Goal: Information Seeking & Learning: Learn about a topic

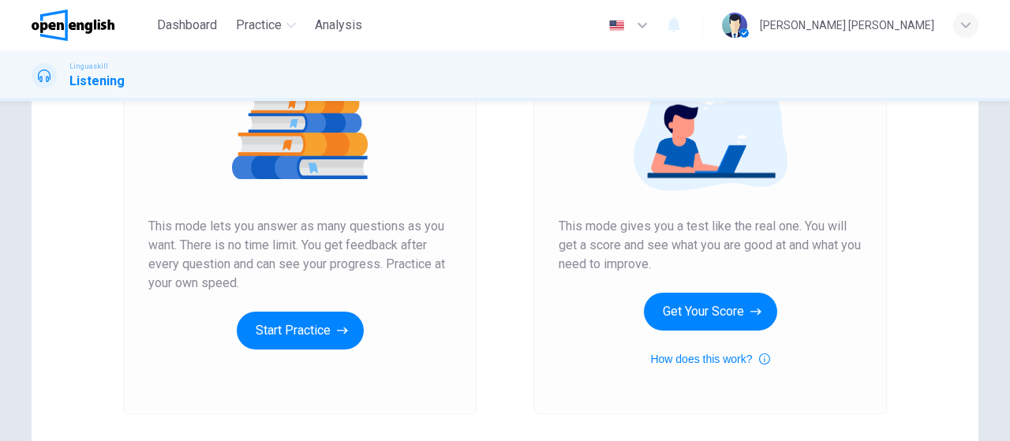
scroll to position [216, 0]
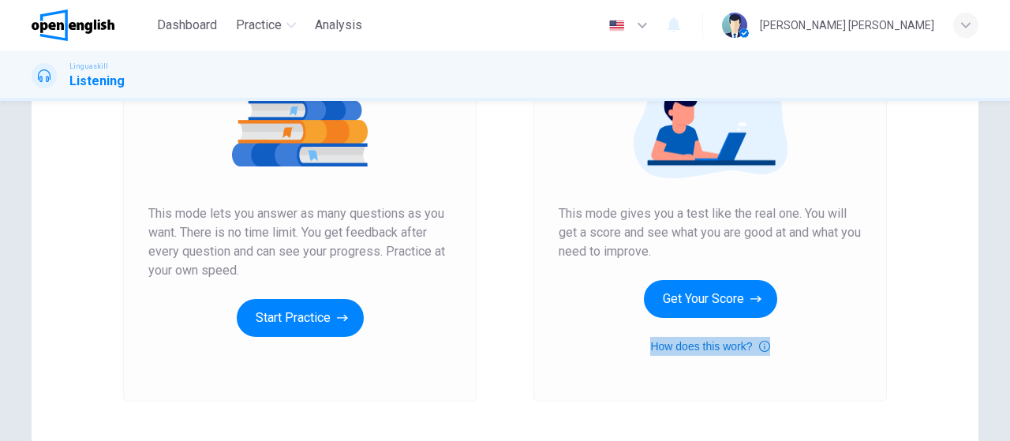
click at [760, 346] on icon "button" at bounding box center [764, 346] width 11 height 11
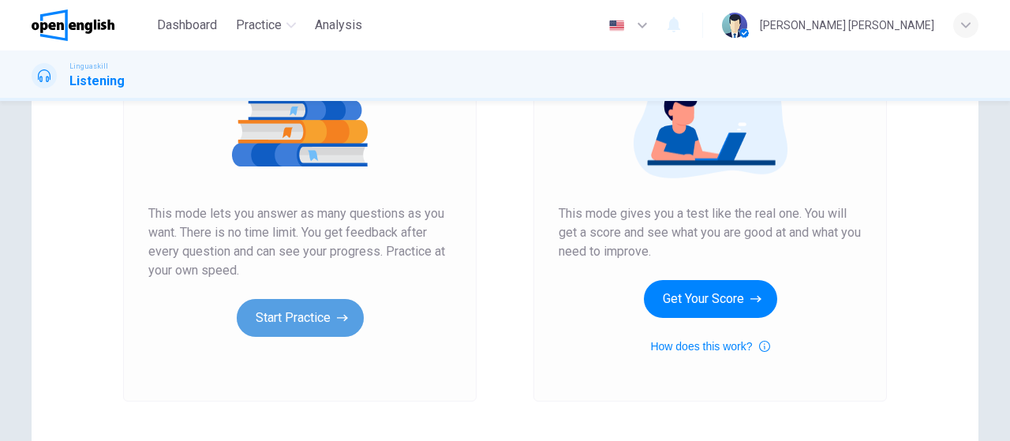
click at [318, 318] on button "Start Practice" at bounding box center [300, 318] width 127 height 38
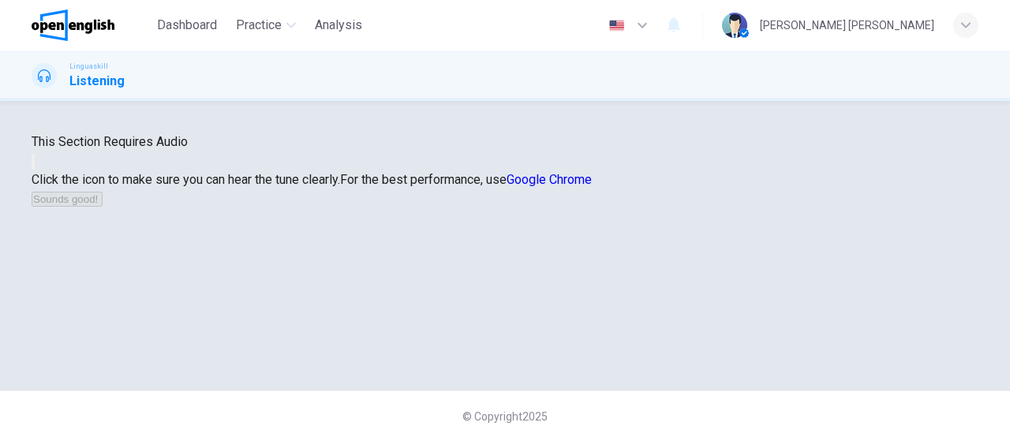
scroll to position [138, 0]
click at [33, 165] on icon "button" at bounding box center [33, 165] width 0 height 0
click at [103, 207] on button "Sounds good!" at bounding box center [67, 199] width 71 height 15
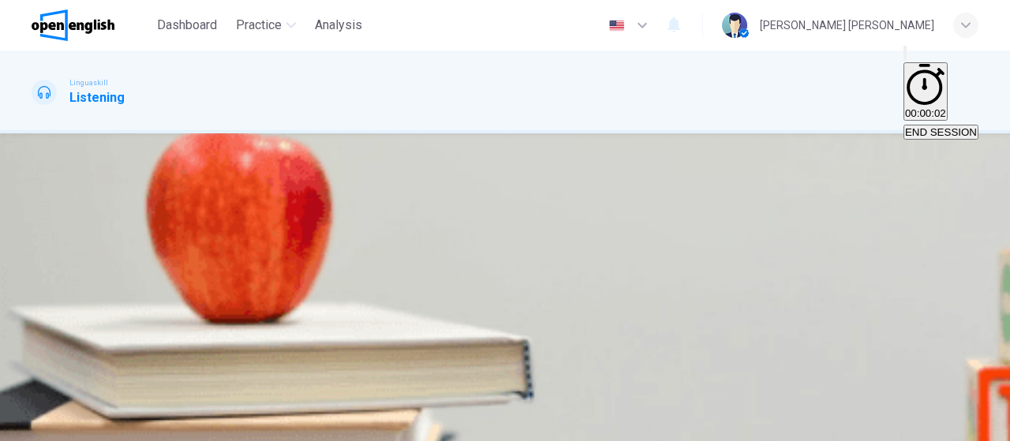
scroll to position [0, 0]
click at [33, 320] on icon "button" at bounding box center [33, 320] width 0 height 0
click at [35, 309] on button "button" at bounding box center [33, 316] width 3 height 15
click at [101, 273] on div "C" at bounding box center [90, 267] width 21 height 12
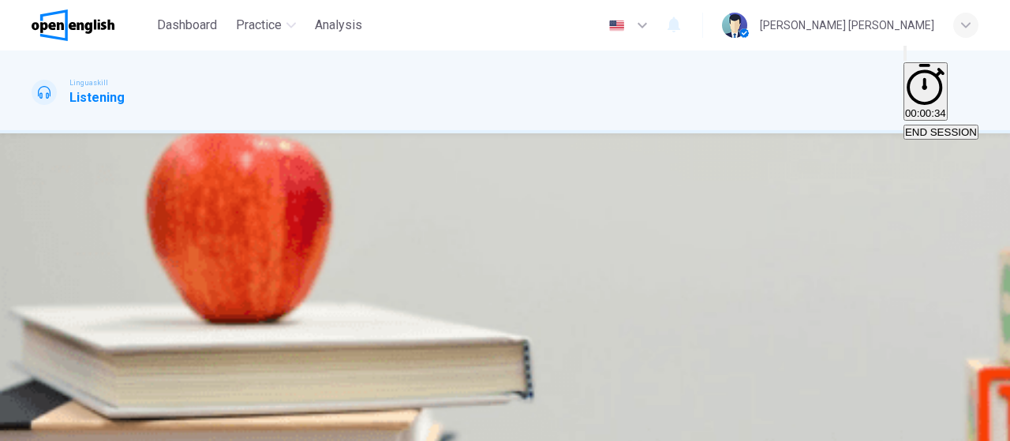
click at [88, 424] on button "SUBMIT" at bounding box center [62, 431] width 52 height 15
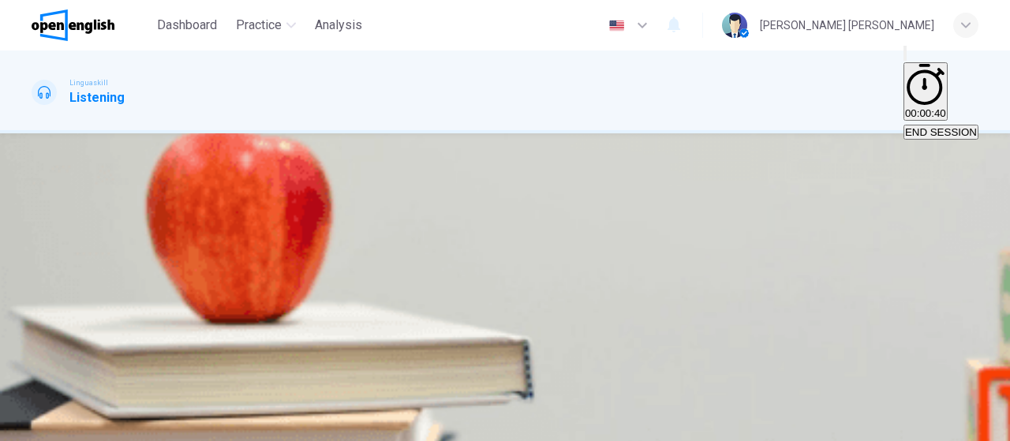
click at [158, 327] on div at bounding box center [505, 327] width 947 height 0
click at [44, 320] on icon "button" at bounding box center [43, 329] width 17 height 19
click at [73, 261] on div "A" at bounding box center [52, 267] width 39 height 12
type input "*"
click at [77, 426] on span "SUBMIT" at bounding box center [57, 432] width 39 height 12
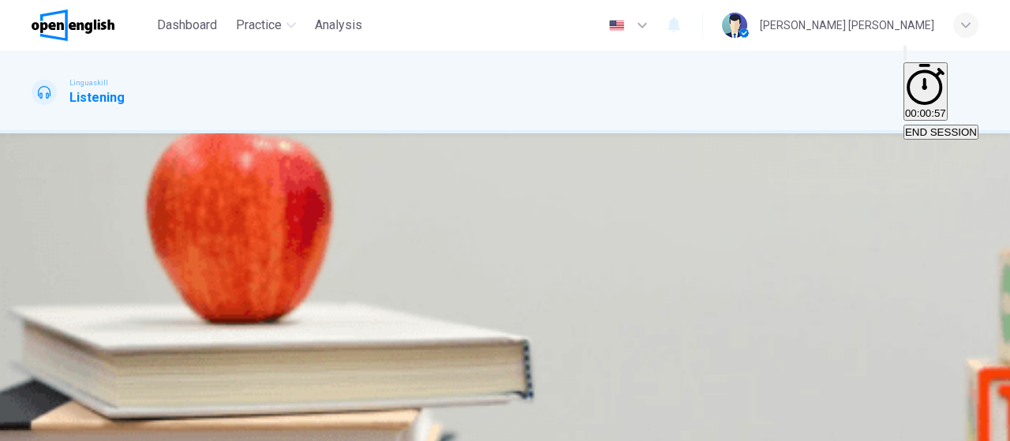
scroll to position [144, 0]
click at [33, 365] on icon "button" at bounding box center [33, 365] width 0 height 0
click at [429, 129] on div "B" at bounding box center [345, 123] width 167 height 12
type input "*"
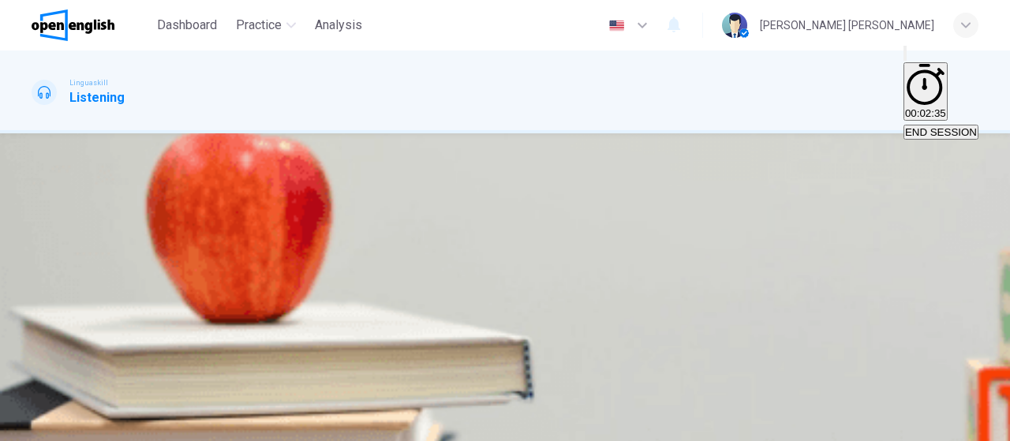
click at [429, 140] on span "Advancements in renewable energy" at bounding box center [345, 135] width 167 height 12
click at [429, 129] on div "B" at bounding box center [345, 123] width 167 height 12
click at [429, 140] on span "Advancements in renewable energy" at bounding box center [345, 135] width 167 height 12
click at [429, 129] on div "B" at bounding box center [345, 123] width 167 height 12
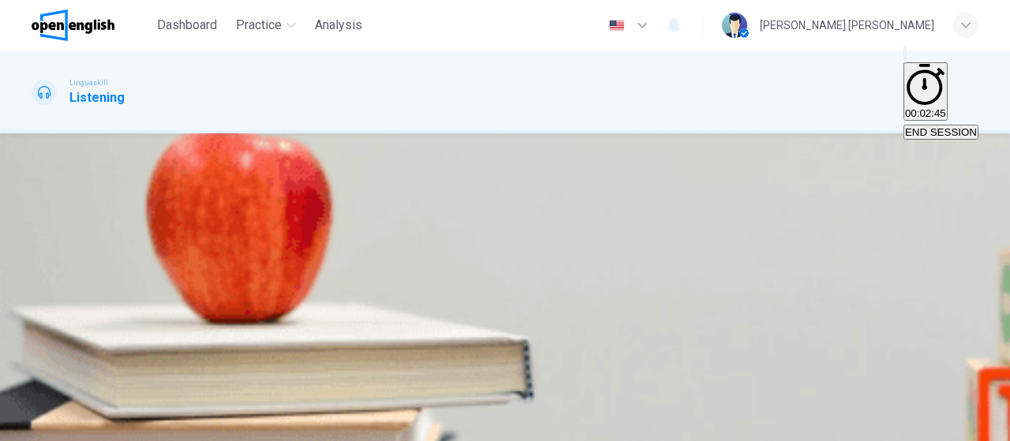
scroll to position [0, 0]
click at [431, 142] on button "B Advancements in renewable energy" at bounding box center [345, 128] width 170 height 27
click at [429, 129] on div "B" at bounding box center [345, 123] width 167 height 12
click at [227, 176] on div "A" at bounding box center [130, 170] width 194 height 12
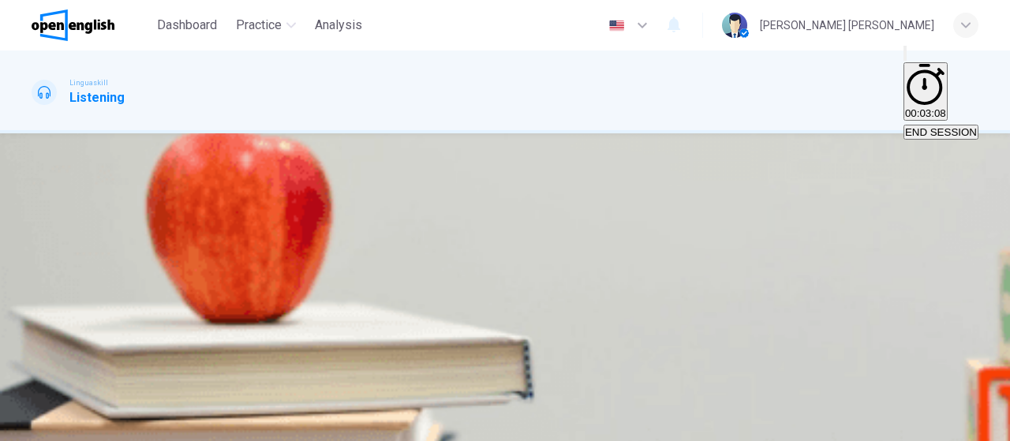
scroll to position [477, 0]
click at [394, 223] on button "B They generate more energy than land-based farms" at bounding box center [274, 223] width 241 height 27
click at [200, 259] on div "B" at bounding box center [158, 265] width 84 height 12
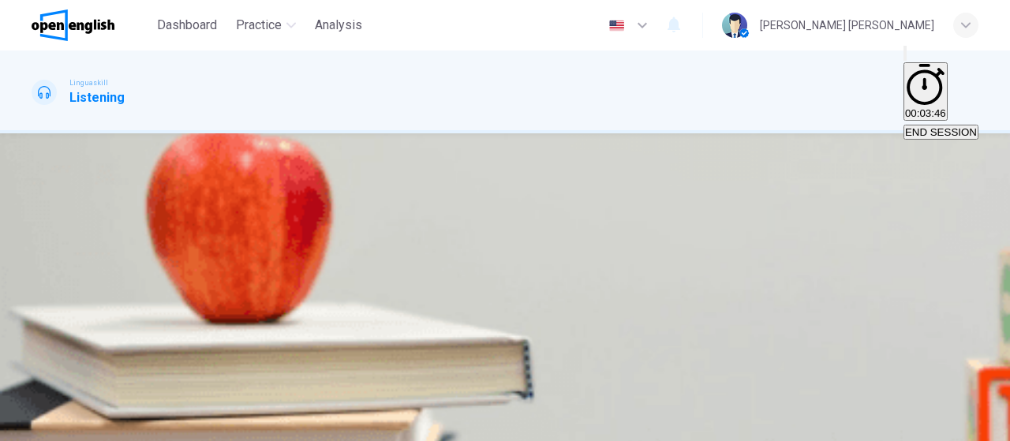
click at [234, 263] on button "B Global cooperation" at bounding box center [188, 276] width 91 height 27
click at [88, 424] on button "SUBMIT" at bounding box center [62, 431] width 52 height 15
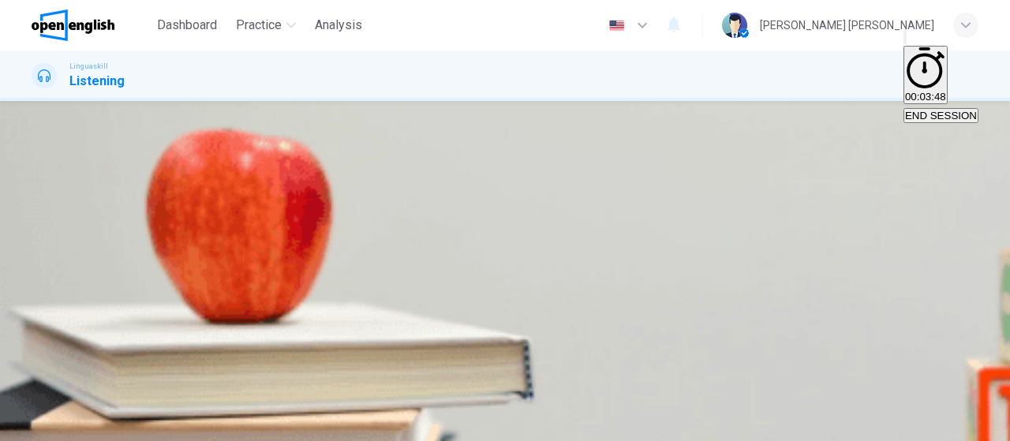
scroll to position [691, 0]
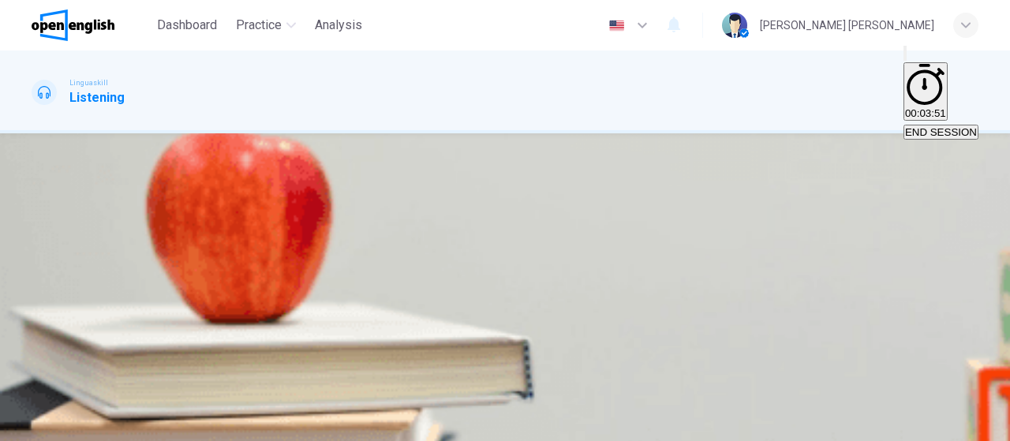
scroll to position [0, 0]
click at [399, 87] on div "B" at bounding box center [292, 81] width 213 height 12
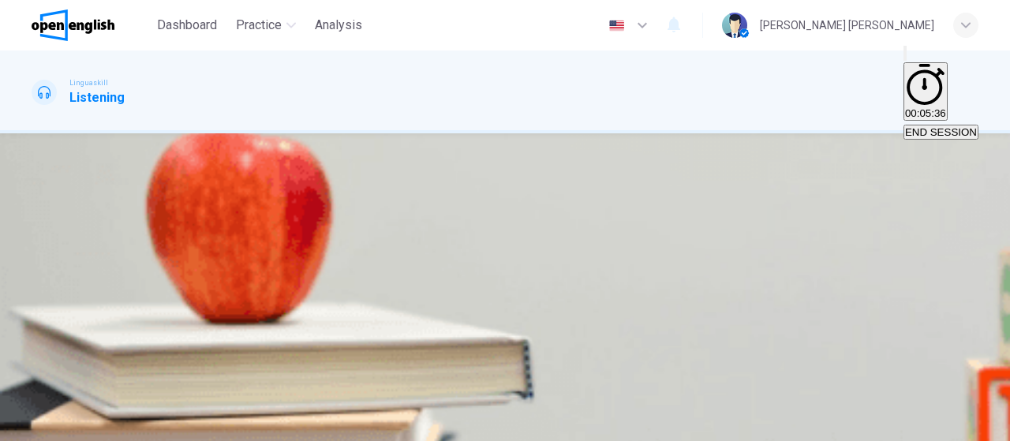
click at [446, 276] on div "C" at bounding box center [470, 270] width 260 height 12
click at [143, 276] on div "A" at bounding box center [88, 282] width 110 height 12
click at [35, 372] on button "button" at bounding box center [33, 379] width 3 height 15
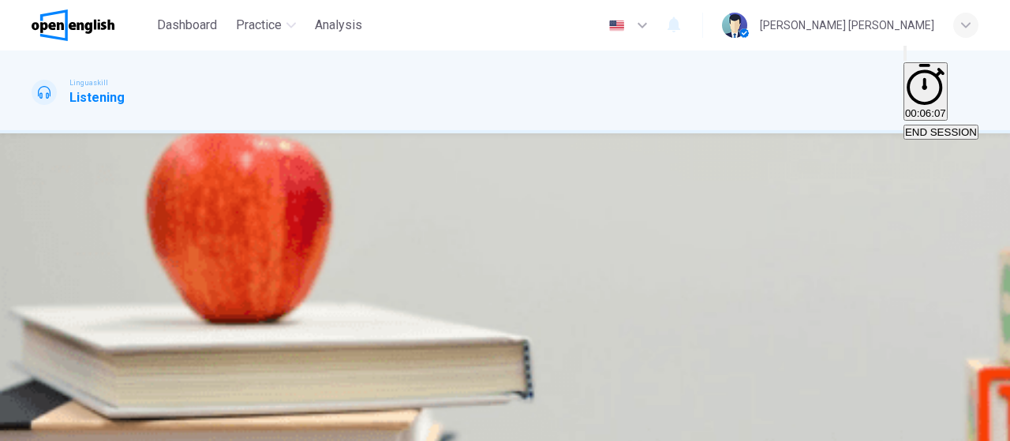
scroll to position [344, 0]
click at [347, 181] on div "A" at bounding box center [190, 187] width 314 height 12
click at [353, 241] on div "C" at bounding box center [303, 235] width 102 height 12
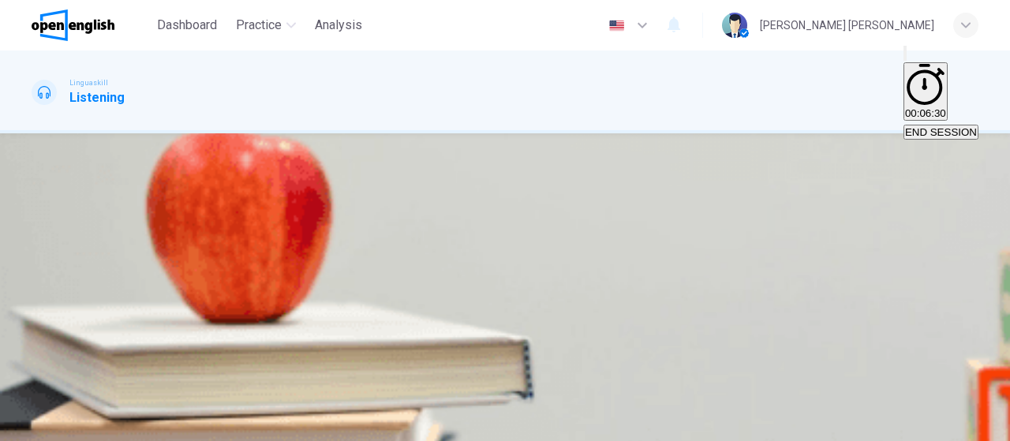
click at [88, 424] on button "SUBMIT" at bounding box center [62, 431] width 52 height 15
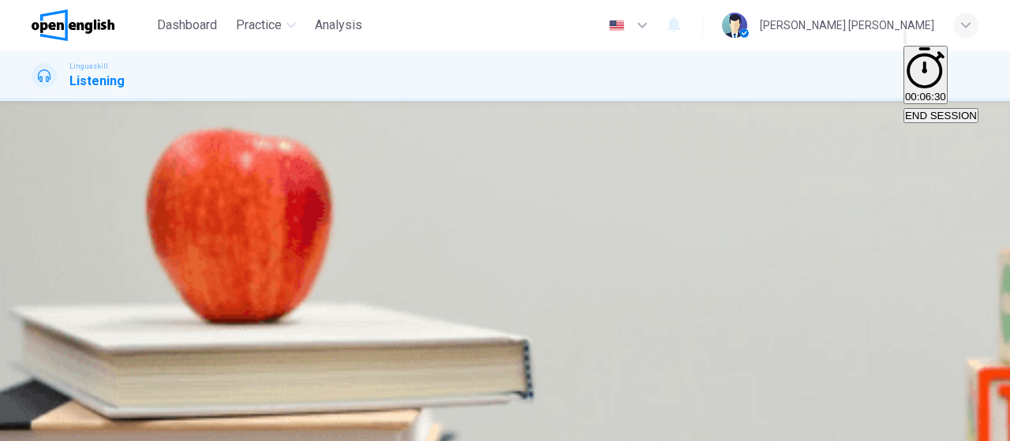
scroll to position [0, 0]
type input "**"
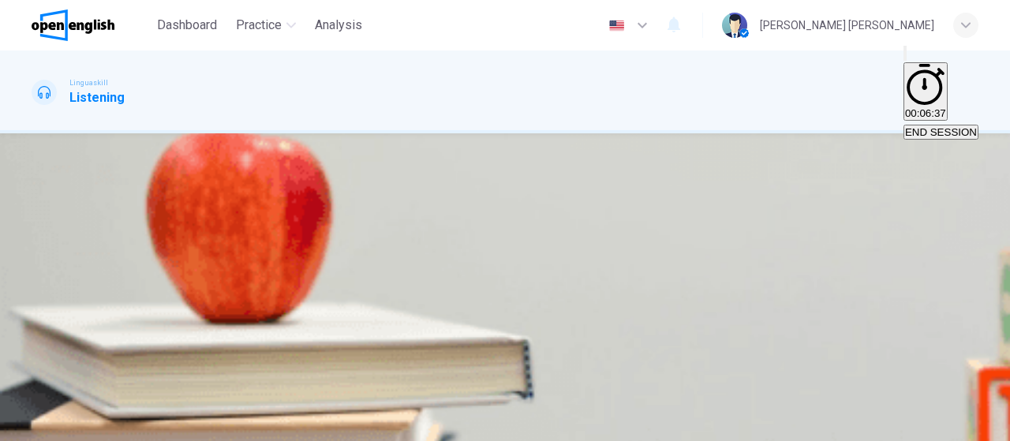
click at [35, 309] on button "button" at bounding box center [33, 316] width 3 height 15
type input "*"
click at [190, 273] on div "C" at bounding box center [163, 267] width 53 height 12
click at [88, 424] on button "SUBMIT" at bounding box center [62, 431] width 52 height 15
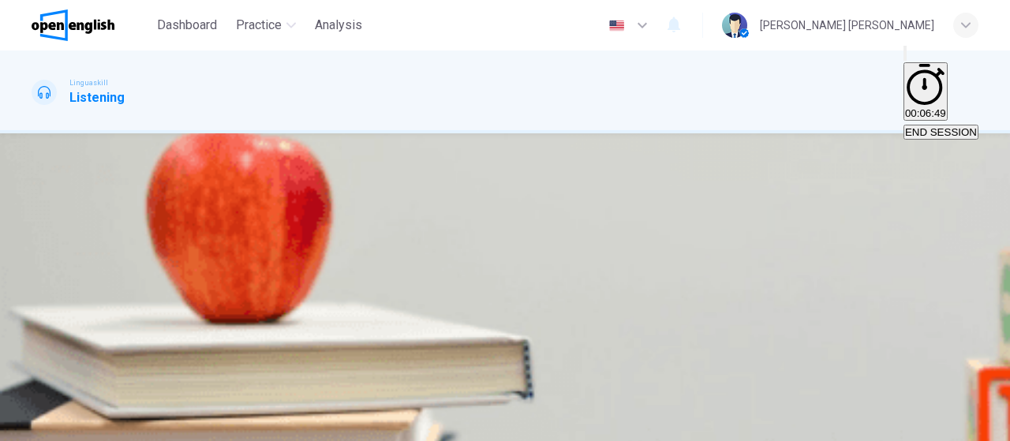
scroll to position [0, 0]
click at [362, 87] on div "B" at bounding box center [309, 81] width 106 height 12
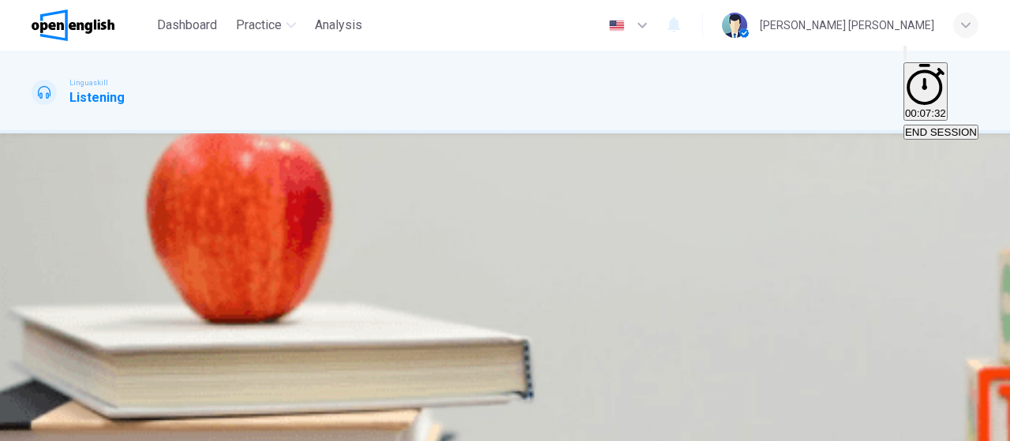
click at [104, 134] on div "A" at bounding box center [68, 128] width 71 height 12
click at [364, 181] on div "C" at bounding box center [315, 176] width 96 height 12
drag, startPoint x: 949, startPoint y: 174, endPoint x: 946, endPoint y: 186, distance: 13.0
click at [946, 186] on div "Question 14 - 18 For these questions, choose the correct answer. On a real test…" at bounding box center [505, 185] width 947 height 412
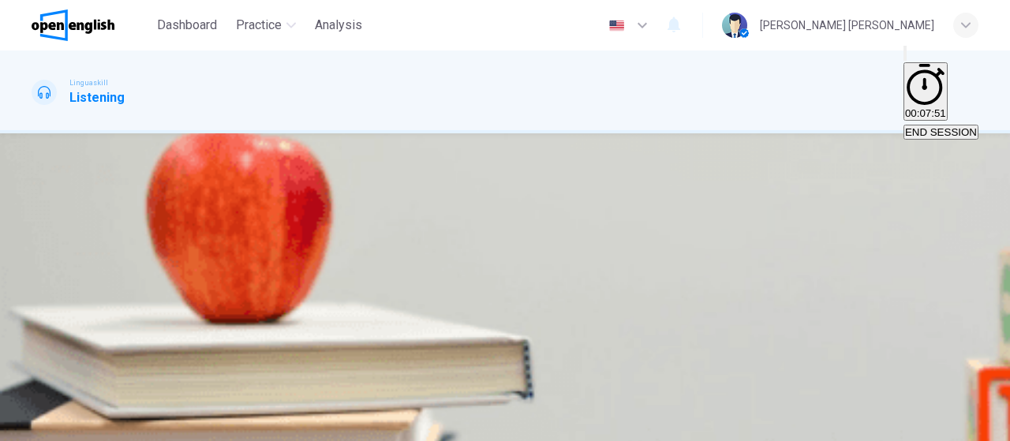
scroll to position [595, 0]
click at [283, 217] on div "B" at bounding box center [229, 223] width 110 height 12
type input "*"
click at [197, 264] on div "A" at bounding box center [115, 270] width 164 height 12
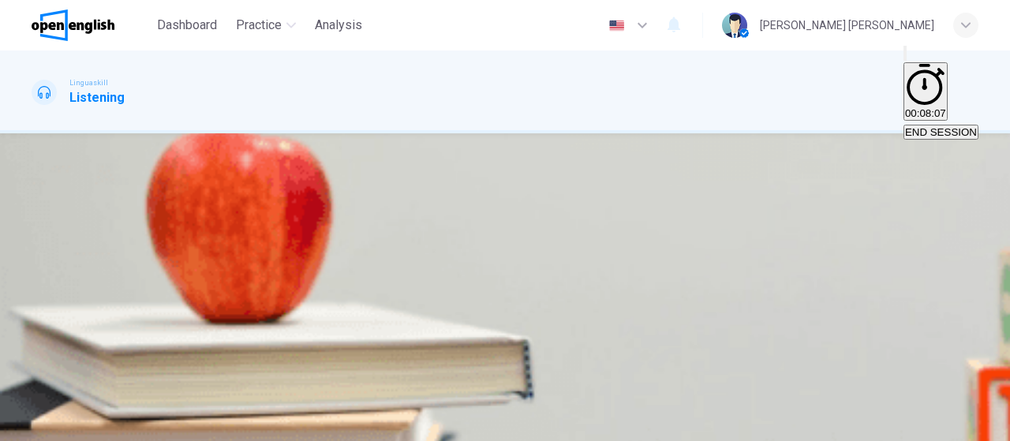
click at [77, 426] on span "SUBMIT" at bounding box center [57, 432] width 39 height 12
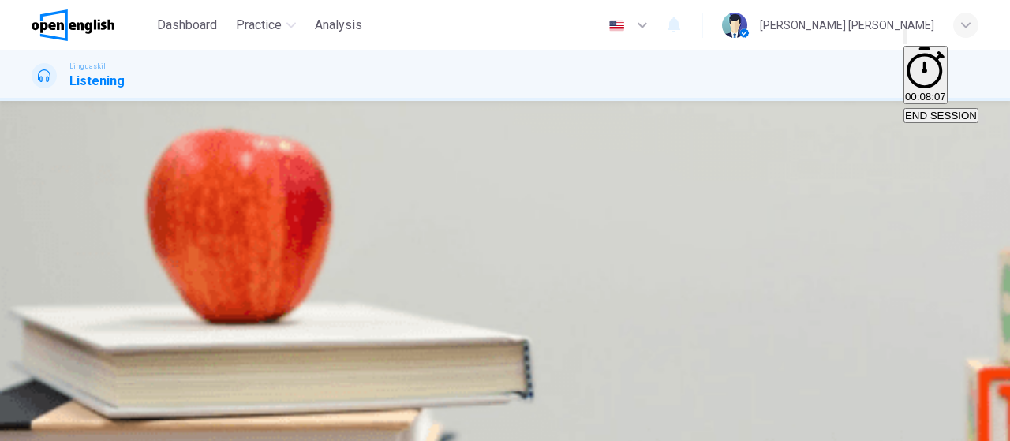
scroll to position [0, 0]
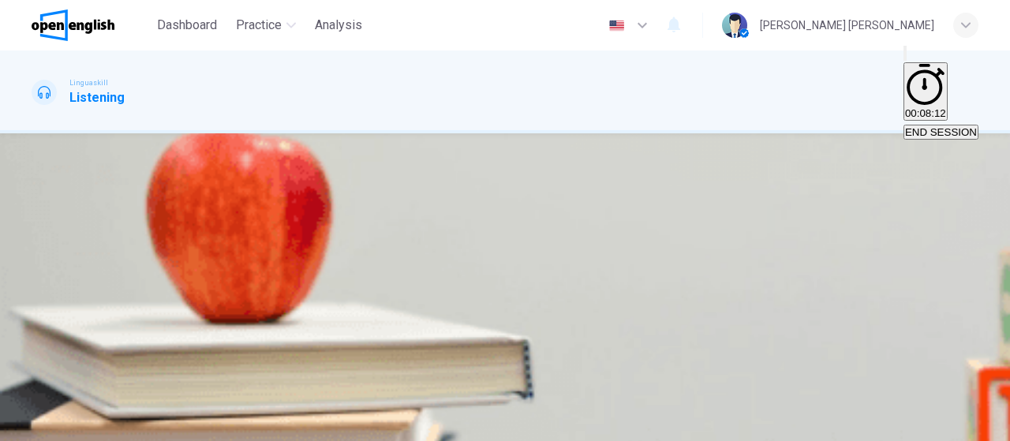
click at [33, 431] on icon "button" at bounding box center [33, 431] width 0 height 0
click at [399, 269] on img "button" at bounding box center [339, 226] width 120 height 120
click at [77, 426] on span "SUBMIT" at bounding box center [57, 432] width 39 height 12
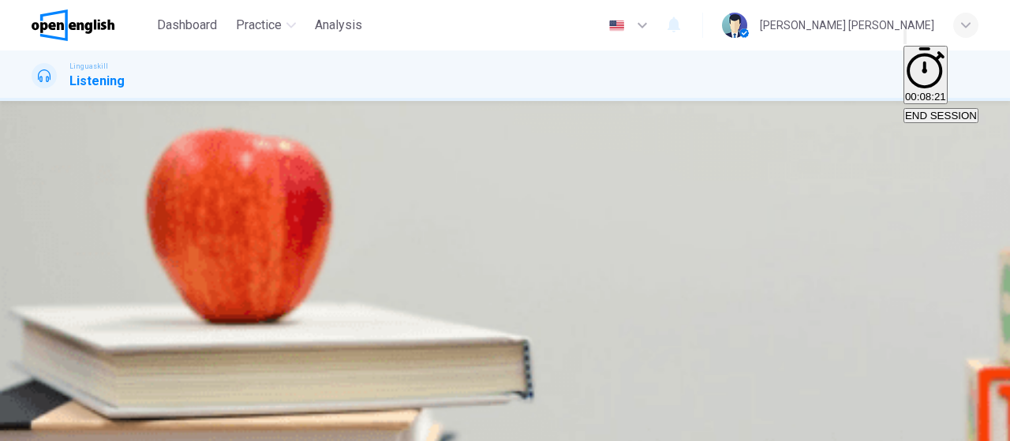
type input "*"
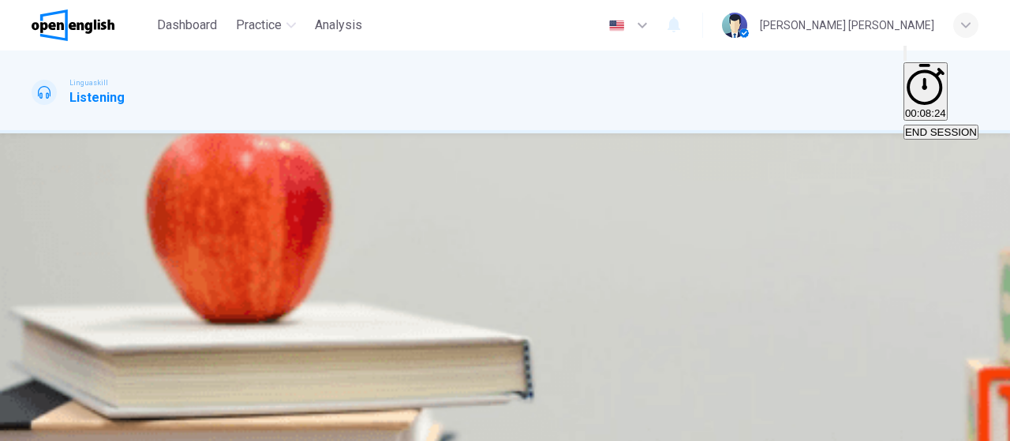
scroll to position [0, 0]
click at [192, 100] on button "B Online resources" at bounding box center [150, 86] width 83 height 27
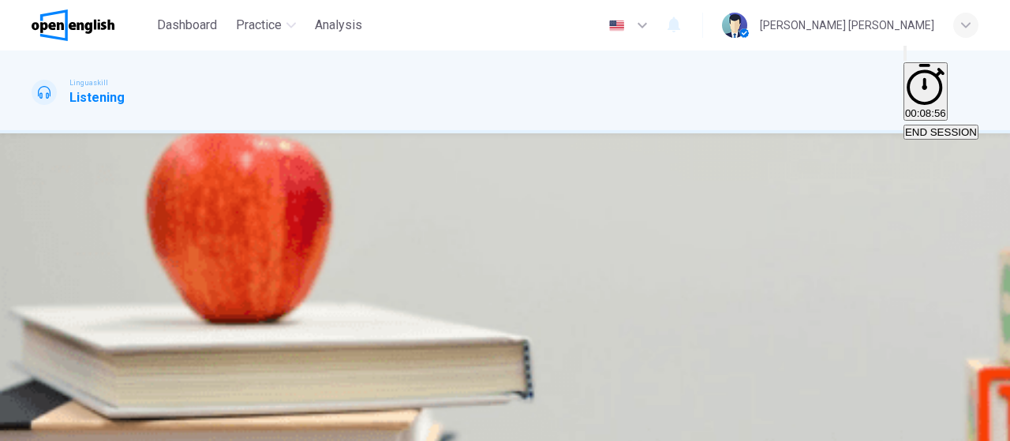
click at [178, 134] on div "A" at bounding box center [105, 128] width 145 height 12
click at [234, 181] on div "C" at bounding box center [208, 176] width 51 height 12
click at [215, 217] on div "A" at bounding box center [123, 223] width 181 height 12
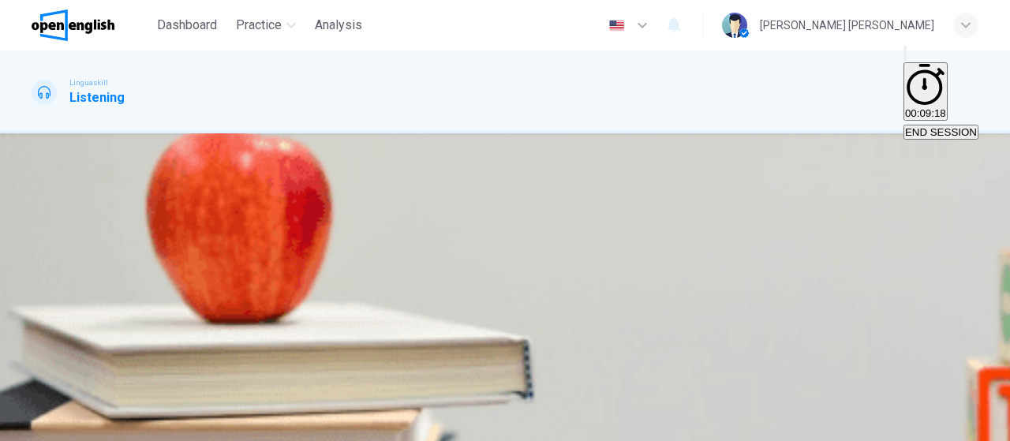
scroll to position [334, 0]
click at [458, 276] on span "Offering resources for resume writing" at bounding box center [372, 282] width 173 height 12
click at [77, 426] on span "SUBMIT" at bounding box center [57, 432] width 39 height 12
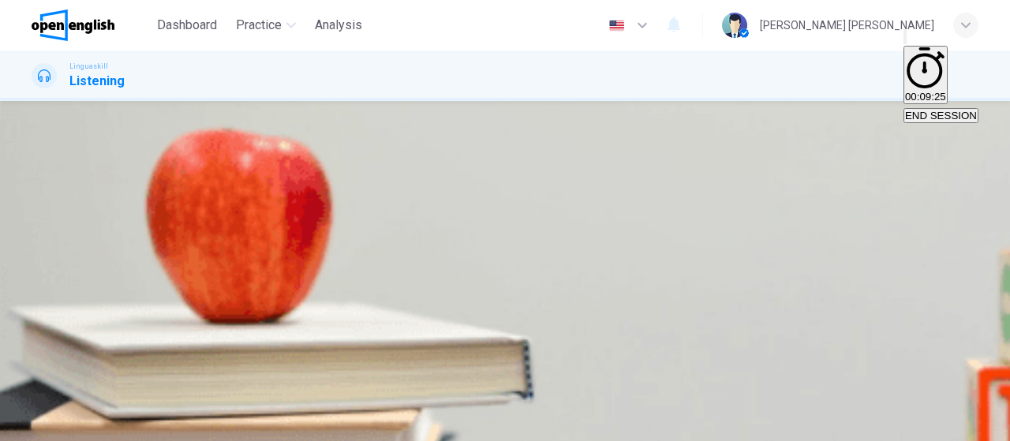
type input "**"
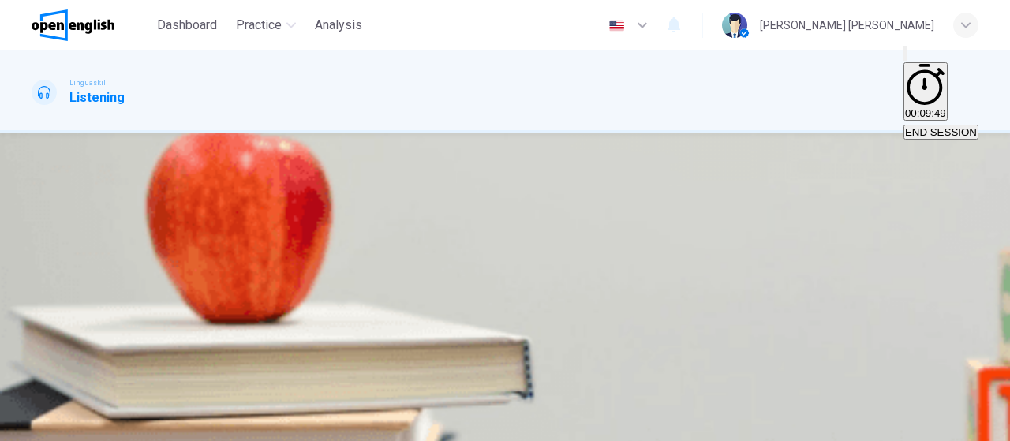
scroll to position [21, 0]
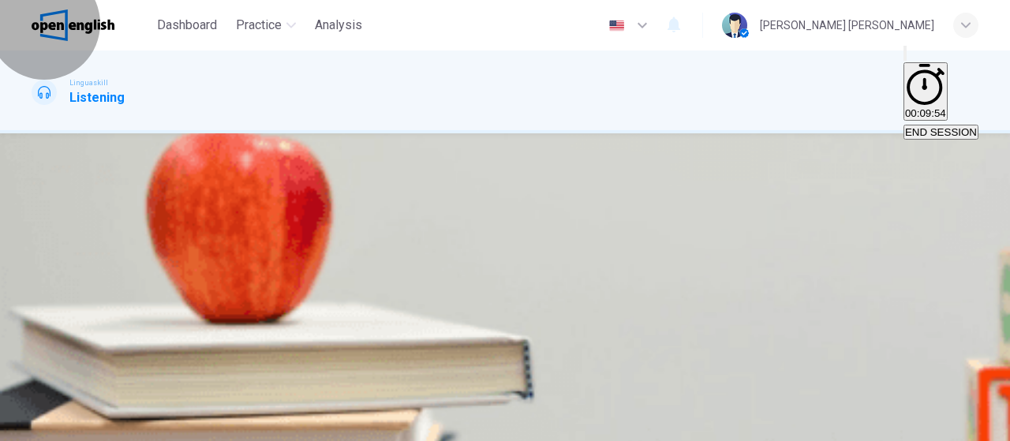
click at [928, 125] on button "END SESSION" at bounding box center [940, 132] width 75 height 15
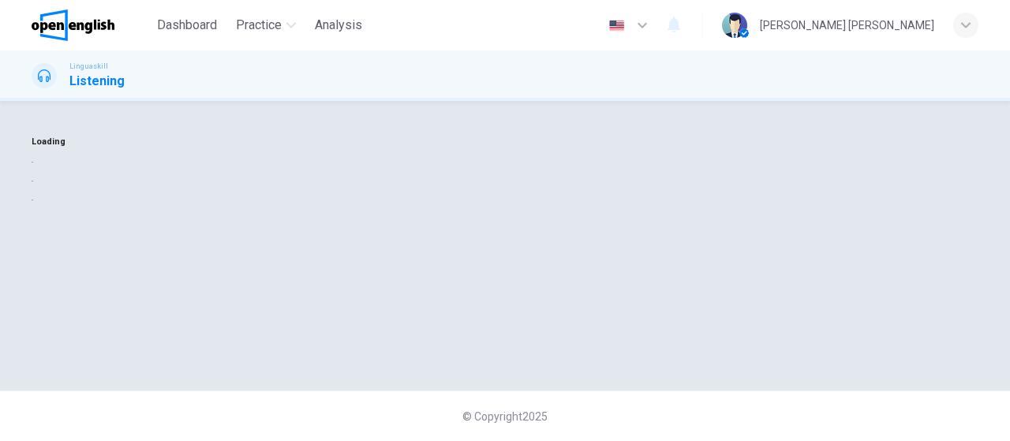
scroll to position [0, 0]
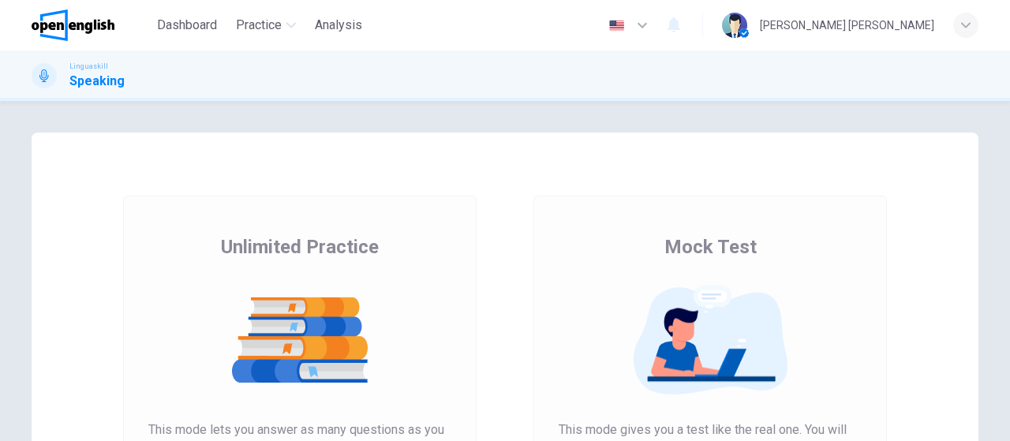
click at [295, 335] on img at bounding box center [299, 340] width 303 height 110
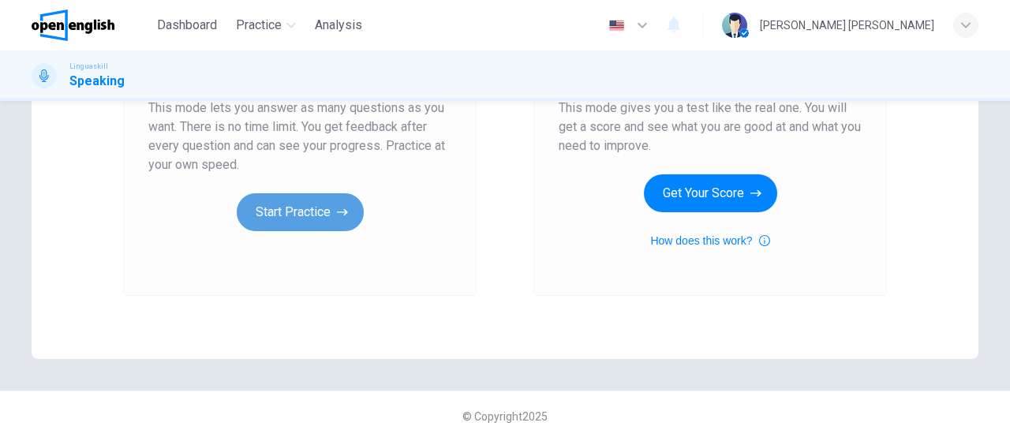
click at [285, 217] on button "Start Practice" at bounding box center [300, 212] width 127 height 38
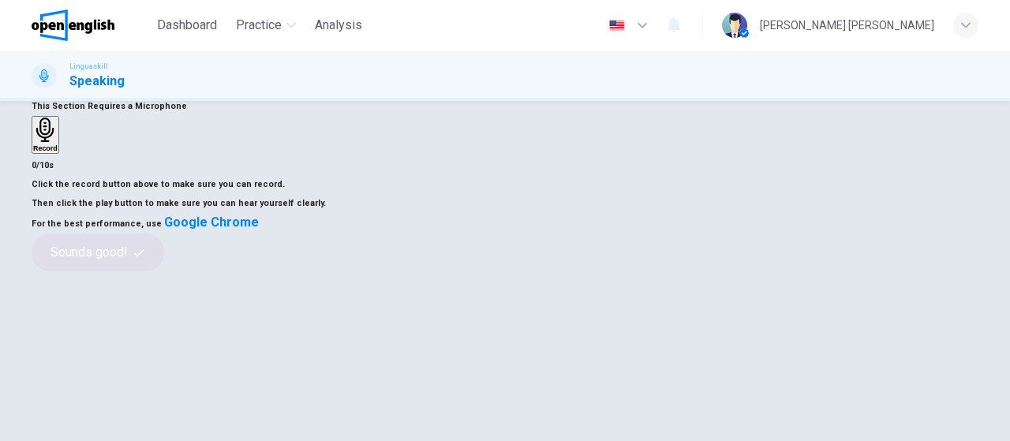
scroll to position [152, 0]
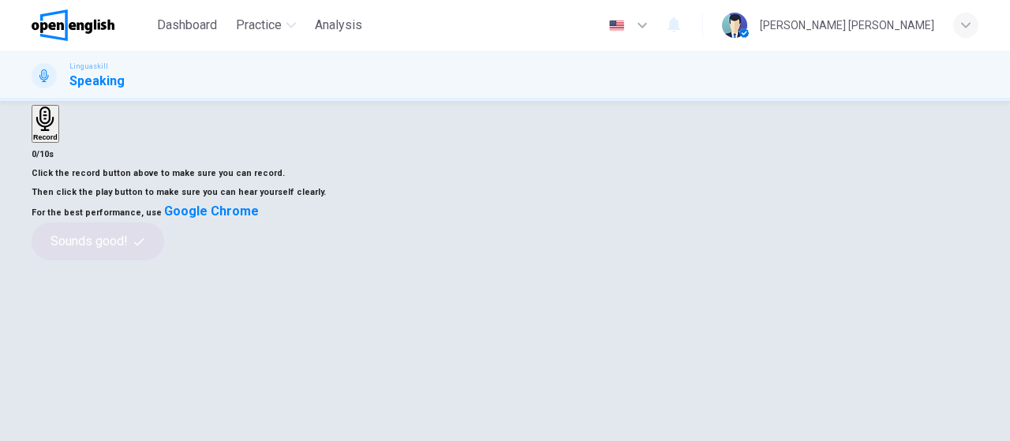
click at [58, 141] on h6 "Record" at bounding box center [45, 137] width 24 height 8
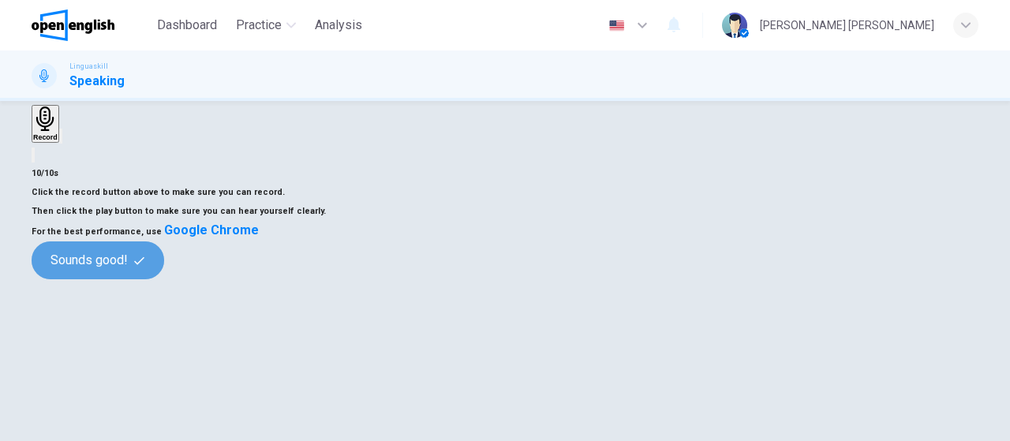
click at [164, 279] on button "Sounds good!" at bounding box center [98, 260] width 133 height 38
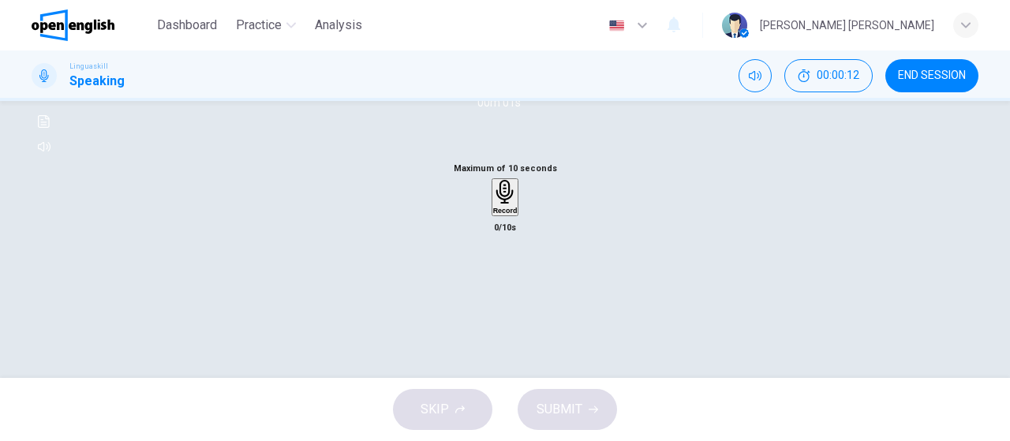
scroll to position [211, 0]
drag, startPoint x: 995, startPoint y: 250, endPoint x: 996, endPoint y: 263, distance: 12.6
click at [996, 263] on div "Question 1 Part 1 - Interview You will be asked 8 questions. Listen to each que…" at bounding box center [504, 195] width 997 height 548
click at [50, 54] on icon "button" at bounding box center [44, 47] width 13 height 13
click at [502, 200] on h6 "Record" at bounding box center [505, 196] width 24 height 8
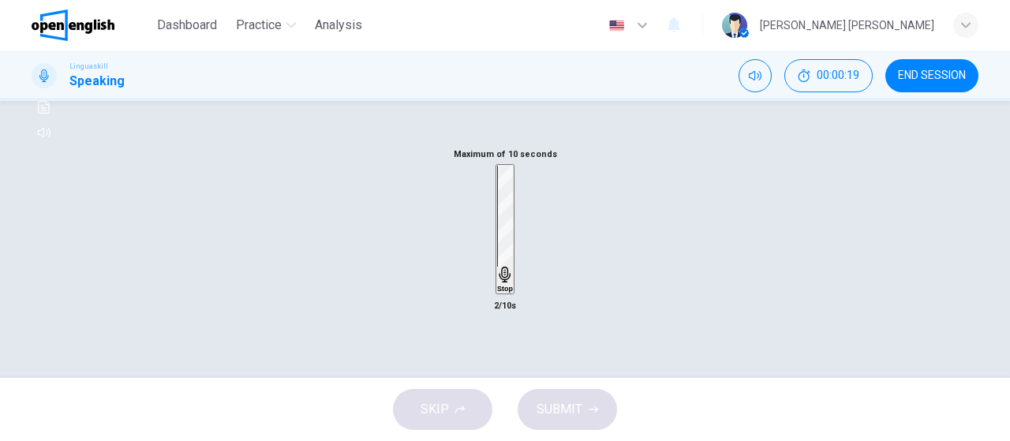
click at [502, 293] on h6 "Stop" at bounding box center [505, 289] width 16 height 8
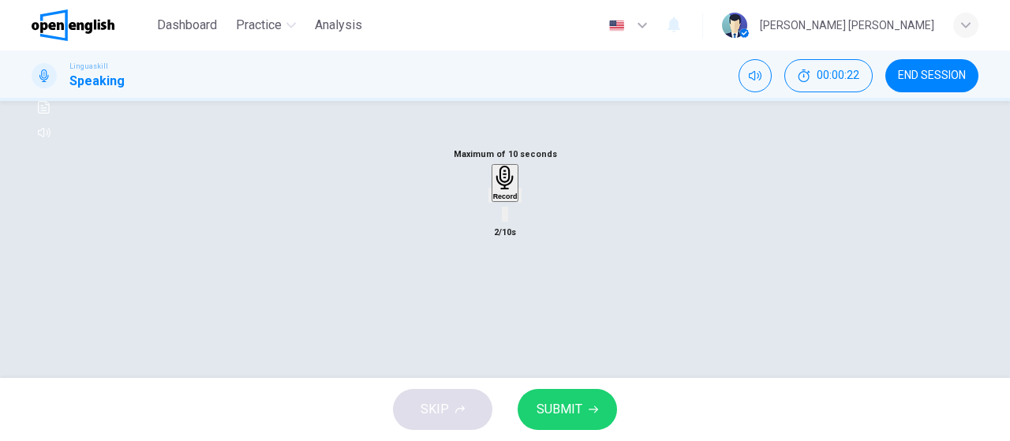
click at [571, 407] on span "SUBMIT" at bounding box center [559, 409] width 46 height 22
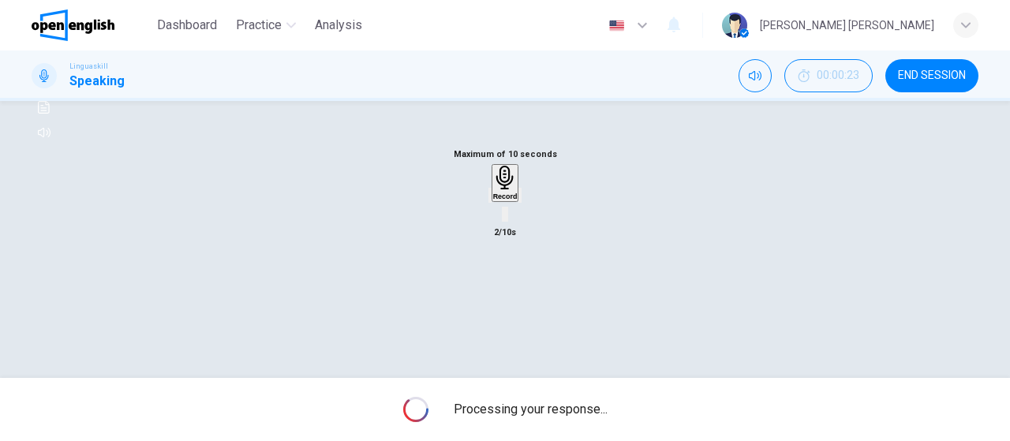
drag, startPoint x: 1000, startPoint y: 257, endPoint x: 1007, endPoint y: 278, distance: 21.7
click at [1007, 278] on div "Question 1 Part 1 - Interview You will be asked 8 questions. Listen to each que…" at bounding box center [505, 239] width 1010 height 277
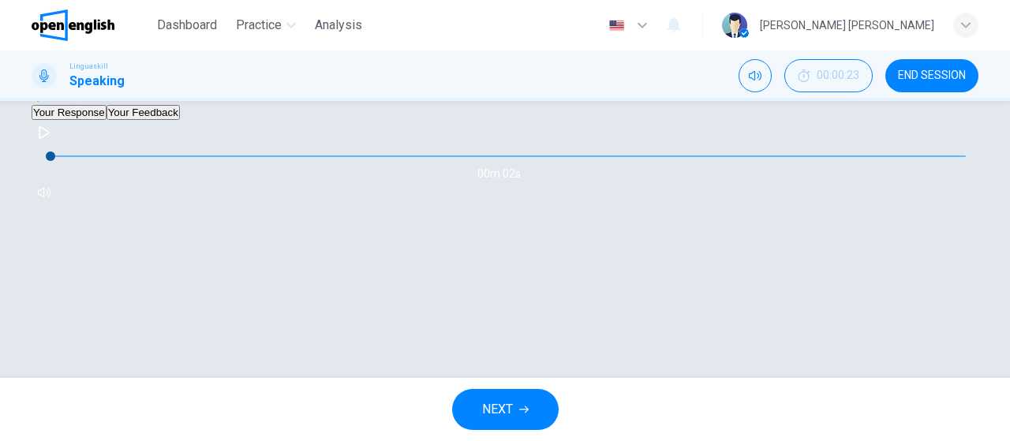
scroll to position [376, 0]
click at [180, 120] on button "Your Feedback" at bounding box center [142, 112] width 73 height 15
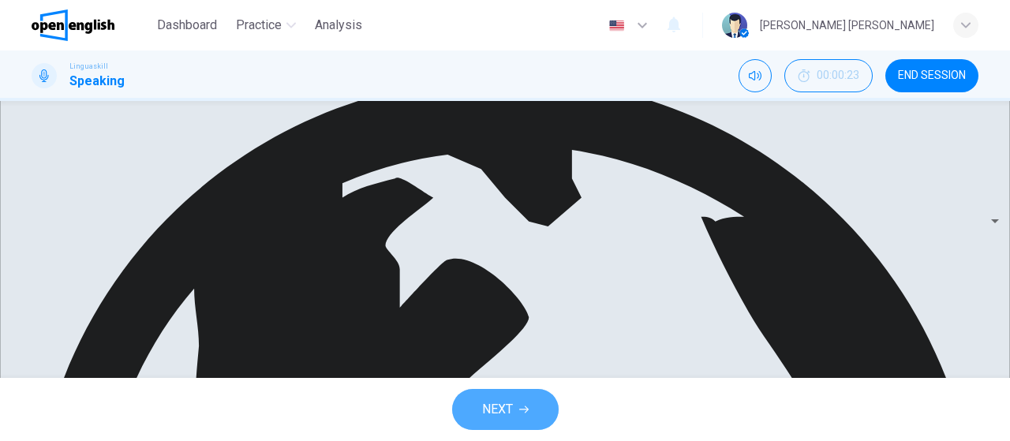
click at [520, 419] on button "NEXT" at bounding box center [505, 409] width 106 height 41
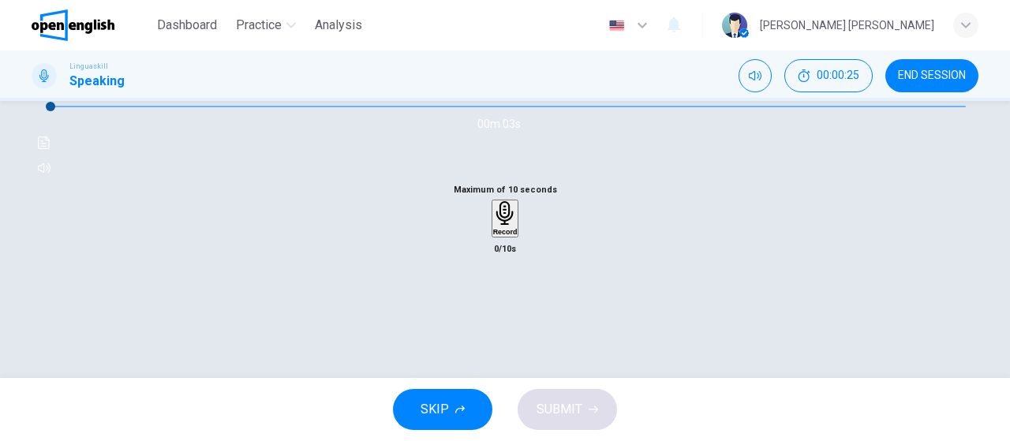
scroll to position [174, 0]
click at [50, 91] on icon "button" at bounding box center [44, 84] width 11 height 13
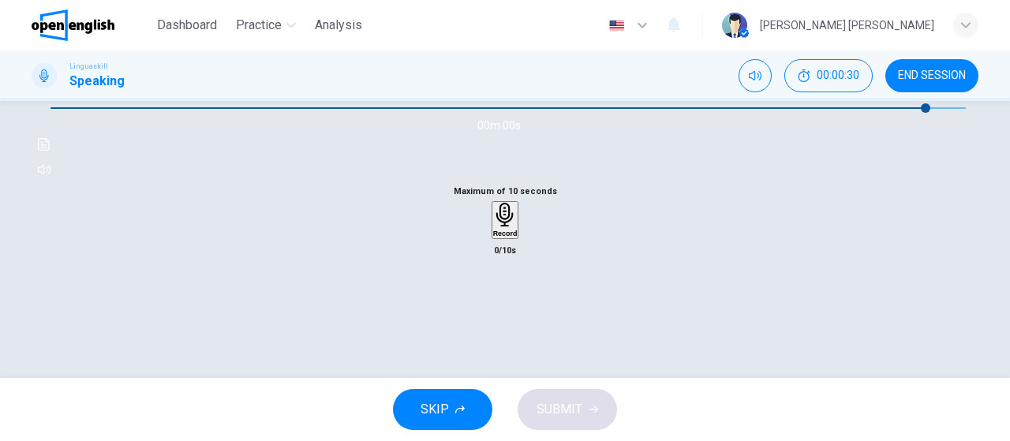
click at [496, 237] on div "Record" at bounding box center [505, 220] width 24 height 35
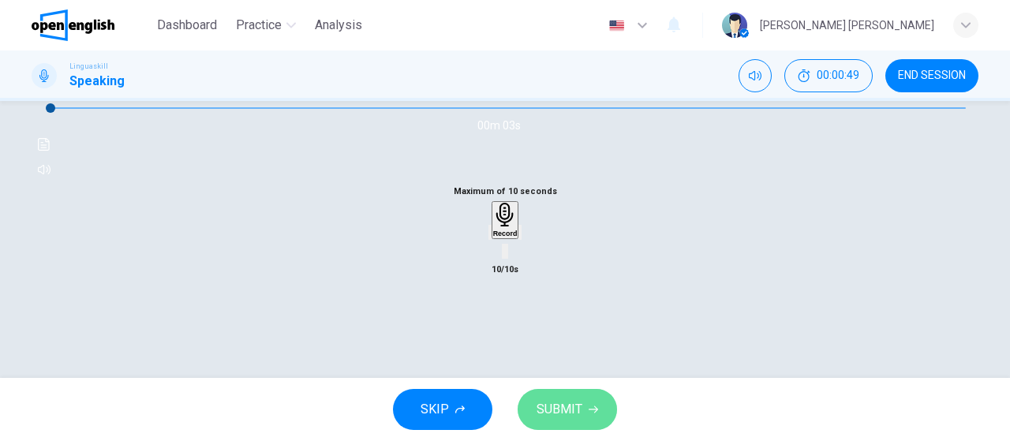
click at [571, 419] on span "SUBMIT" at bounding box center [559, 409] width 46 height 22
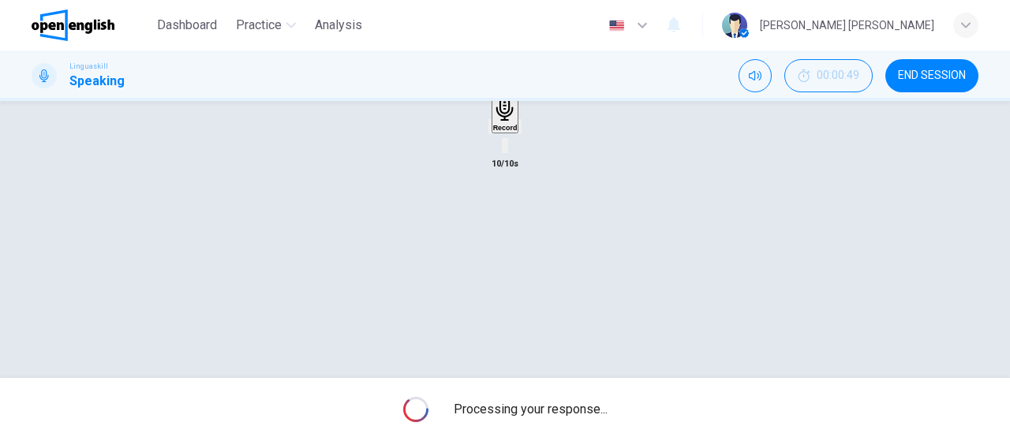
scroll to position [334, 0]
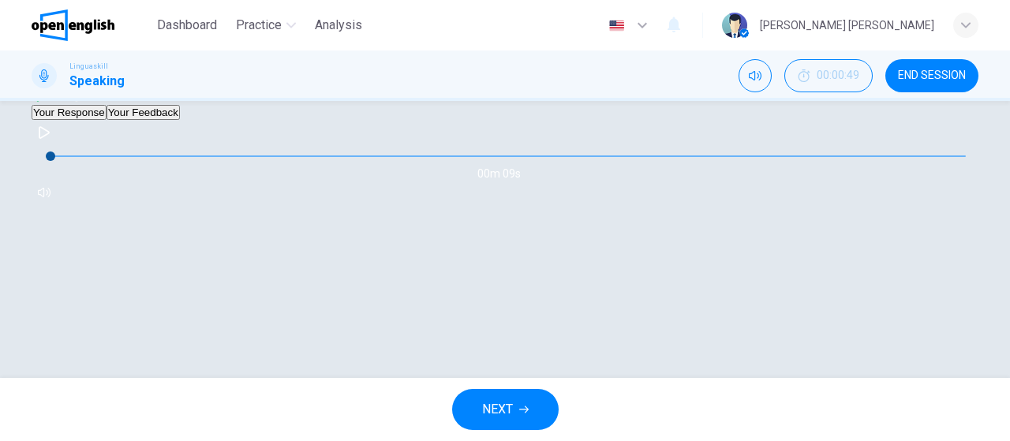
click at [213, 205] on div "Grade by Category Score 132/180 Your Response Your Feedback 00m 09s Translate ​…" at bounding box center [505, 113] width 947 height 183
click at [180, 120] on button "Your Feedback" at bounding box center [142, 112] width 73 height 15
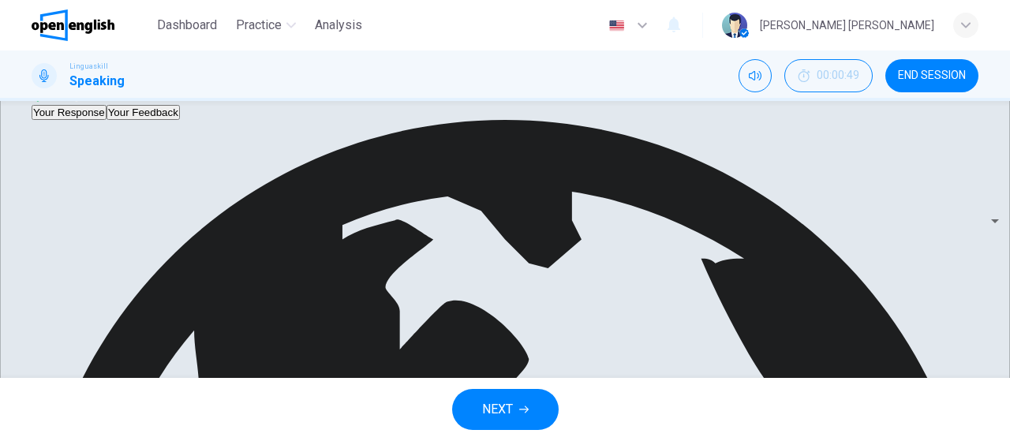
click at [364, 120] on div "Your Response Your Feedback" at bounding box center [505, 112] width 947 height 15
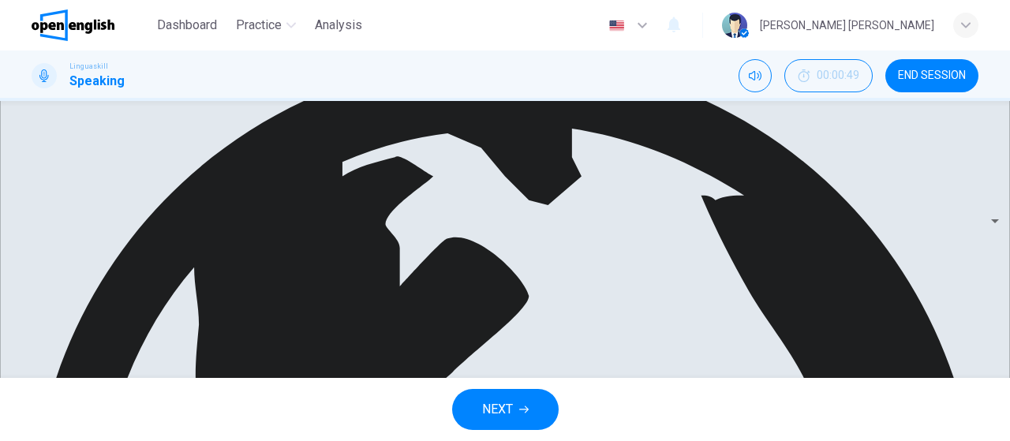
scroll to position [429, 0]
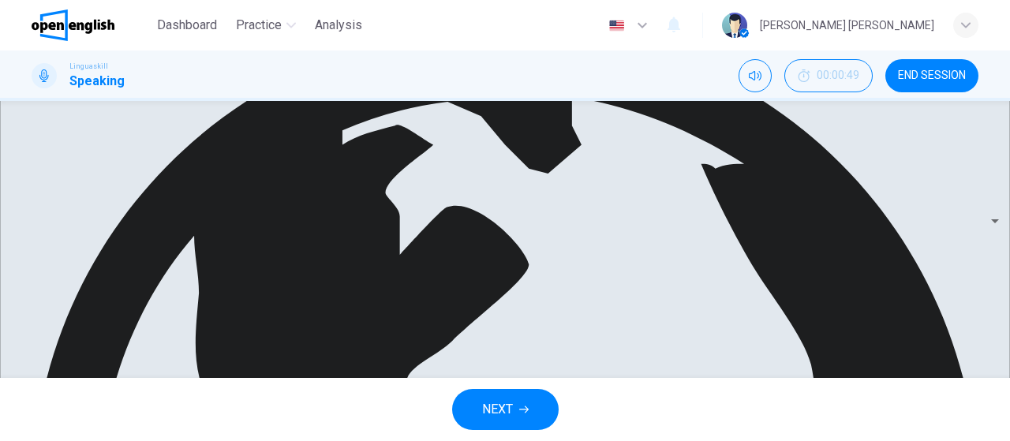
click at [500, 406] on span "NEXT" at bounding box center [497, 409] width 31 height 22
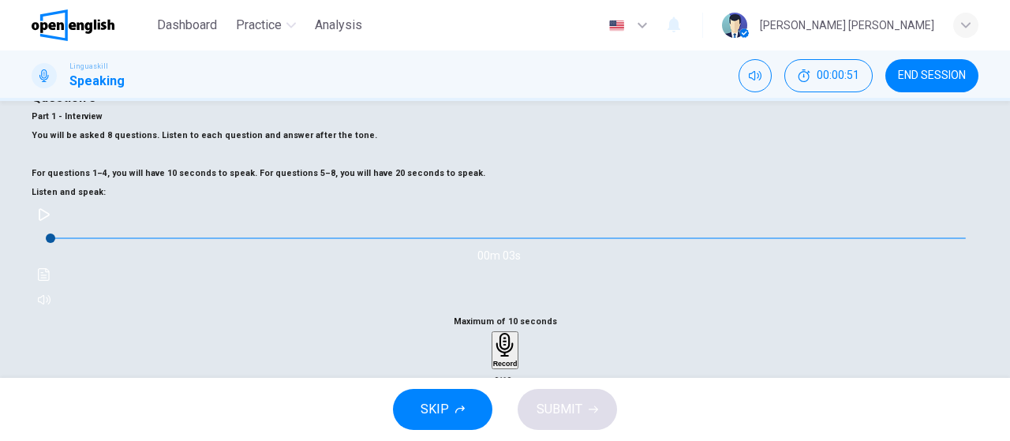
scroll to position [0, 0]
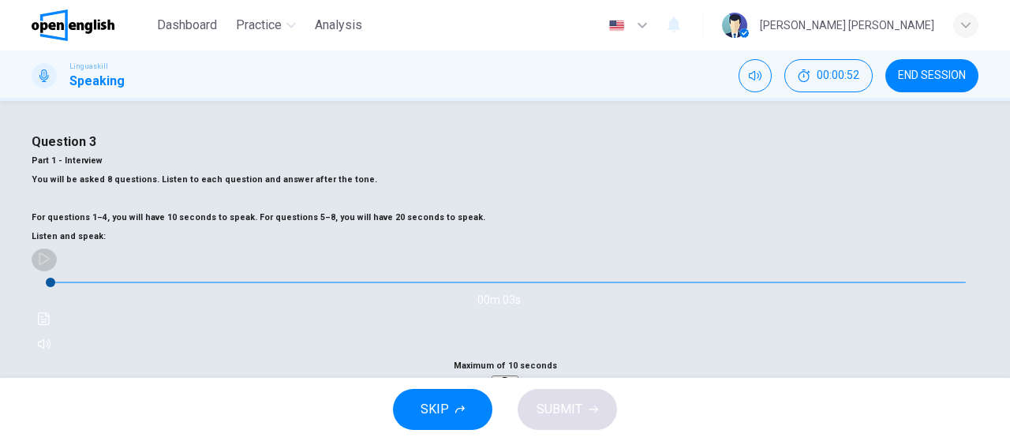
click at [50, 265] on icon "button" at bounding box center [44, 258] width 11 height 13
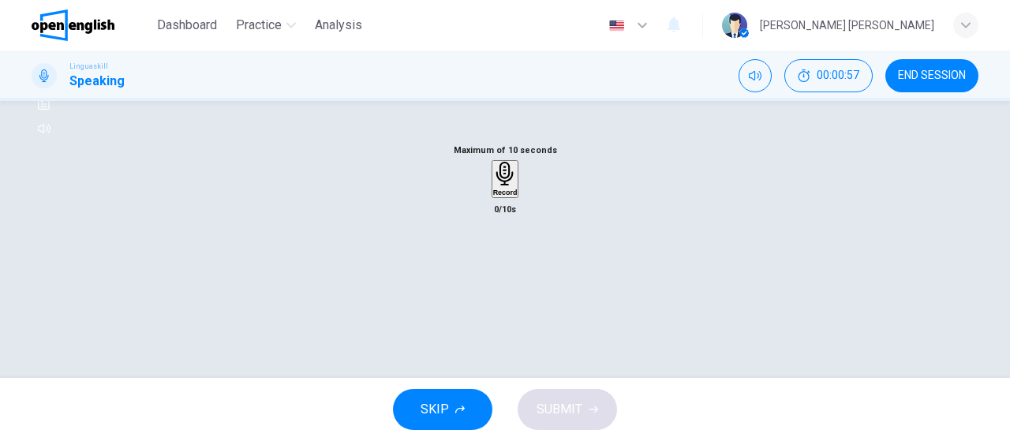
click at [519, 200] on div "Record" at bounding box center [505, 180] width 28 height 40
click at [502, 186] on icon "button" at bounding box center [505, 174] width 24 height 24
click at [502, 278] on icon "button" at bounding box center [505, 271] width 16 height 16
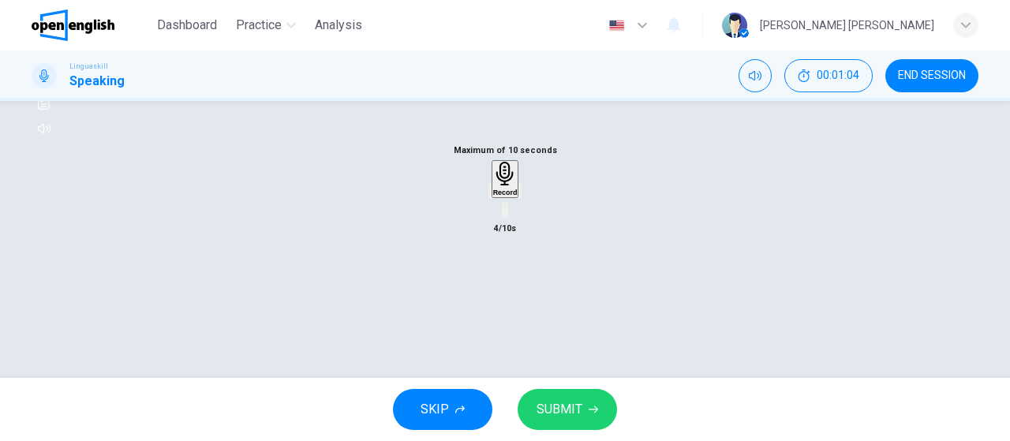
click at [575, 414] on span "SUBMIT" at bounding box center [559, 409] width 46 height 22
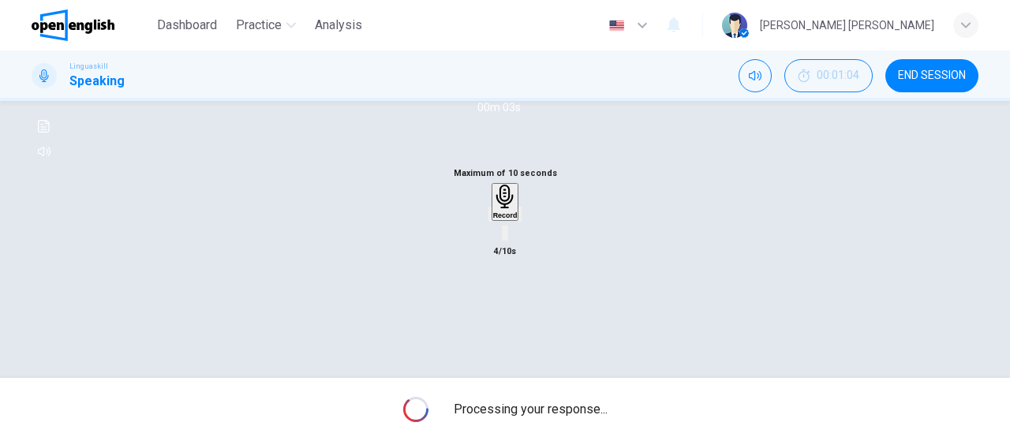
scroll to position [190, 0]
click at [50, 135] on icon "Click to see the audio transcription" at bounding box center [44, 128] width 12 height 13
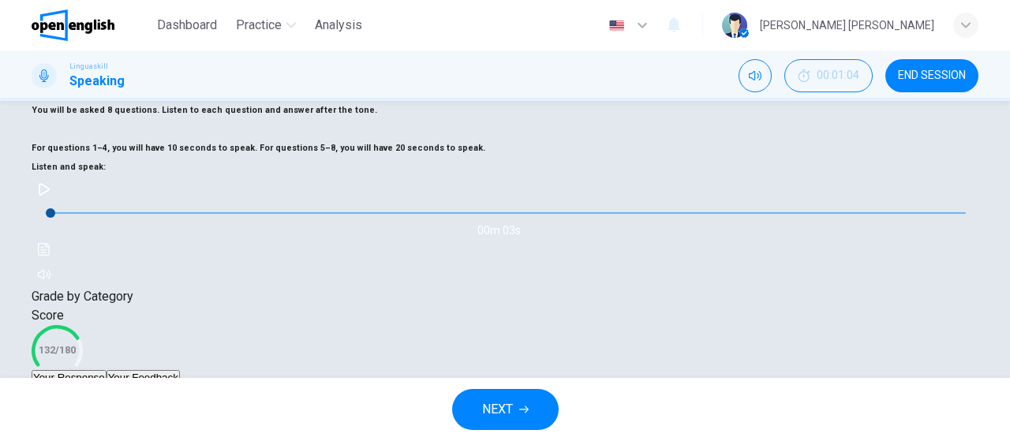
scroll to position [390, 0]
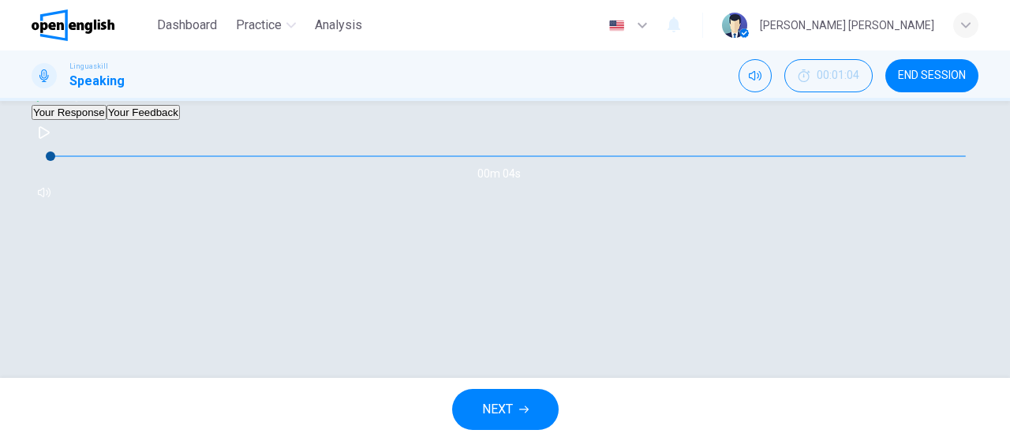
click at [180, 120] on button "Your Feedback" at bounding box center [142, 112] width 73 height 15
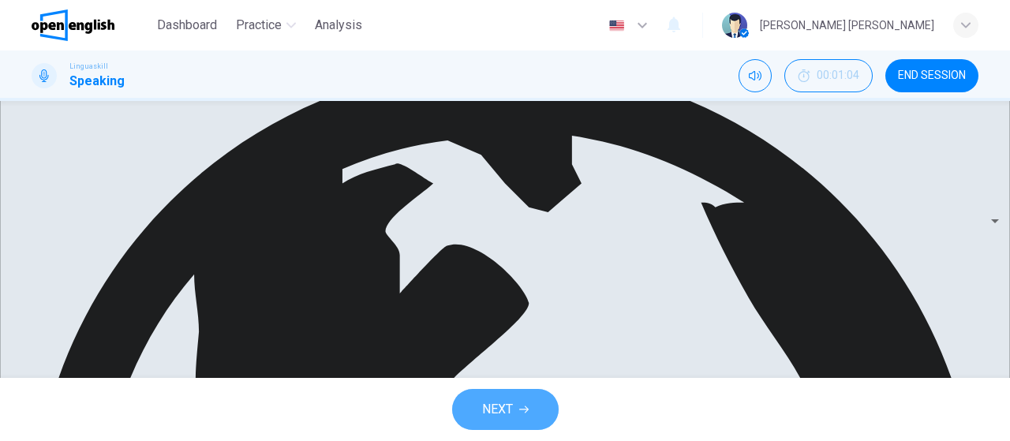
click at [482, 406] on span "NEXT" at bounding box center [497, 409] width 31 height 22
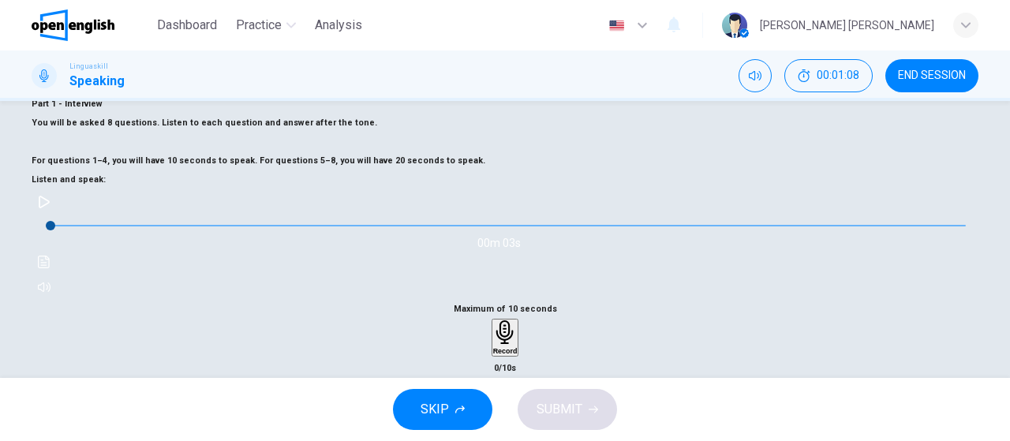
scroll to position [51, 0]
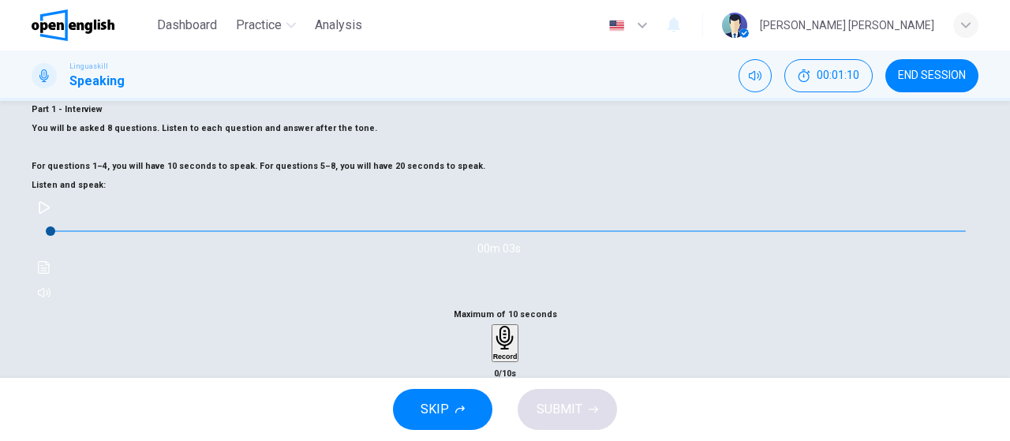
click at [50, 214] on icon "button" at bounding box center [44, 207] width 13 height 13
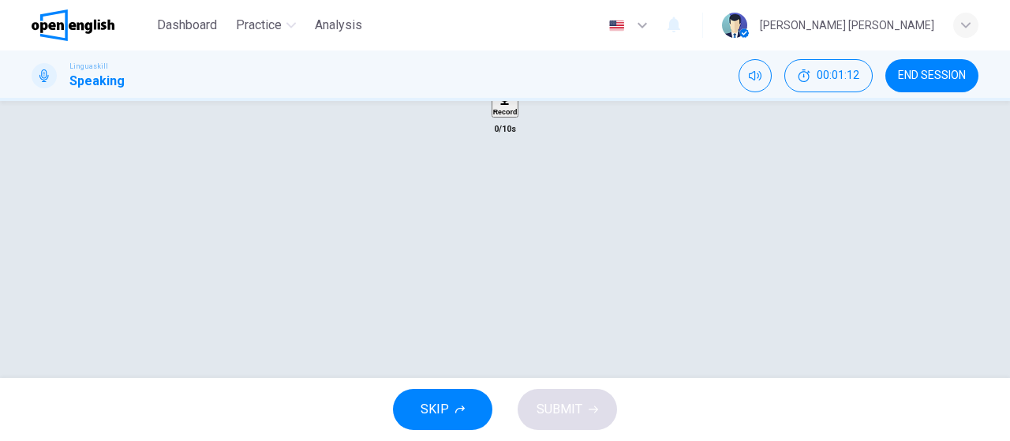
scroll to position [319, 0]
click at [517, 92] on div "Record" at bounding box center [505, 75] width 24 height 35
click at [513, 185] on div "Stop" at bounding box center [505, 121] width 16 height 127
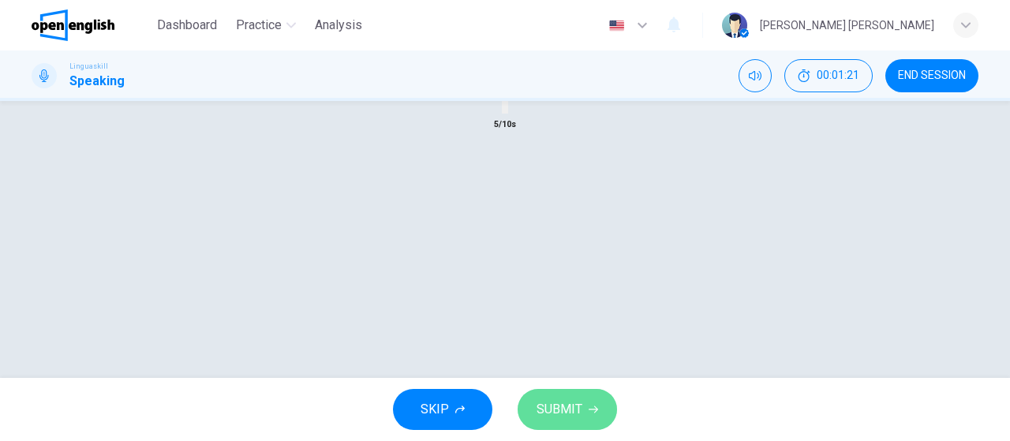
click at [576, 409] on span "SUBMIT" at bounding box center [559, 409] width 46 height 22
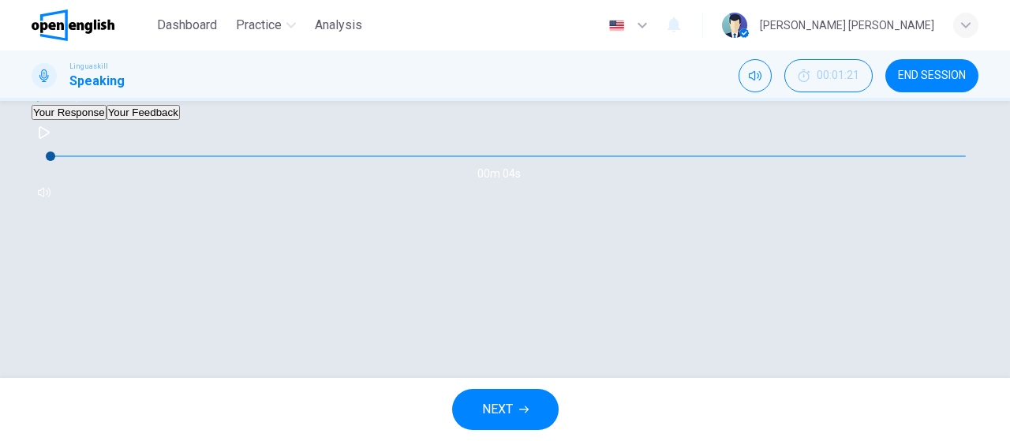
scroll to position [390, 0]
click at [215, 120] on div "Your Response Your Feedback" at bounding box center [505, 112] width 947 height 15
click at [180, 120] on button "Your Feedback" at bounding box center [142, 112] width 73 height 15
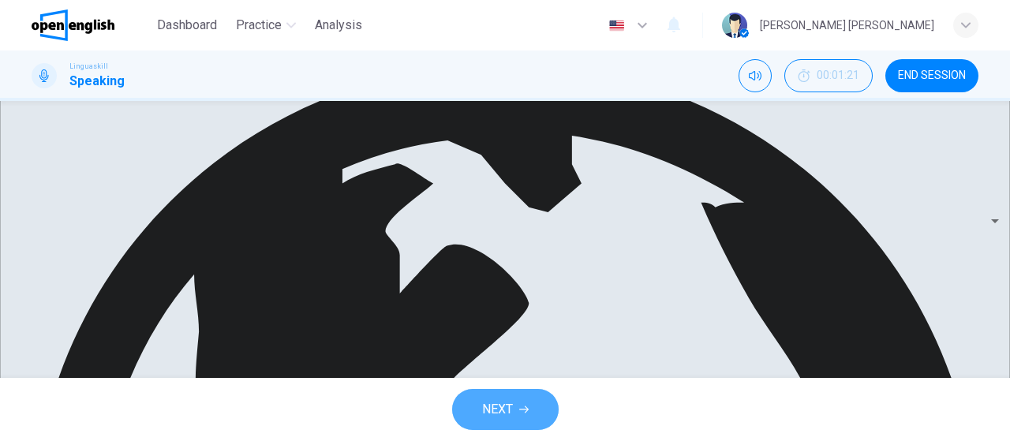
click at [516, 409] on button "NEXT" at bounding box center [505, 409] width 106 height 41
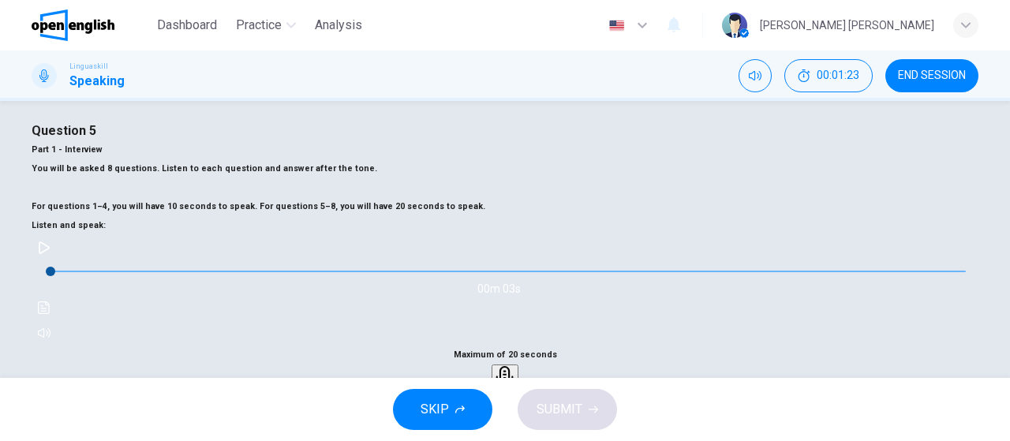
scroll to position [0, 0]
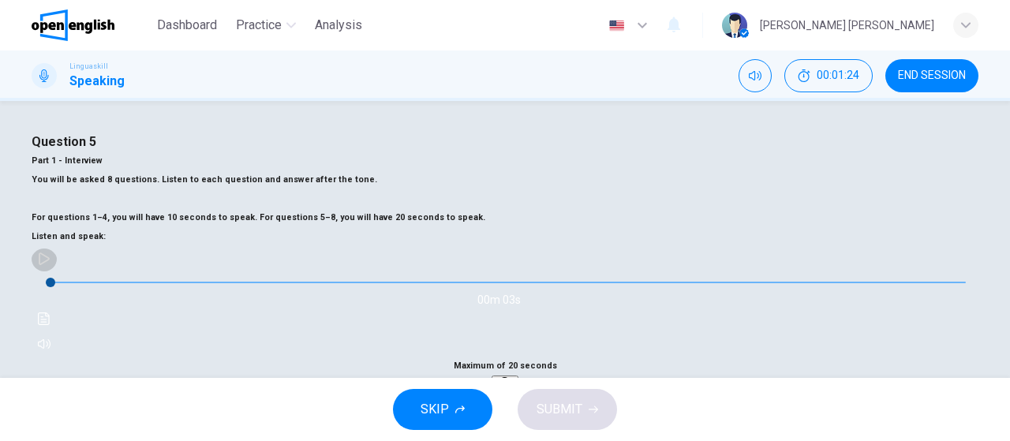
click at [50, 265] on icon "button" at bounding box center [44, 258] width 13 height 13
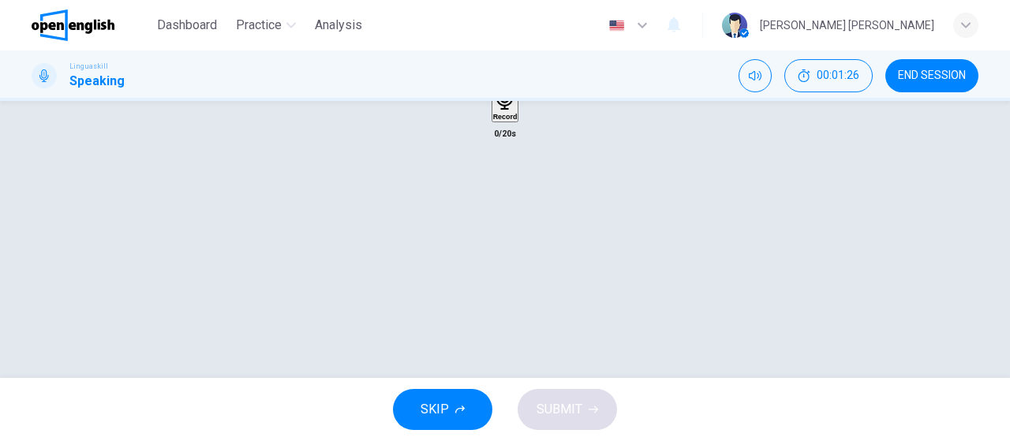
scroll to position [309, 0]
type input "*"
click at [506, 92] on icon "button" at bounding box center [505, 80] width 24 height 24
click at [506, 185] on icon "button" at bounding box center [505, 177] width 16 height 16
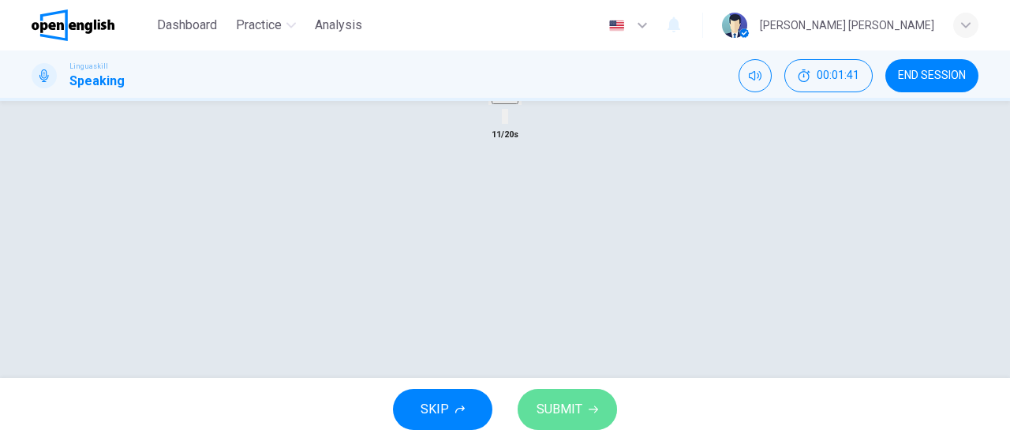
click at [581, 409] on span "SUBMIT" at bounding box center [559, 409] width 46 height 22
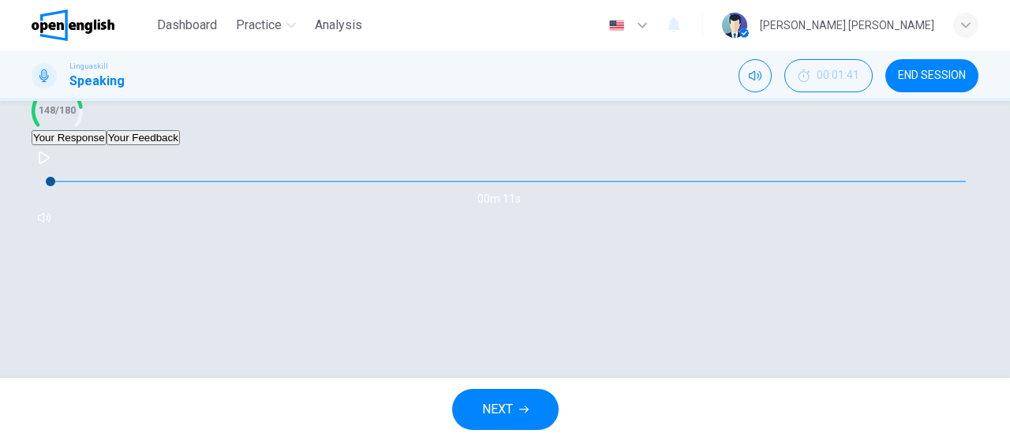
click at [180, 145] on button "Your Feedback" at bounding box center [142, 137] width 73 height 15
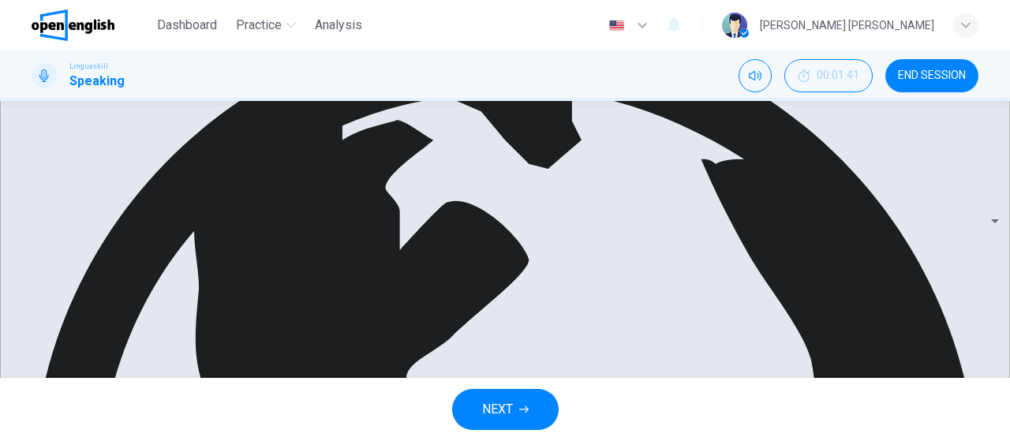
scroll to position [435, 0]
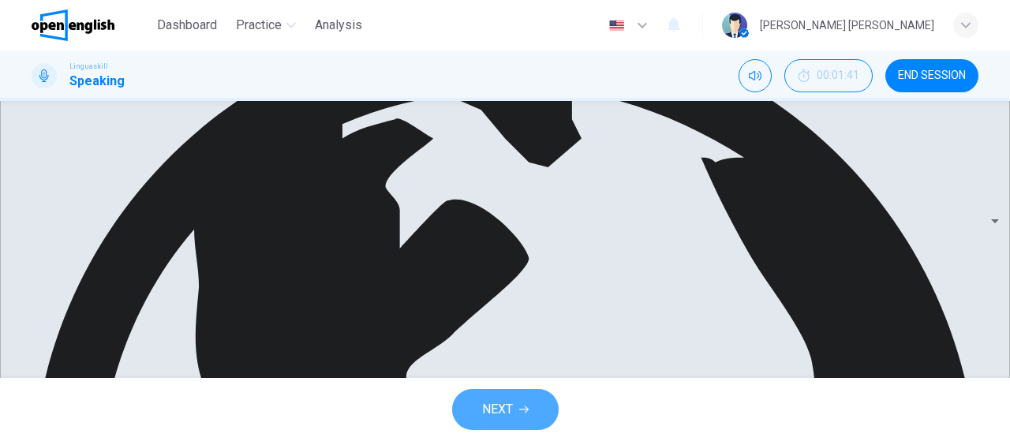
click at [525, 402] on button "NEXT" at bounding box center [505, 409] width 106 height 41
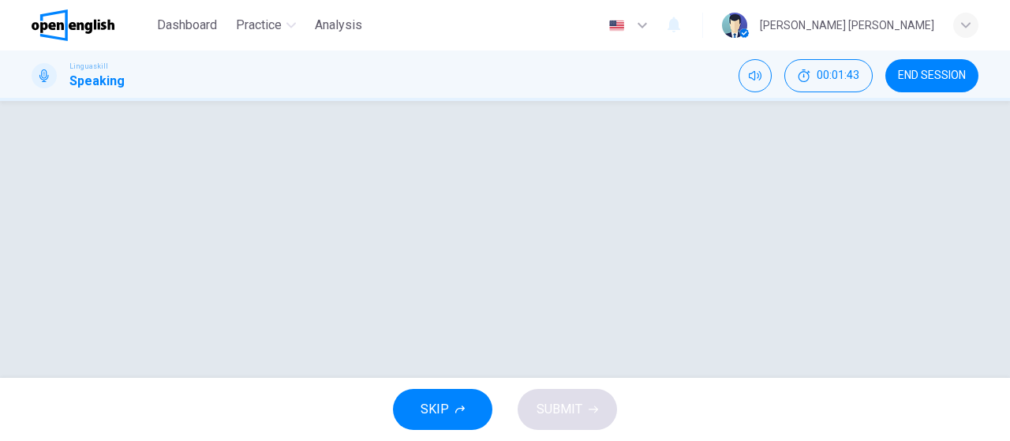
scroll to position [45, 0]
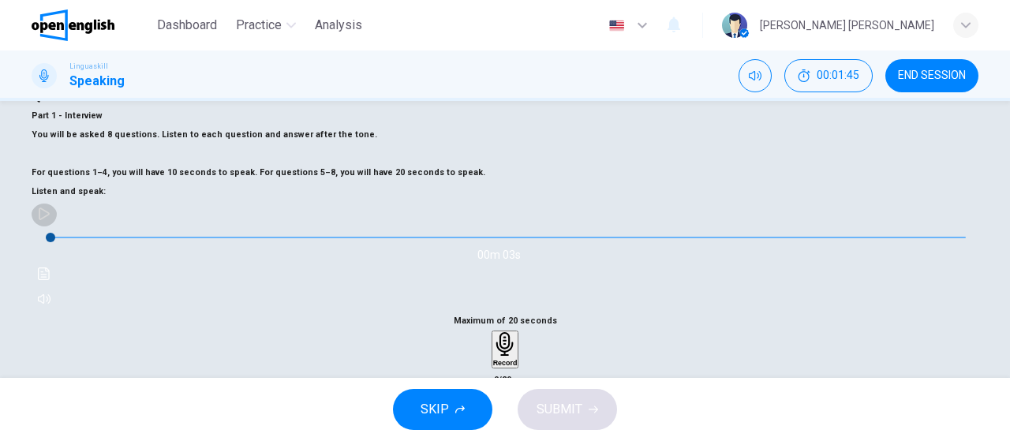
click at [50, 220] on icon "button" at bounding box center [44, 213] width 13 height 13
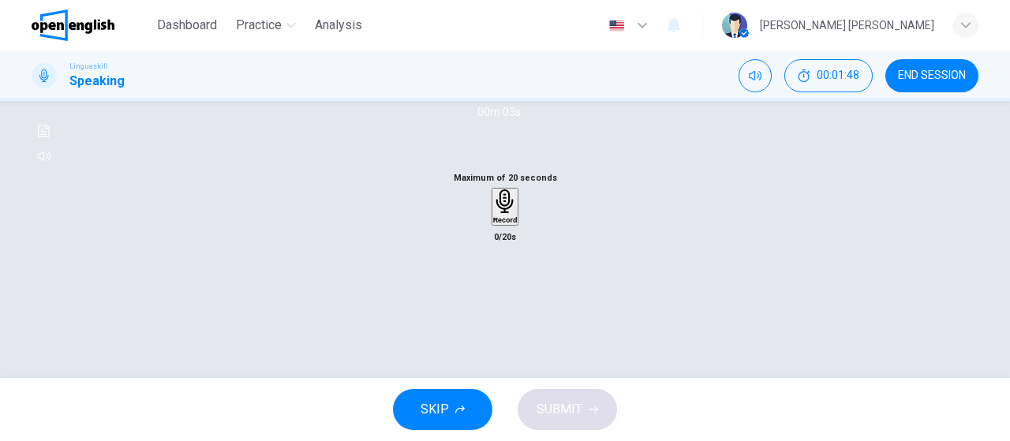
scroll to position [188, 0]
click at [508, 214] on icon "button" at bounding box center [503, 201] width 17 height 24
click at [508, 306] on icon "button" at bounding box center [504, 298] width 11 height 16
click at [578, 409] on span "SUBMIT" at bounding box center [559, 409] width 46 height 22
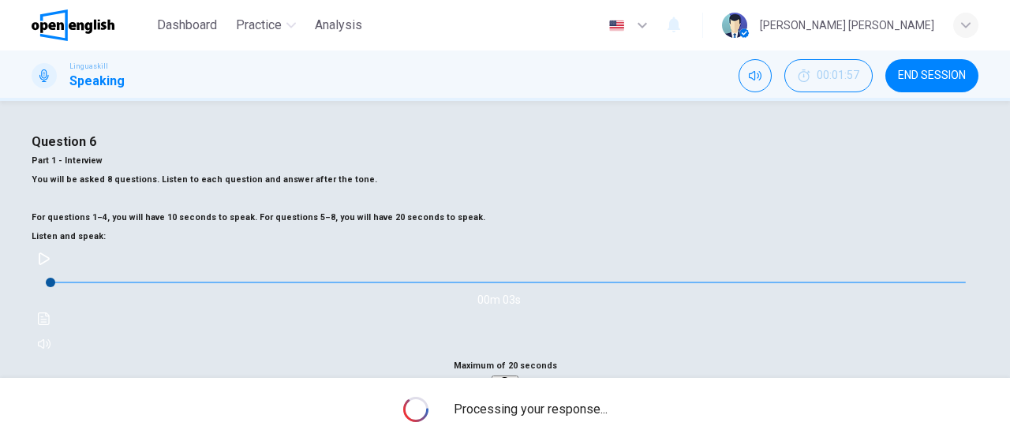
scroll to position [334, 0]
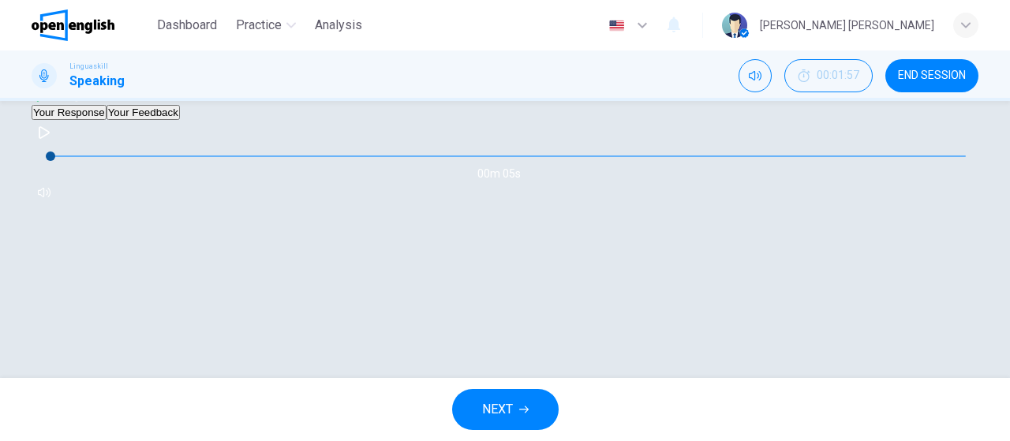
click at [180, 120] on button "Your Feedback" at bounding box center [142, 112] width 73 height 15
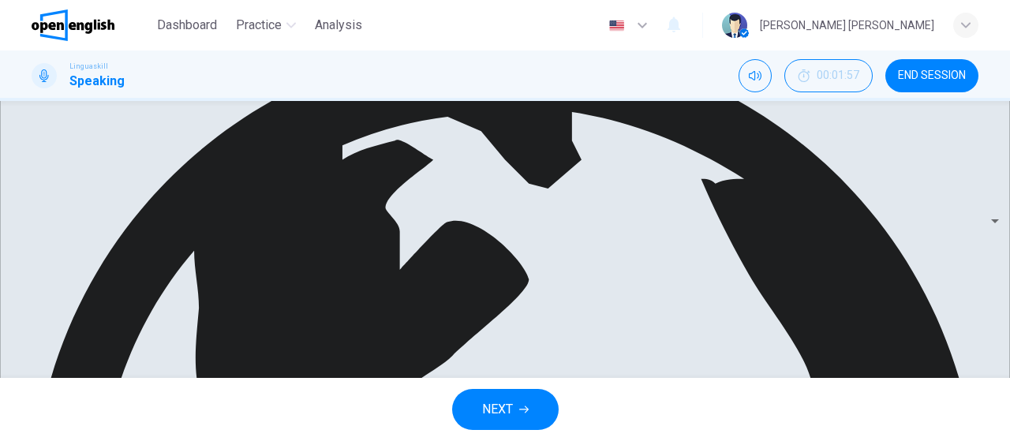
scroll to position [430, 0]
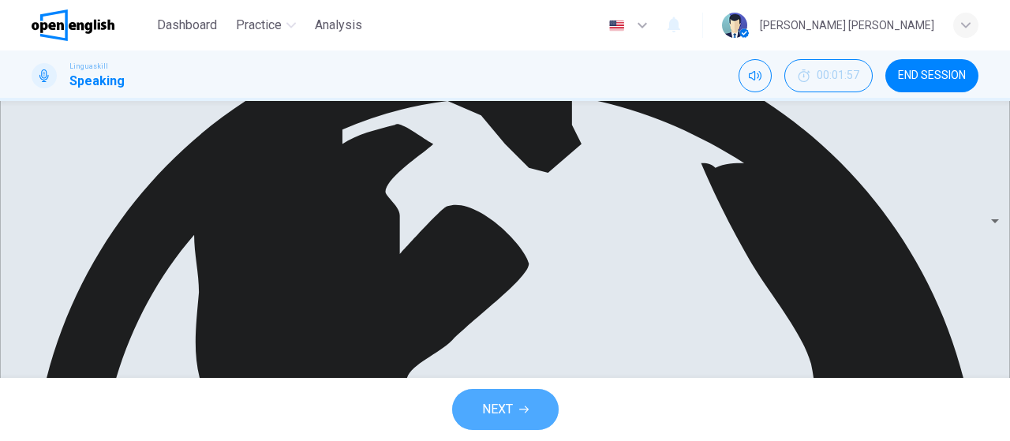
click at [499, 394] on button "NEXT" at bounding box center [505, 409] width 106 height 41
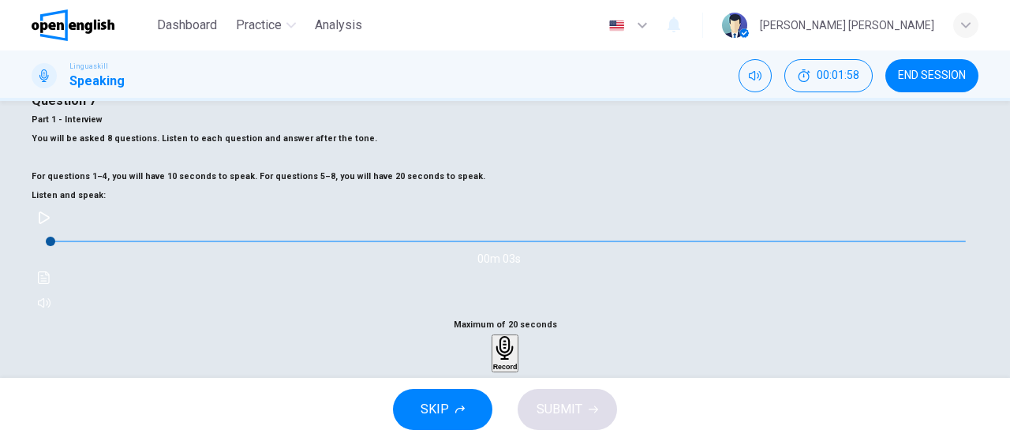
scroll to position [33, 0]
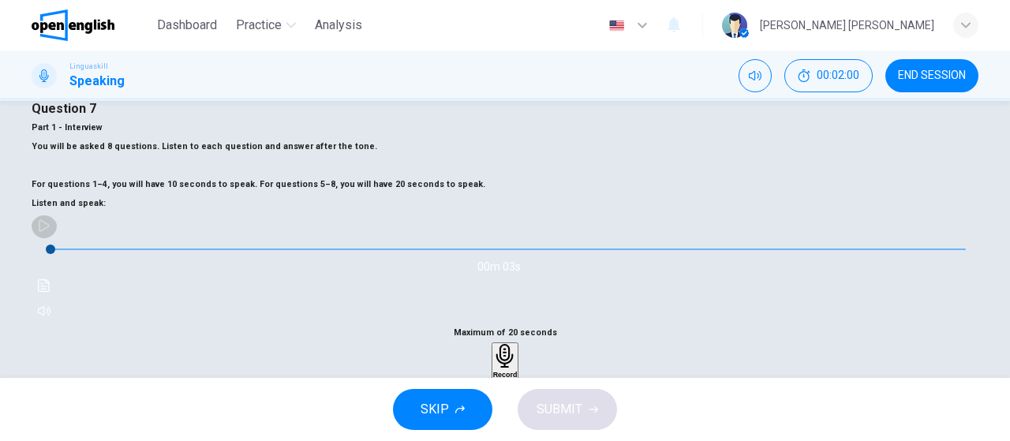
click at [50, 232] on icon "button" at bounding box center [44, 225] width 13 height 13
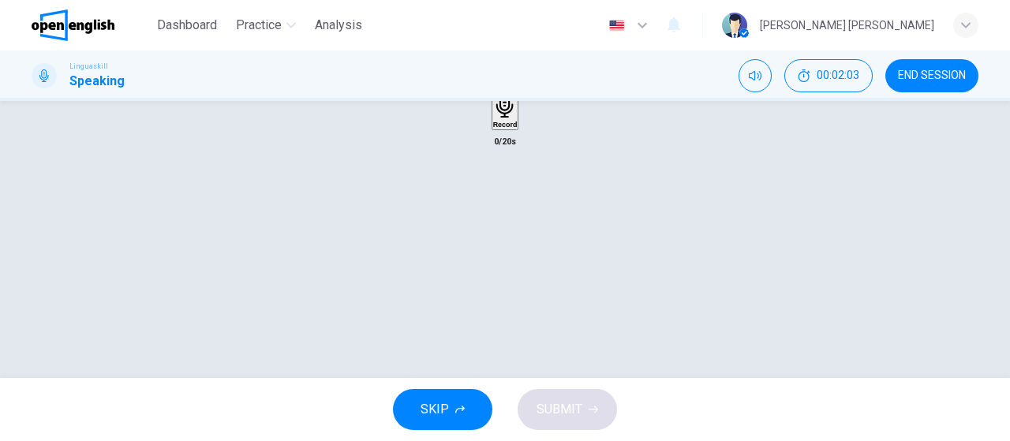
scroll to position [298, 0]
click at [493, 114] on div "Record" at bounding box center [505, 96] width 24 height 35
click at [497, 206] on div "Stop" at bounding box center [505, 142] width 16 height 127
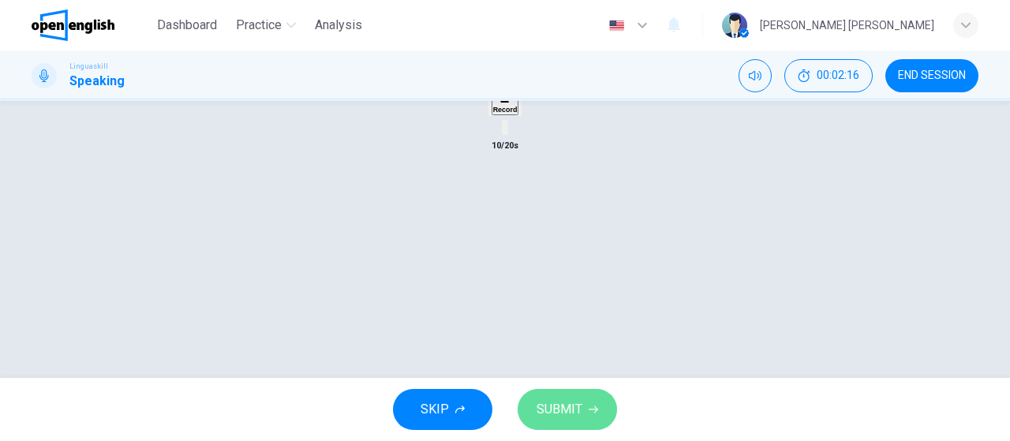
click at [581, 411] on button "SUBMIT" at bounding box center [566, 409] width 99 height 41
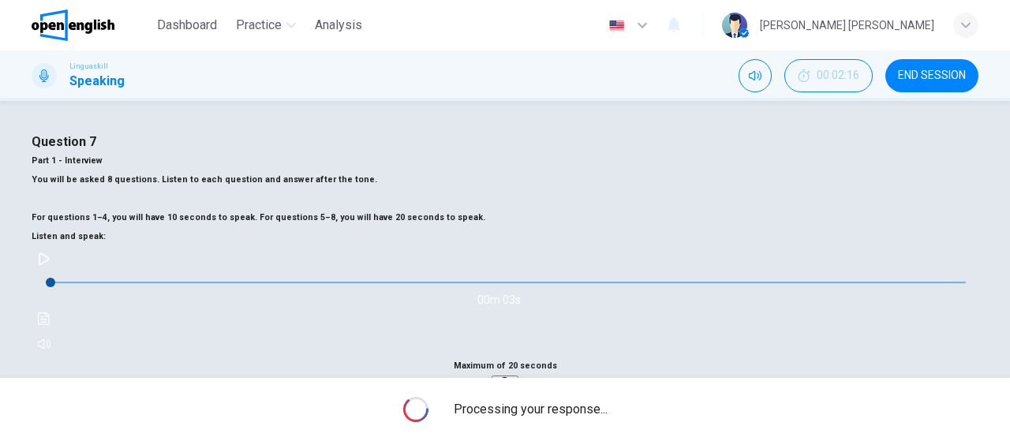
scroll to position [334, 0]
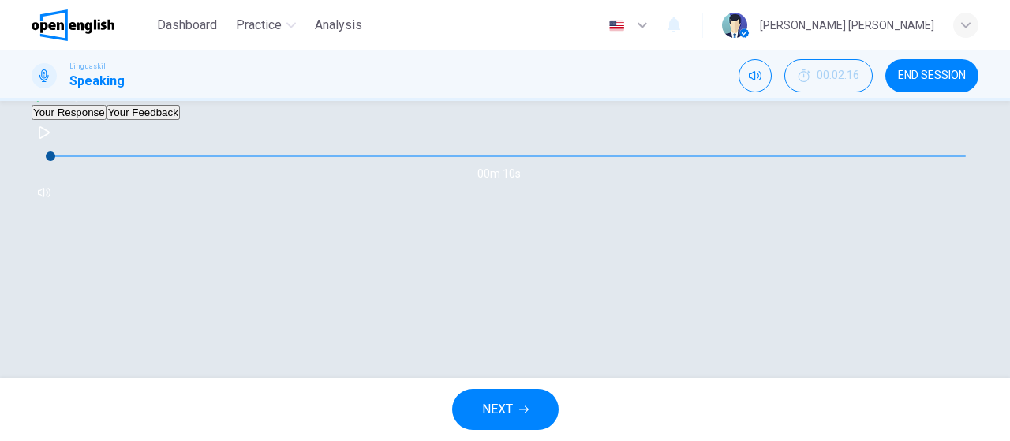
click at [180, 120] on button "Your Feedback" at bounding box center [142, 112] width 73 height 15
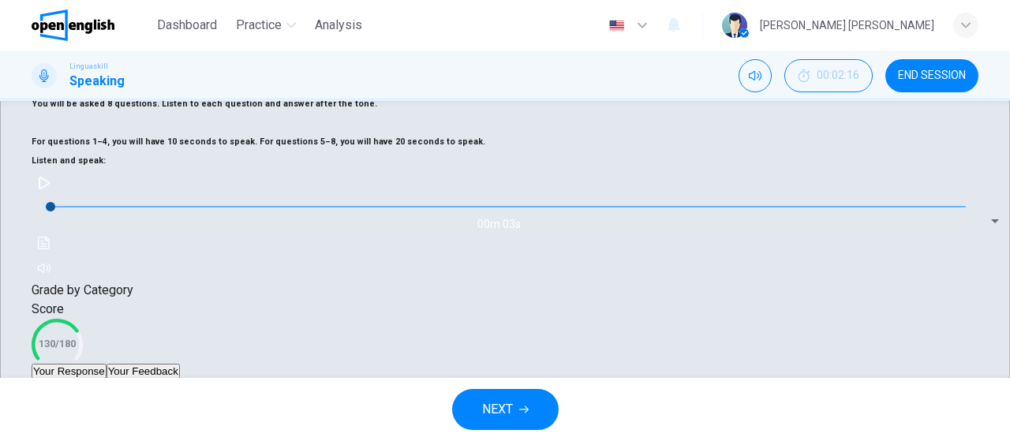
scroll to position [74, 0]
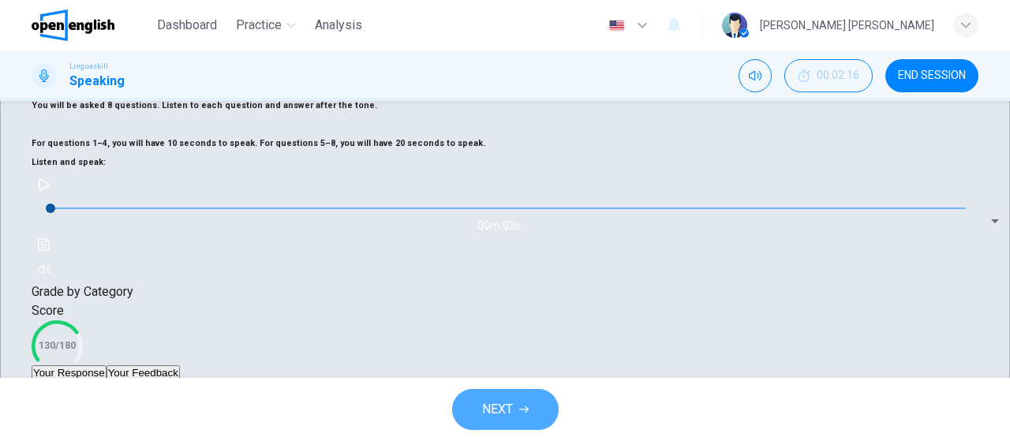
click at [491, 401] on span "NEXT" at bounding box center [497, 409] width 31 height 22
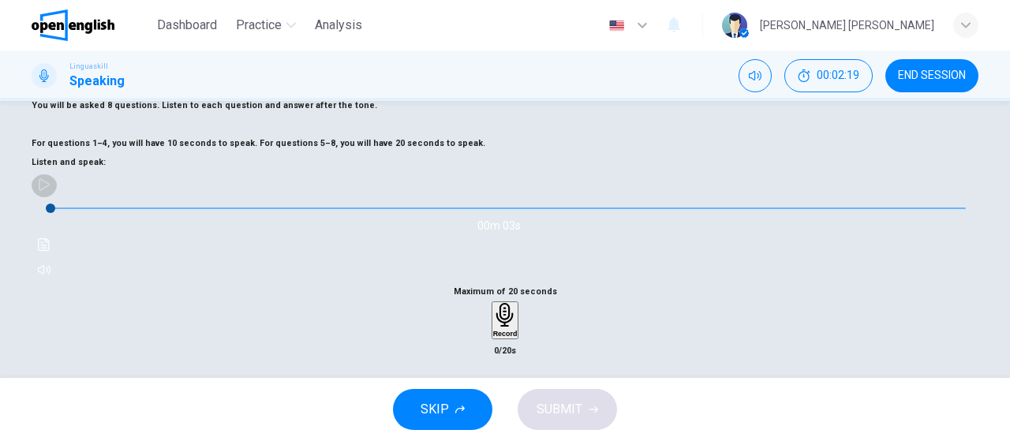
click at [57, 197] on button "button" at bounding box center [44, 184] width 25 height 25
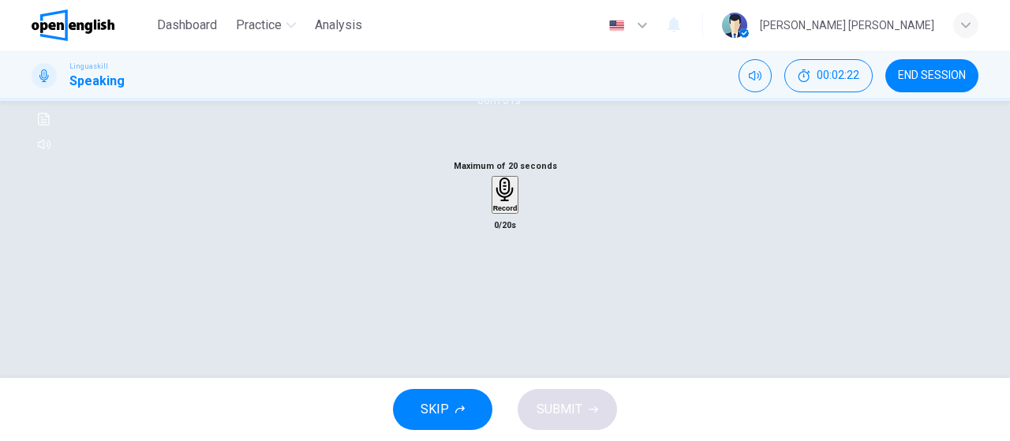
scroll to position [254, 0]
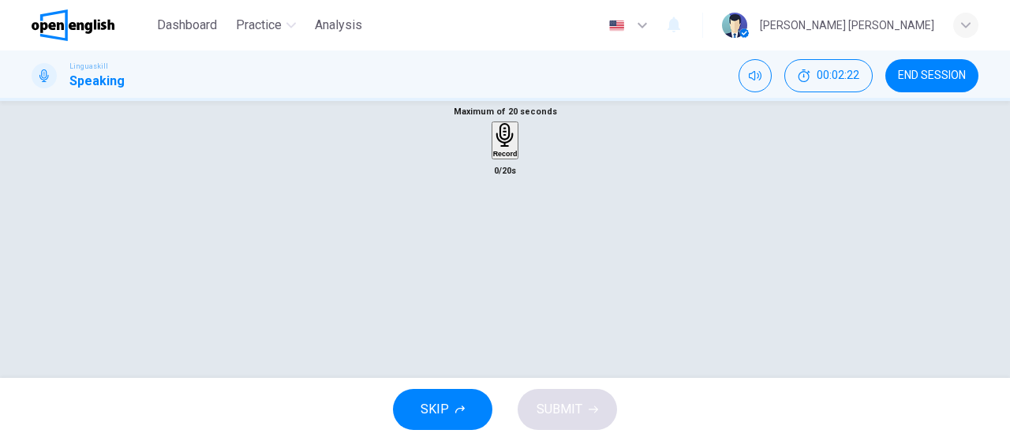
type input "*"
click at [495, 158] on h6 "Record" at bounding box center [505, 154] width 24 height 8
click at [497, 250] on h6 "Stop" at bounding box center [505, 246] width 16 height 8
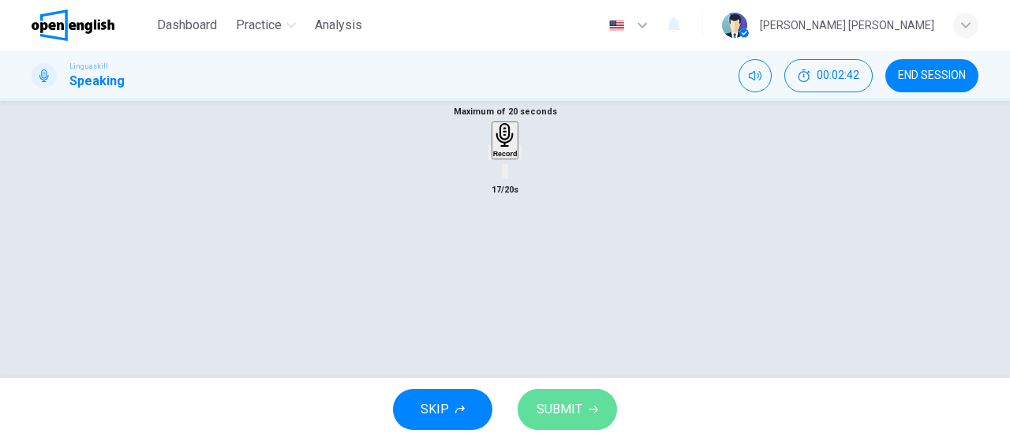
click at [579, 410] on span "SUBMIT" at bounding box center [559, 409] width 46 height 22
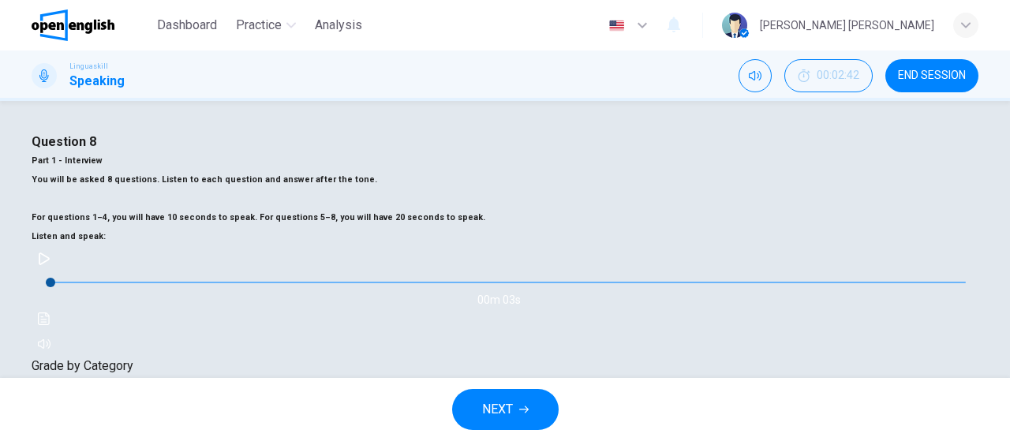
scroll to position [390, 0]
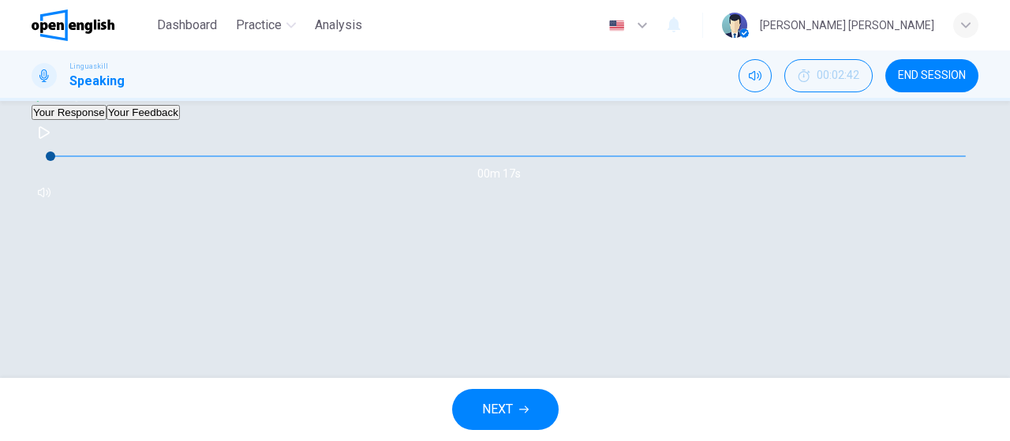
click at [180, 120] on button "Your Feedback" at bounding box center [142, 112] width 73 height 15
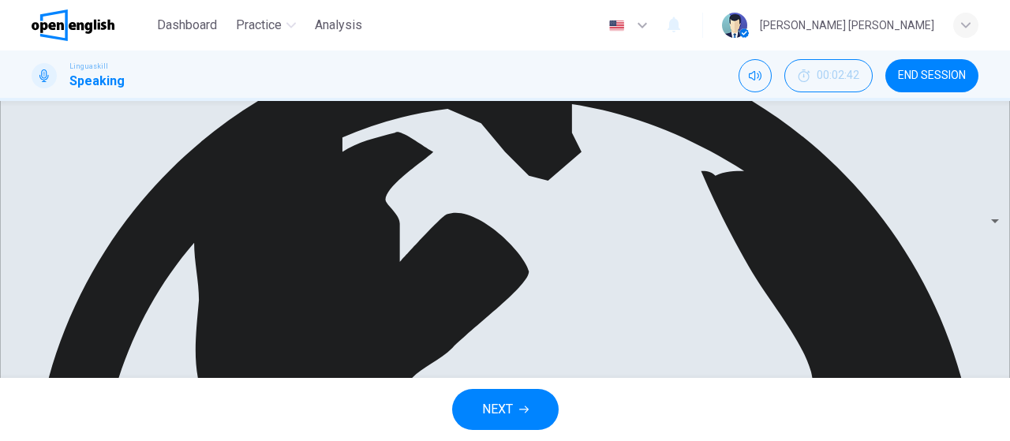
scroll to position [449, 0]
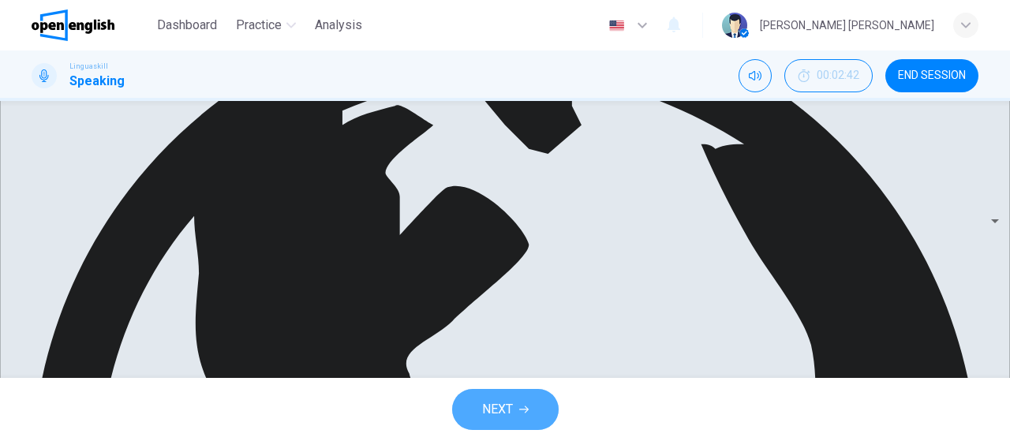
click at [504, 415] on span "NEXT" at bounding box center [497, 409] width 31 height 22
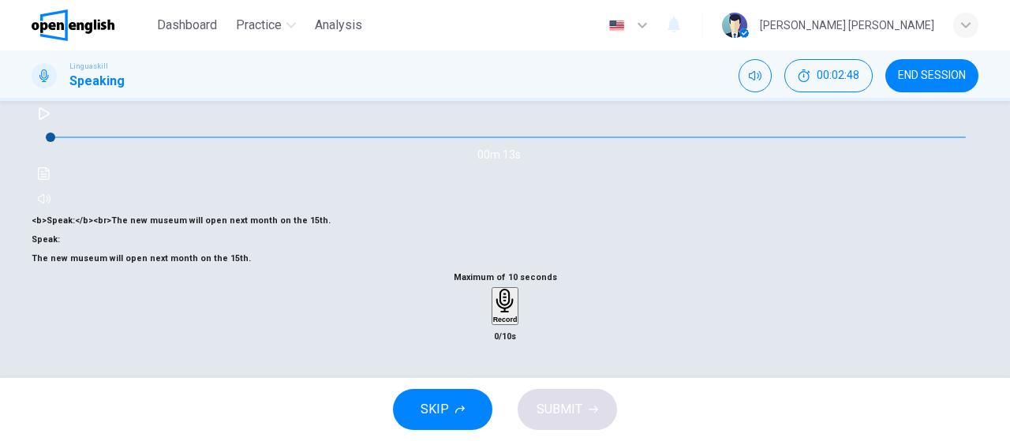
scroll to position [135, 0]
click at [50, 120] on icon "button" at bounding box center [44, 113] width 13 height 13
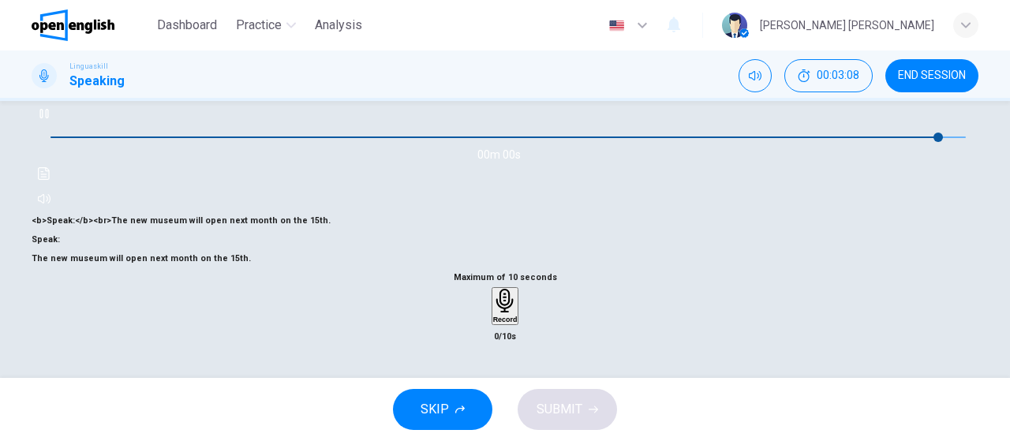
type input "*"
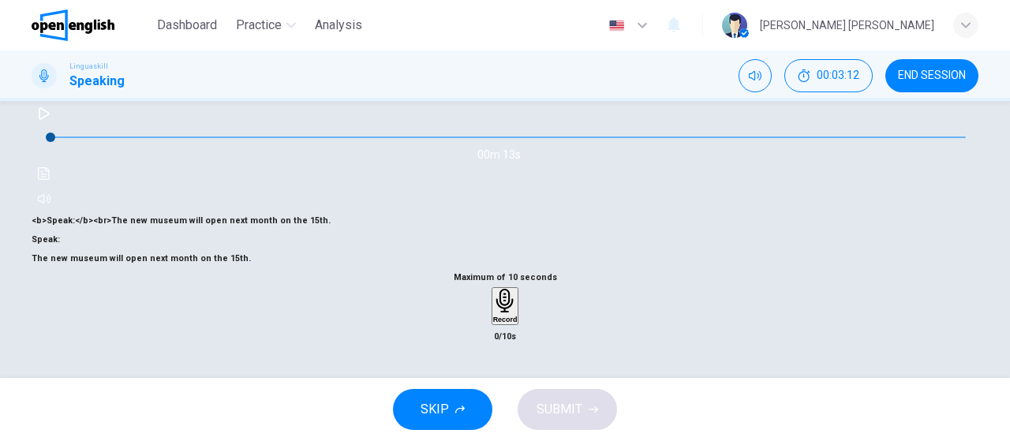
click at [494, 323] on h6 "Record" at bounding box center [505, 320] width 24 height 8
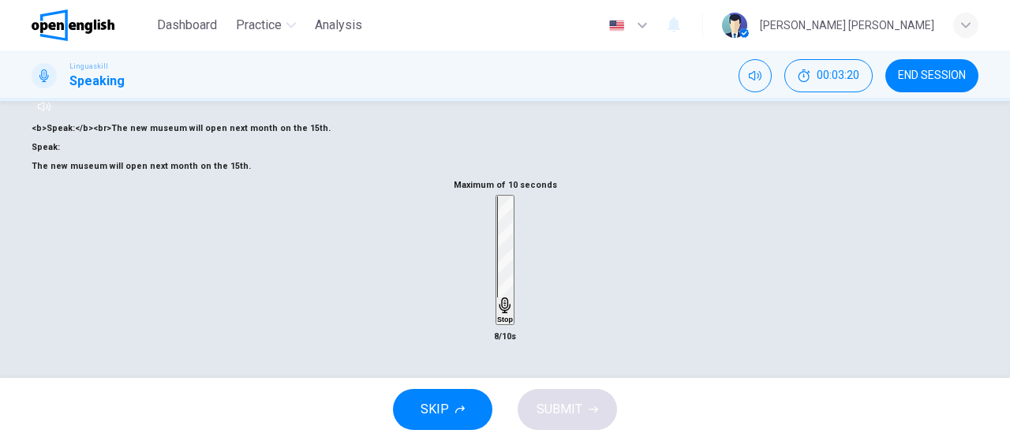
click at [502, 323] on h6 "Stop" at bounding box center [505, 320] width 16 height 8
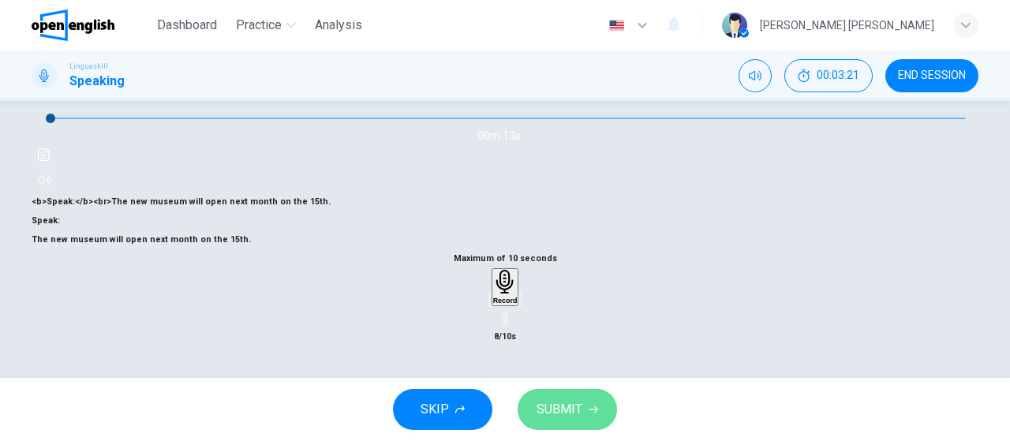
click at [572, 404] on span "SUBMIT" at bounding box center [559, 409] width 46 height 22
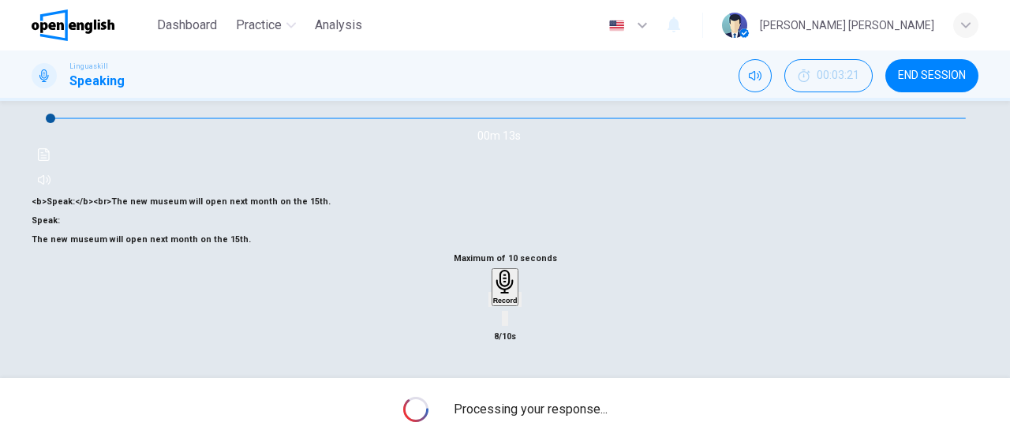
scroll to position [334, 0]
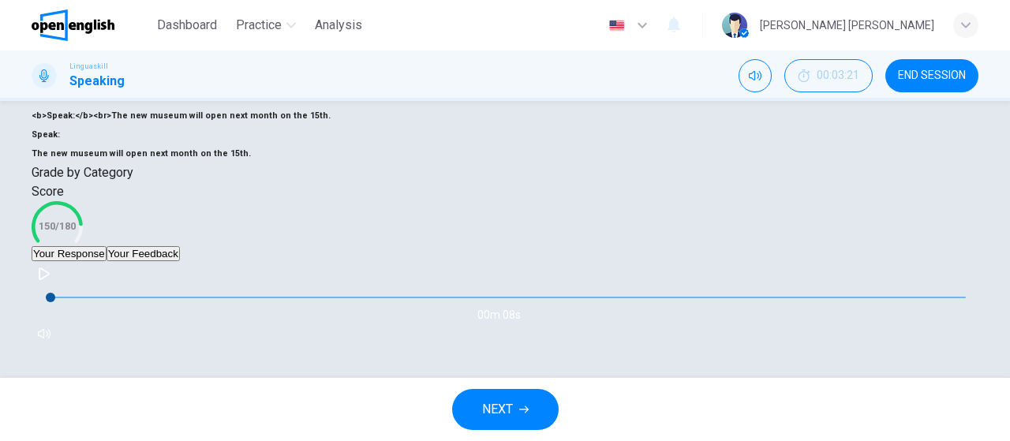
click at [180, 261] on button "Your Feedback" at bounding box center [142, 253] width 73 height 15
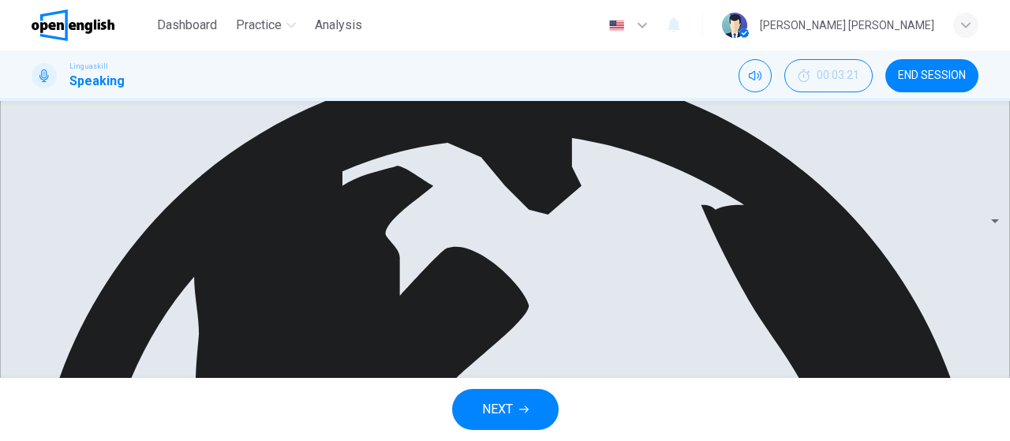
scroll to position [398, 0]
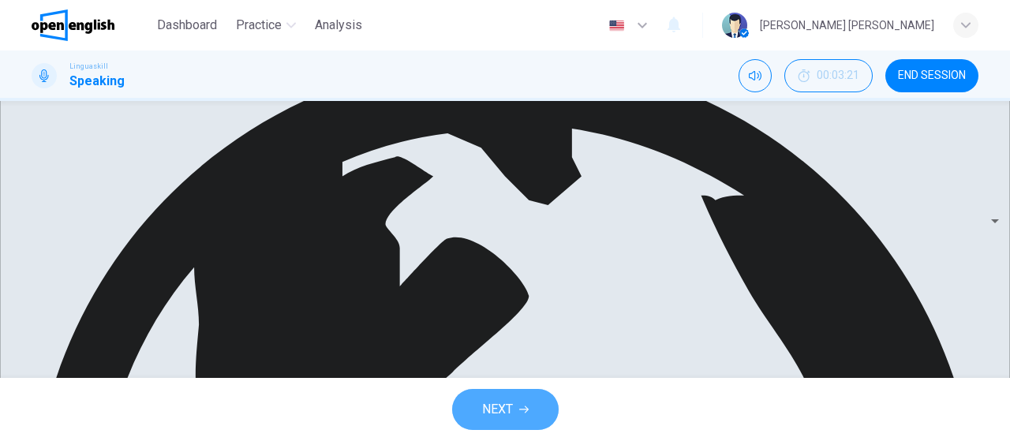
click at [506, 424] on button "NEXT" at bounding box center [505, 409] width 106 height 41
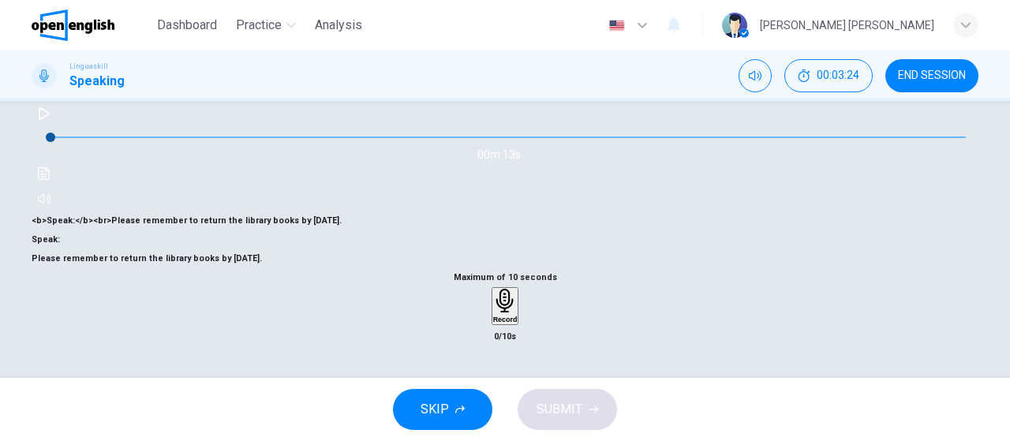
scroll to position [224, 0]
click at [493, 323] on div "Record" at bounding box center [505, 306] width 24 height 35
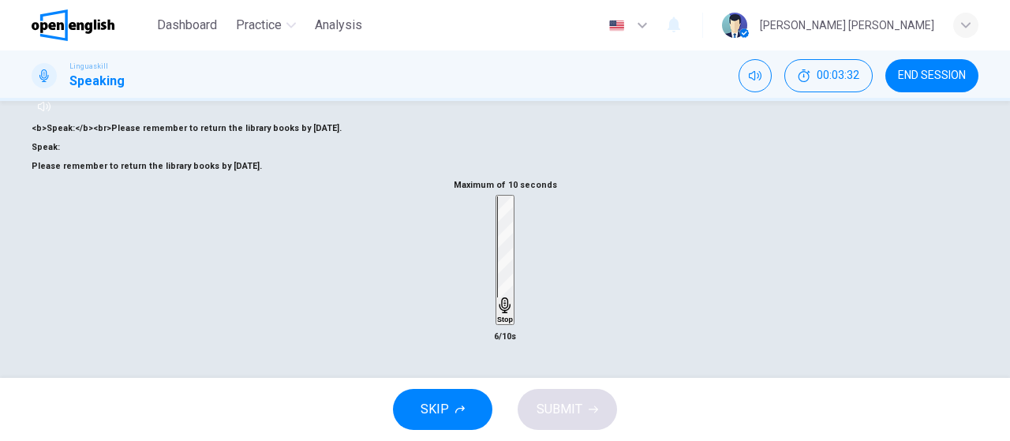
click at [497, 323] on div "Stop" at bounding box center [505, 259] width 16 height 127
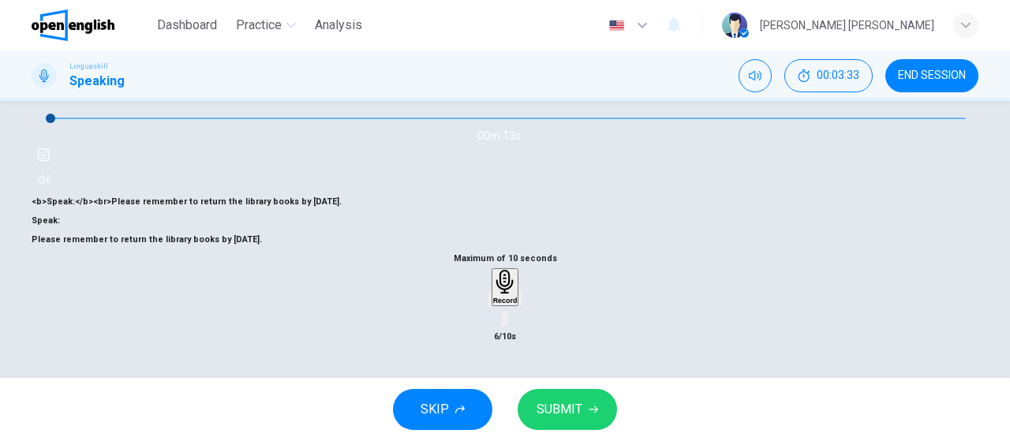
click at [576, 403] on span "SUBMIT" at bounding box center [559, 409] width 46 height 22
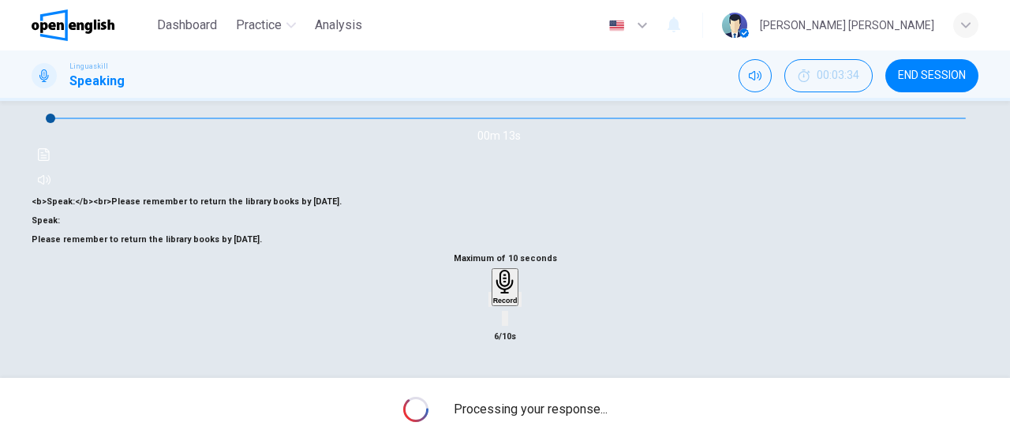
scroll to position [256, 0]
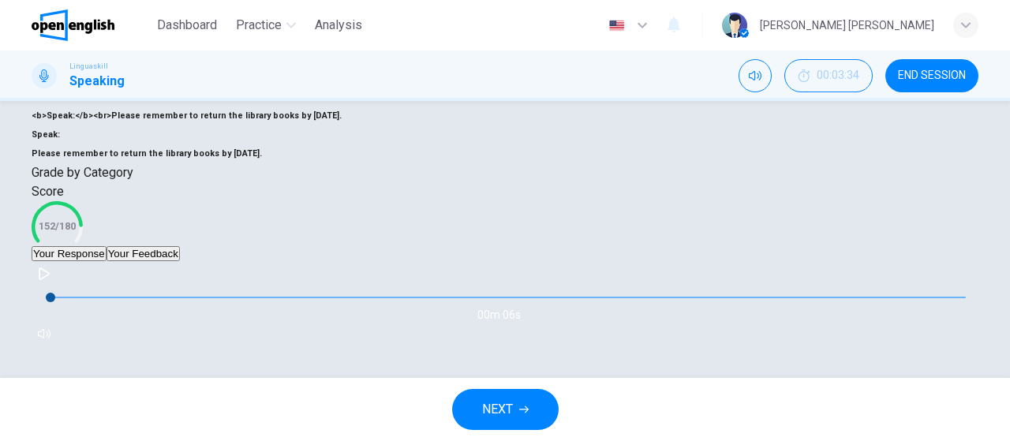
click at [180, 261] on button "Your Feedback" at bounding box center [142, 253] width 73 height 15
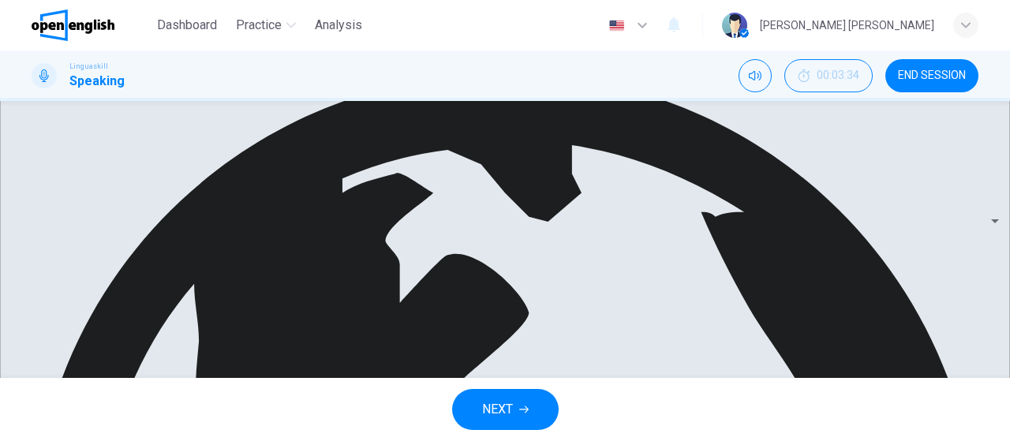
scroll to position [382, 0]
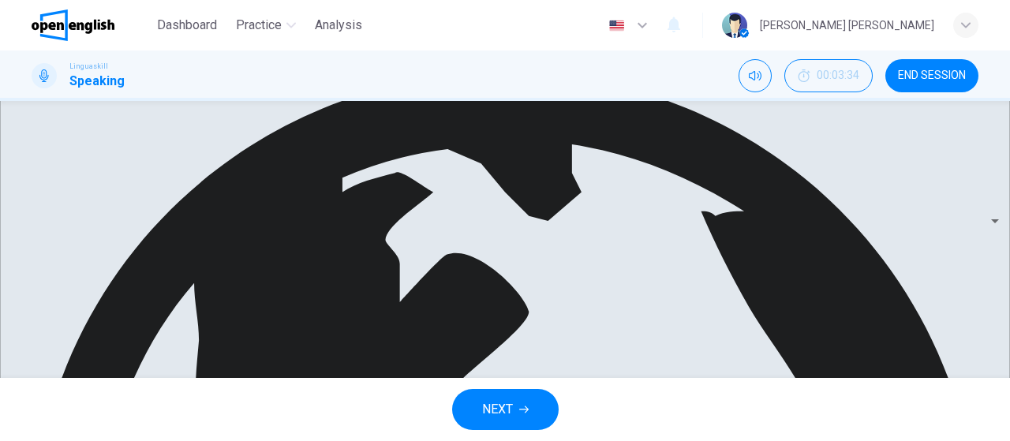
click at [532, 405] on button "NEXT" at bounding box center [505, 409] width 106 height 41
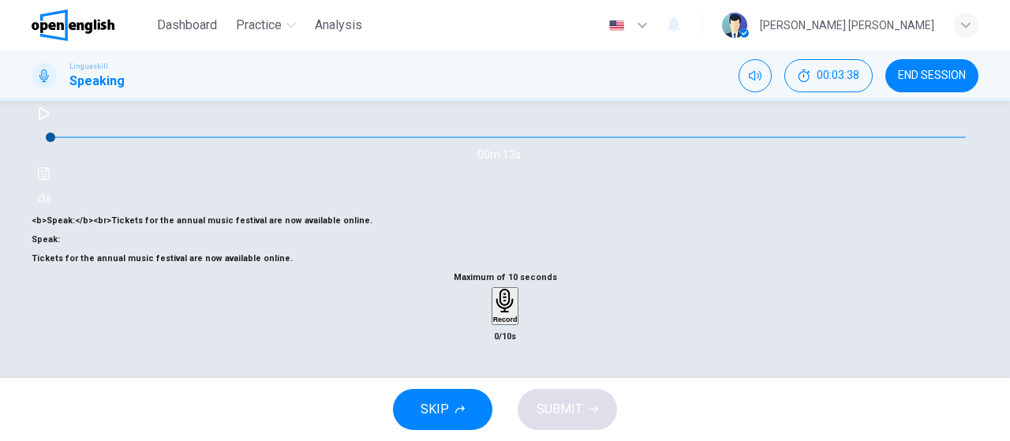
scroll to position [226, 0]
click at [517, 301] on div "Record" at bounding box center [505, 306] width 24 height 35
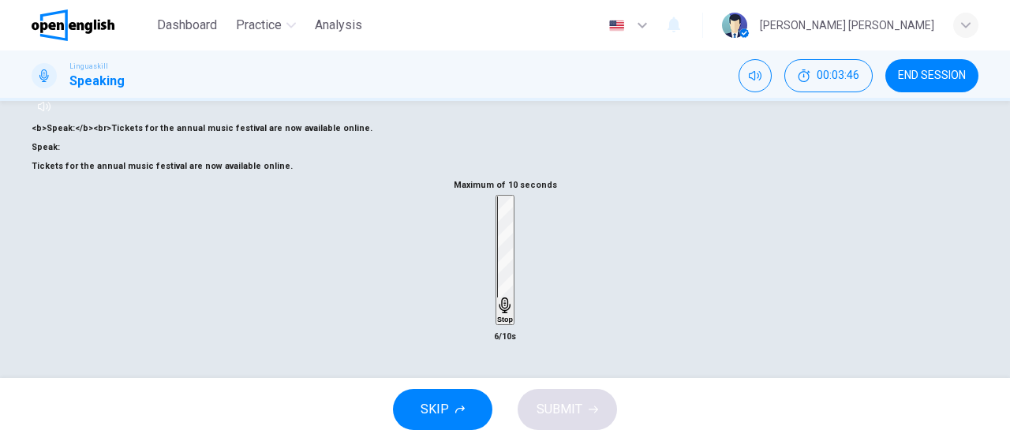
click at [513, 301] on div "Stop" at bounding box center [505, 259] width 16 height 127
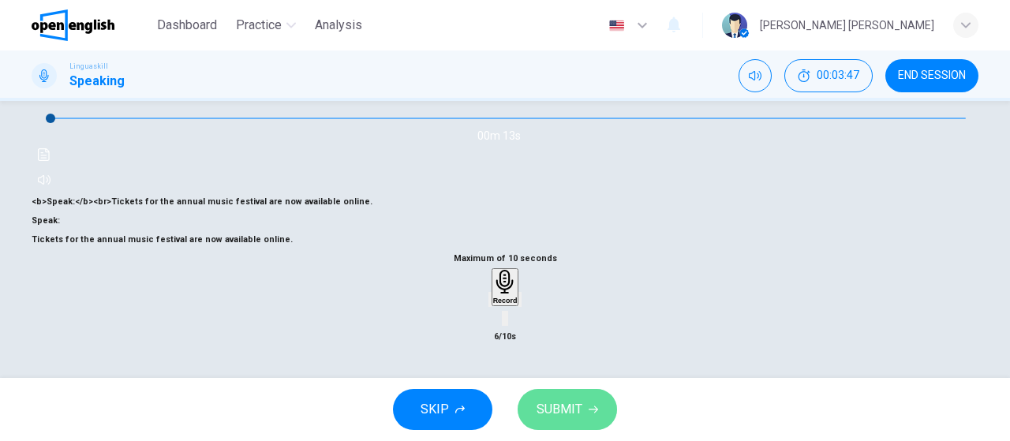
click at [587, 413] on button "SUBMIT" at bounding box center [566, 409] width 99 height 41
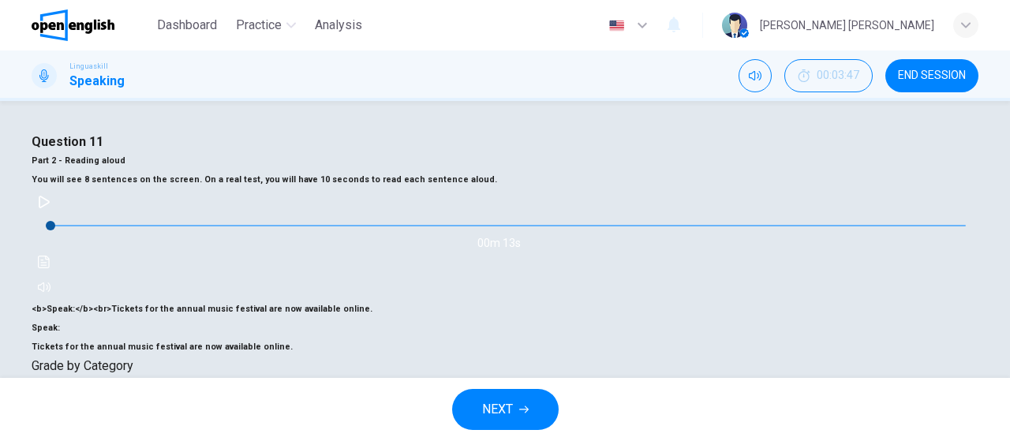
scroll to position [378, 0]
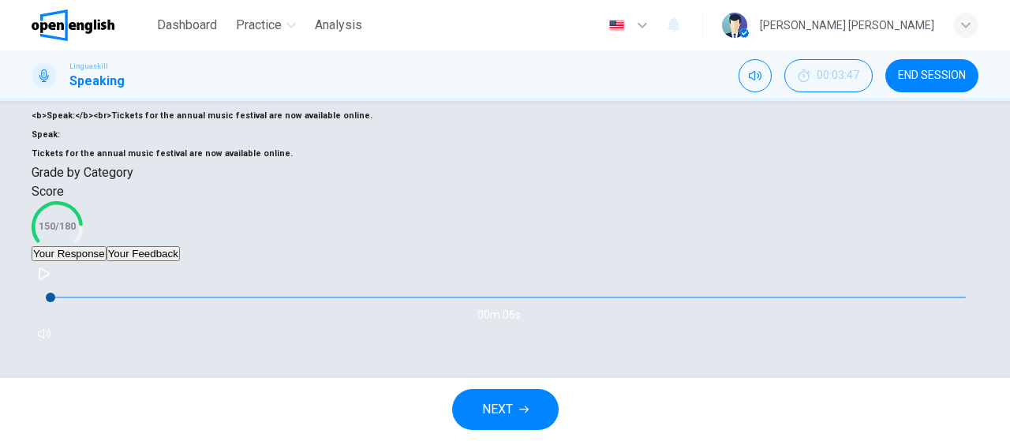
click at [180, 246] on button "Your Feedback" at bounding box center [142, 253] width 73 height 15
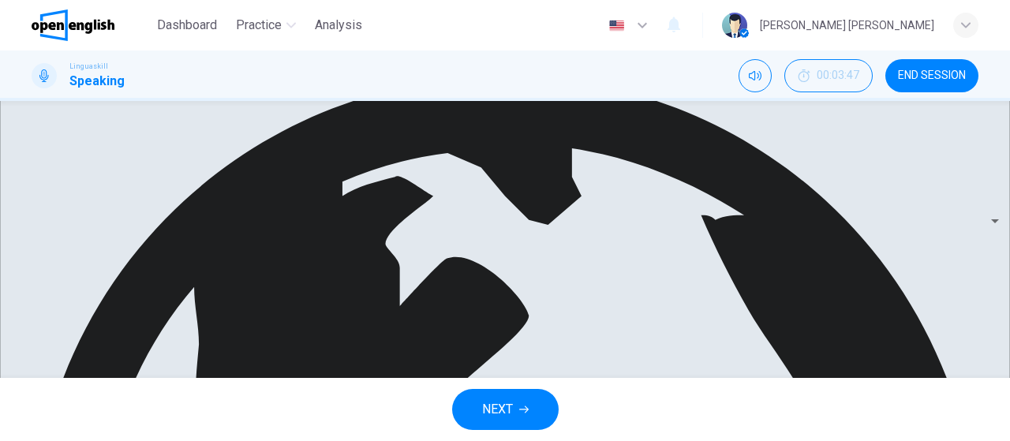
click at [522, 401] on button "NEXT" at bounding box center [505, 409] width 106 height 41
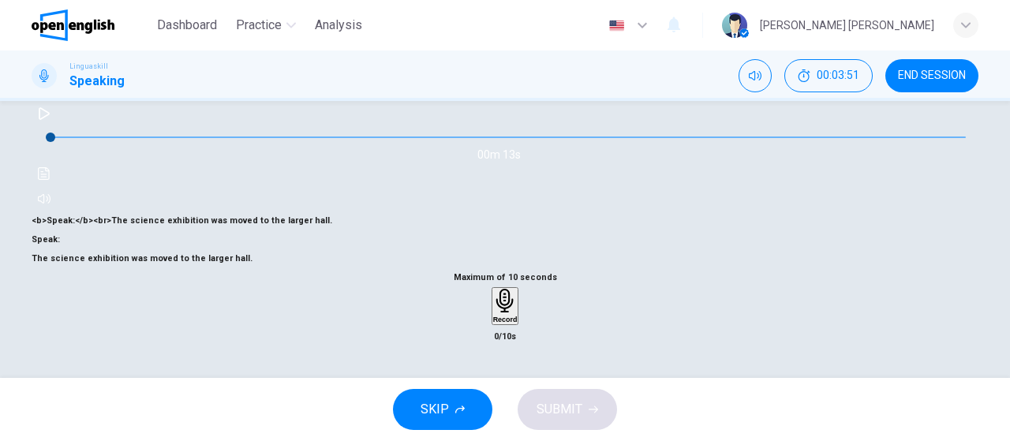
scroll to position [231, 0]
click at [517, 306] on div "Record" at bounding box center [505, 306] width 24 height 35
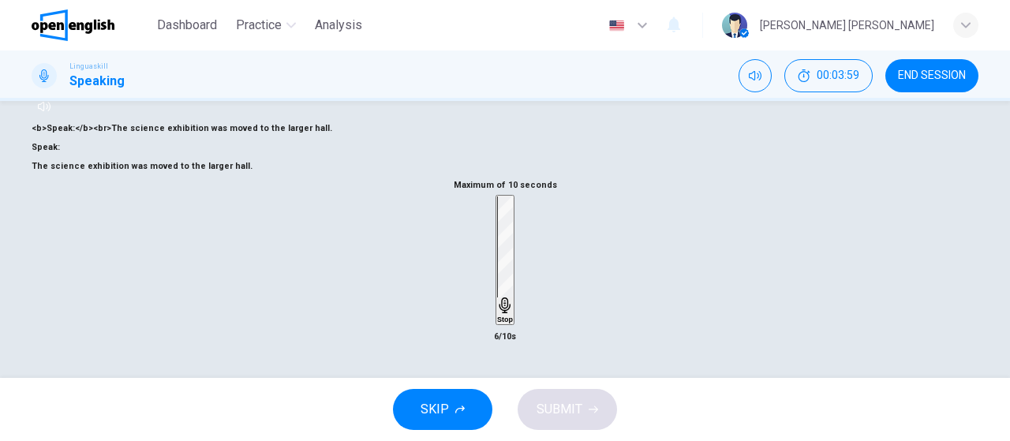
click at [513, 306] on div "Stop" at bounding box center [505, 259] width 16 height 127
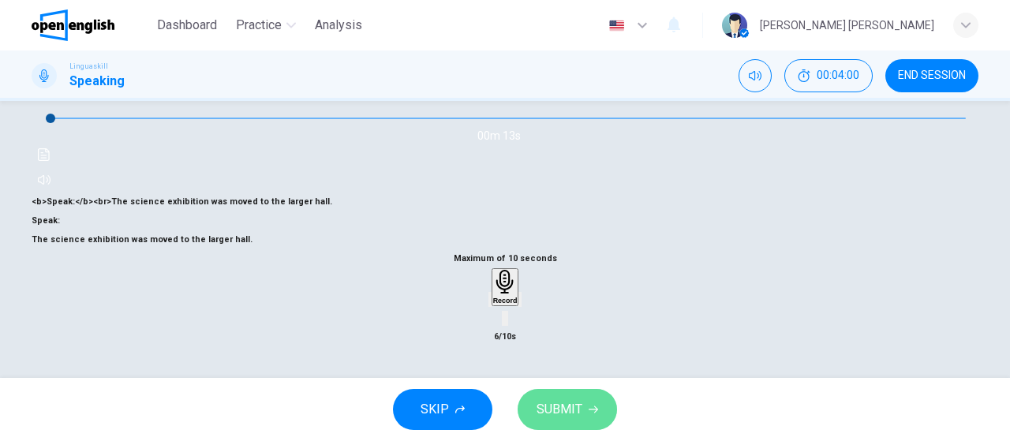
click at [560, 397] on button "SUBMIT" at bounding box center [566, 409] width 99 height 41
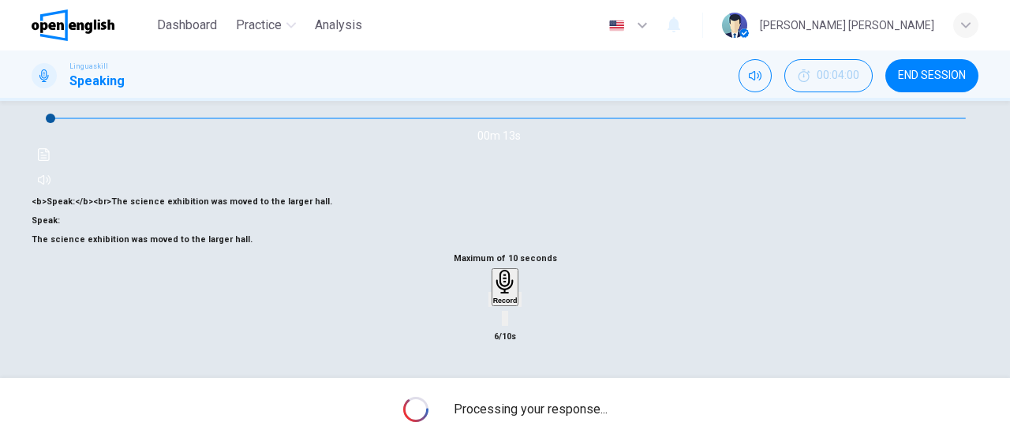
scroll to position [334, 0]
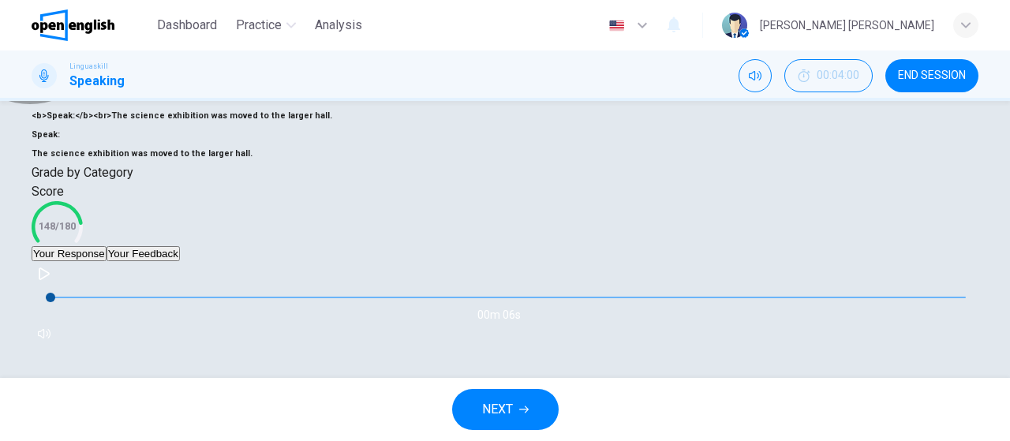
click at [180, 261] on button "Your Feedback" at bounding box center [142, 253] width 73 height 15
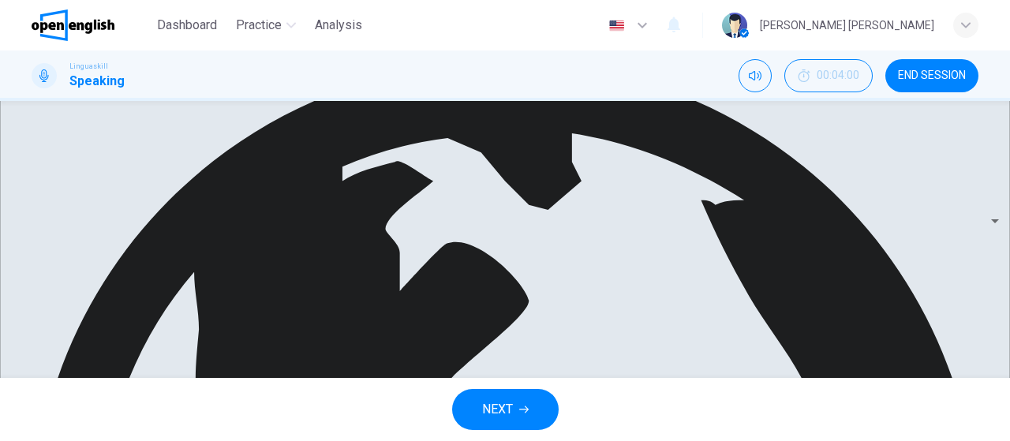
scroll to position [398, 0]
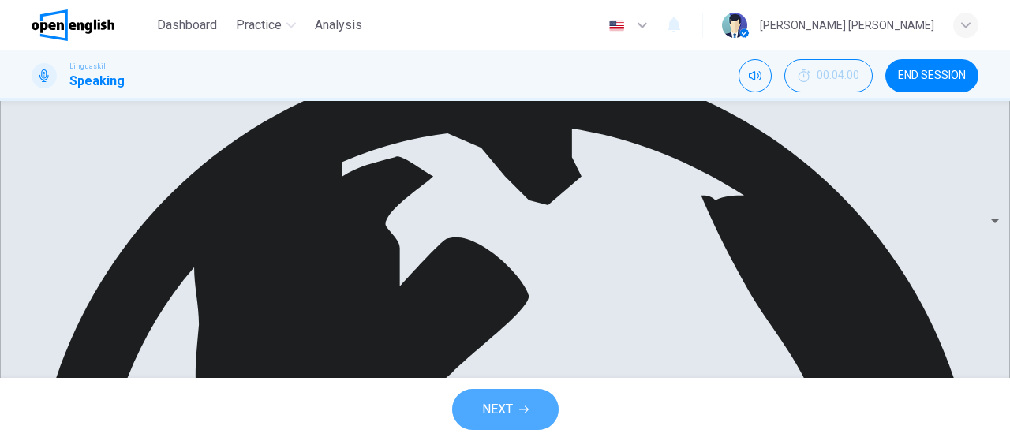
click at [522, 401] on button "NEXT" at bounding box center [505, 409] width 106 height 41
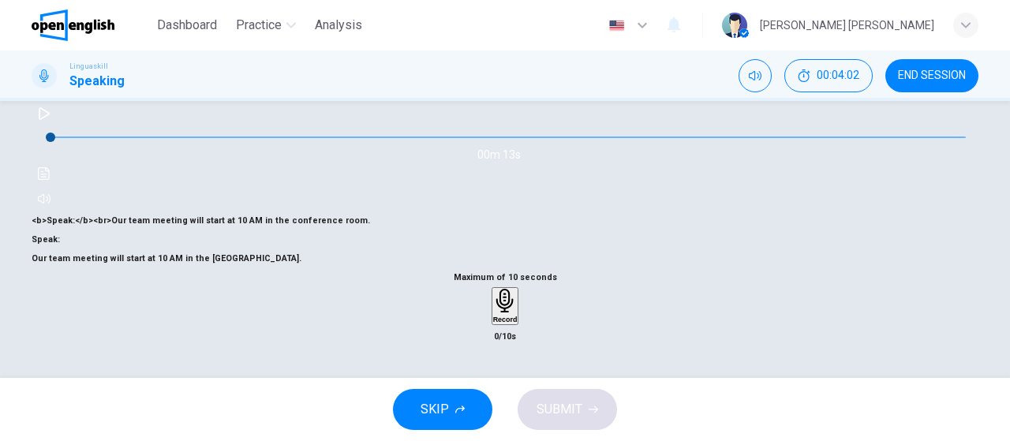
scroll to position [157, 0]
click at [493, 323] on div "Record" at bounding box center [505, 306] width 24 height 35
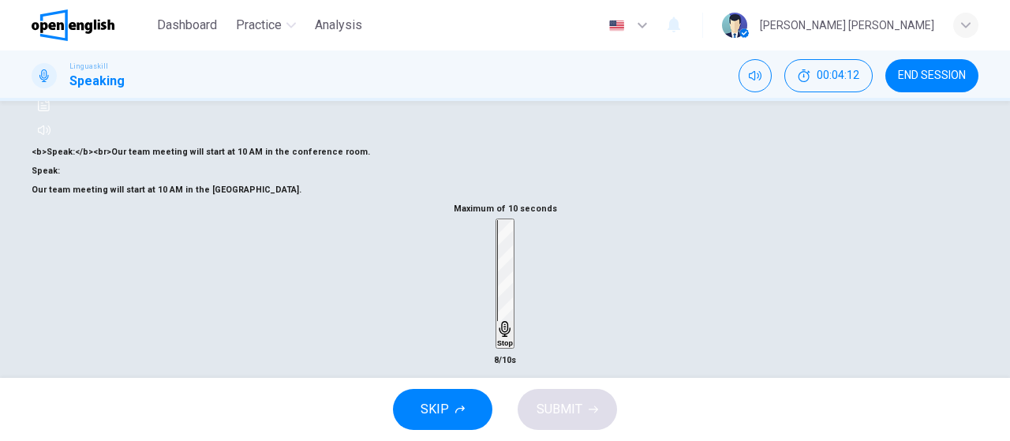
click at [497, 347] on div "Stop" at bounding box center [505, 283] width 16 height 127
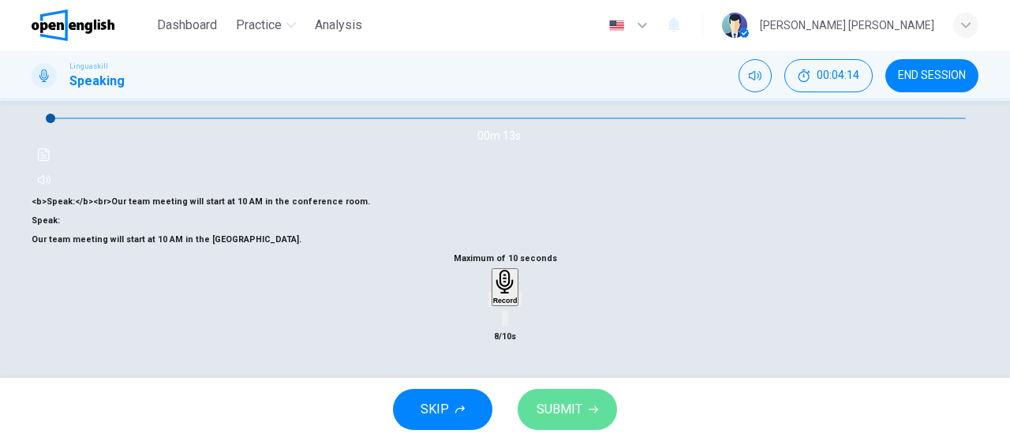
click at [553, 422] on button "SUBMIT" at bounding box center [566, 409] width 99 height 41
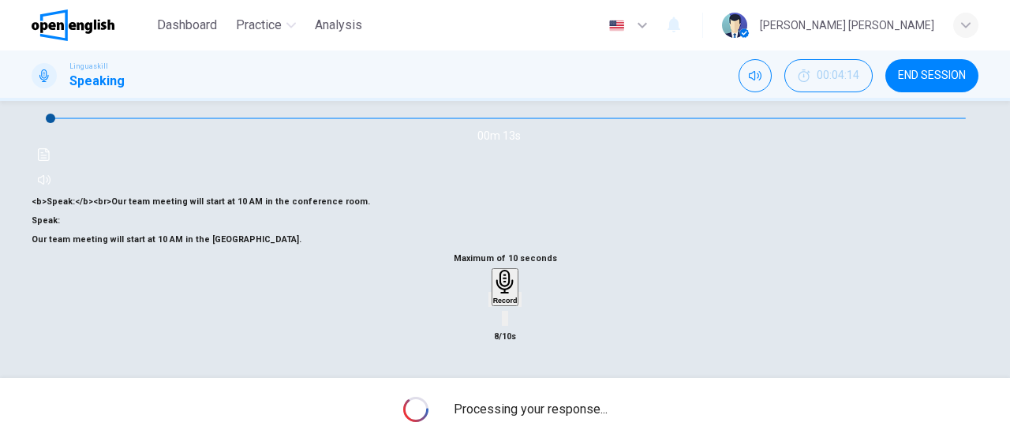
scroll to position [334, 0]
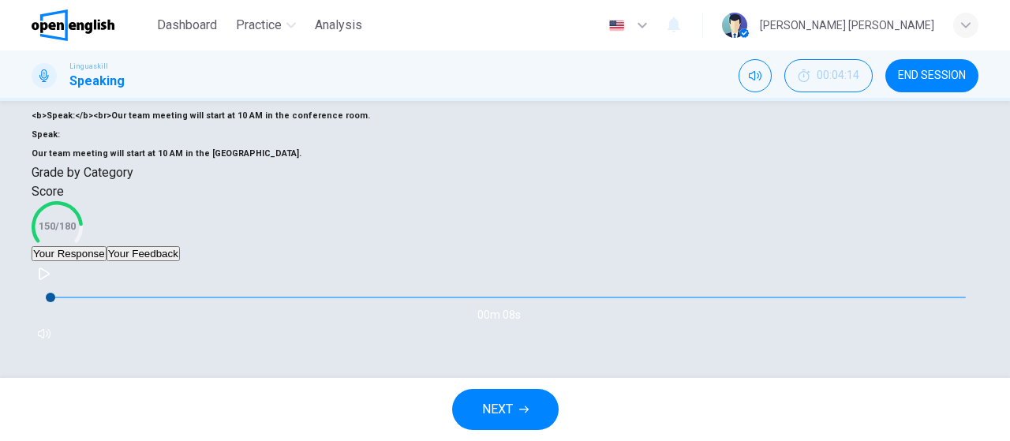
click at [180, 254] on button "Your Feedback" at bounding box center [142, 253] width 73 height 15
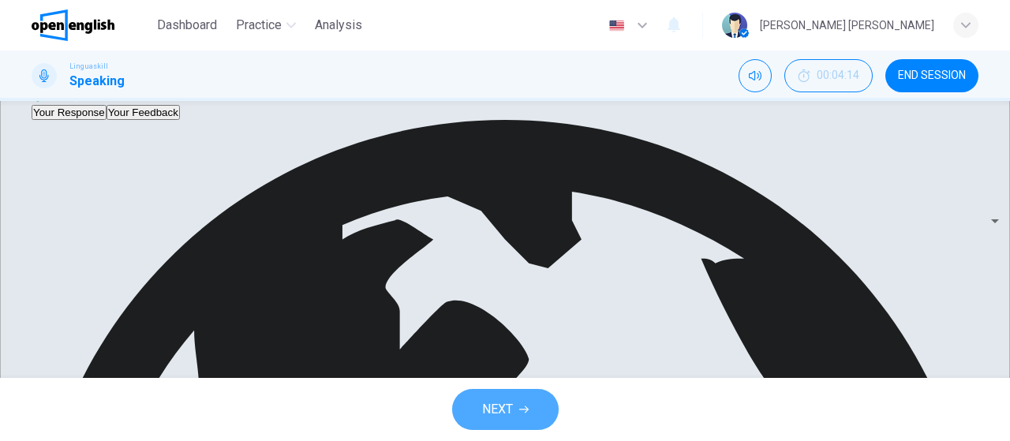
click at [525, 416] on button "NEXT" at bounding box center [505, 409] width 106 height 41
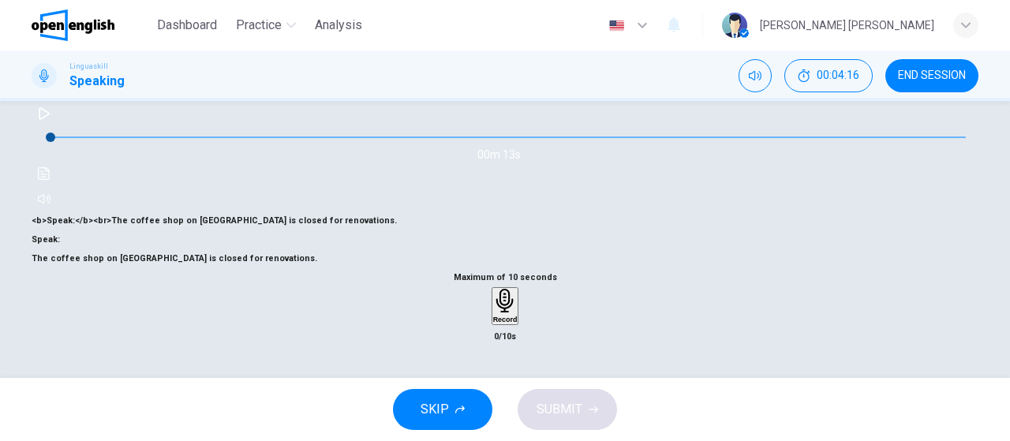
scroll to position [183, 0]
click at [503, 313] on icon "button" at bounding box center [505, 301] width 24 height 24
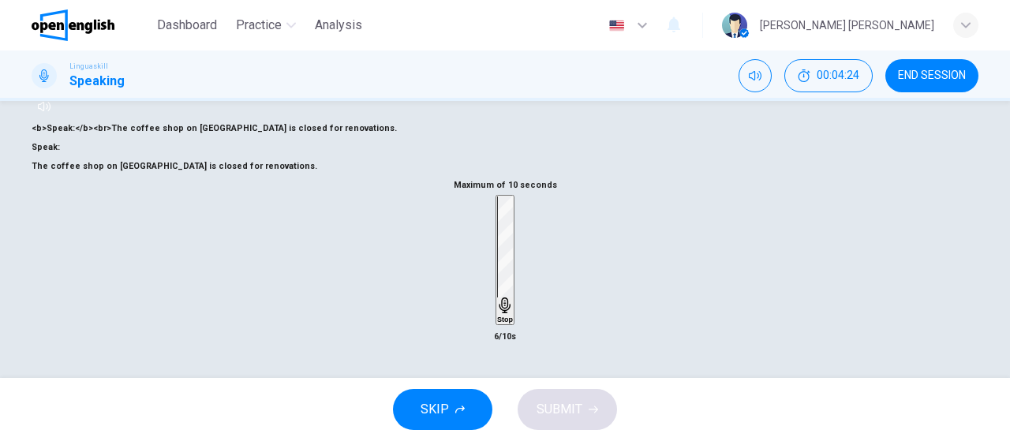
click at [503, 313] on icon "button" at bounding box center [505, 305] width 16 height 16
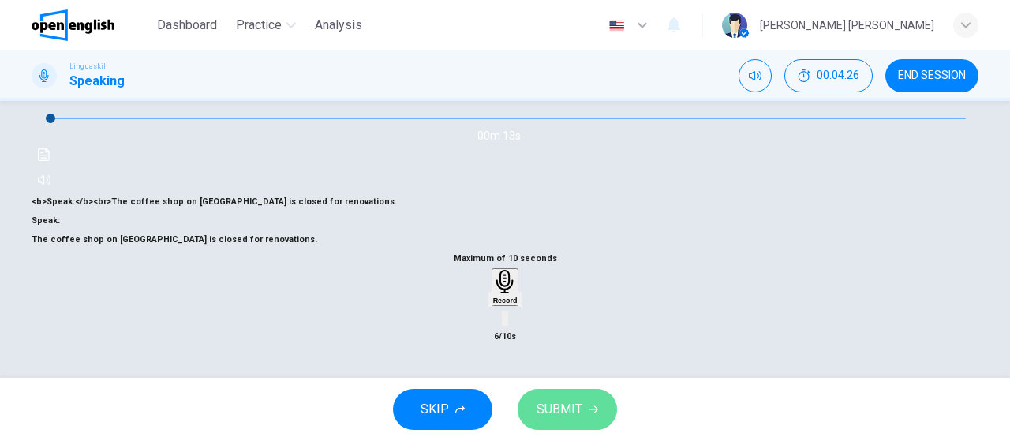
click at [564, 394] on button "SUBMIT" at bounding box center [566, 409] width 99 height 41
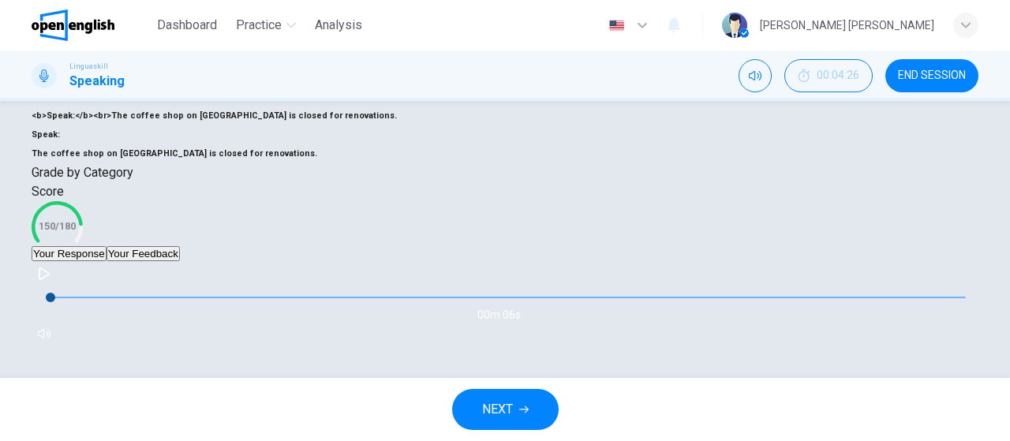
scroll to position [237, 0]
click at [180, 261] on button "Your Feedback" at bounding box center [142, 253] width 73 height 15
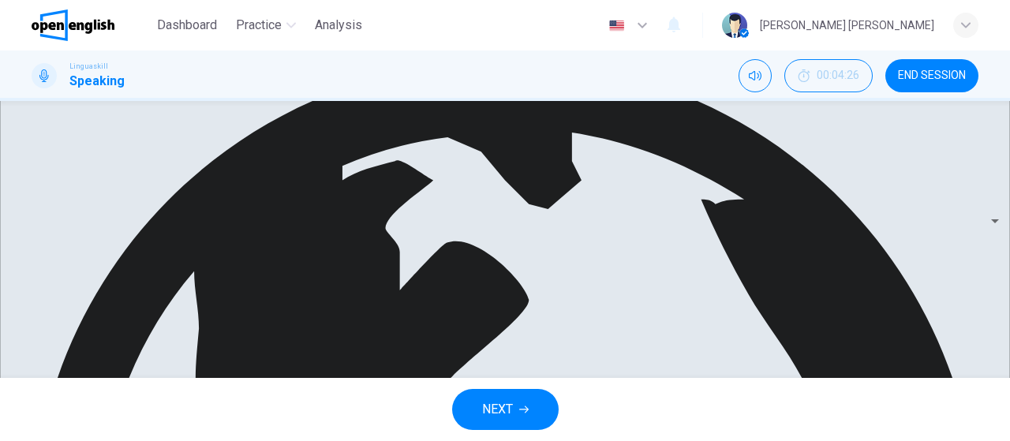
scroll to position [394, 0]
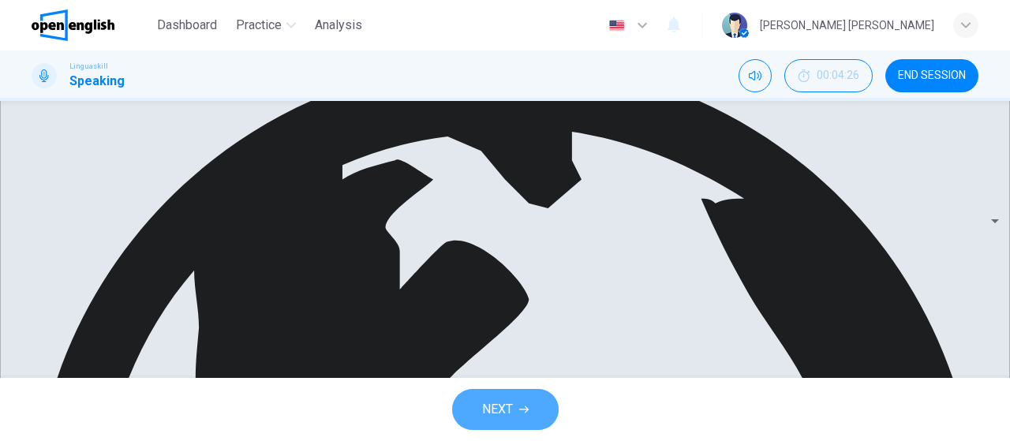
click at [513, 407] on button "NEXT" at bounding box center [505, 409] width 106 height 41
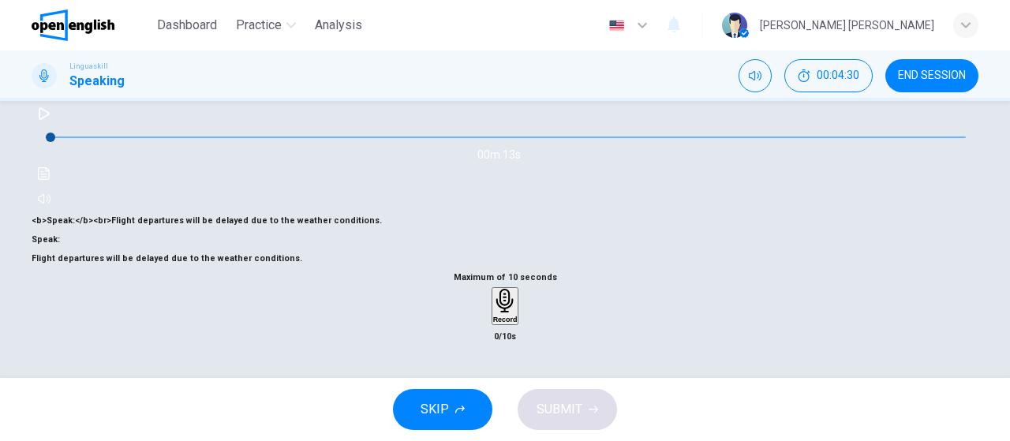
scroll to position [155, 0]
click at [497, 313] on icon "button" at bounding box center [503, 301] width 17 height 24
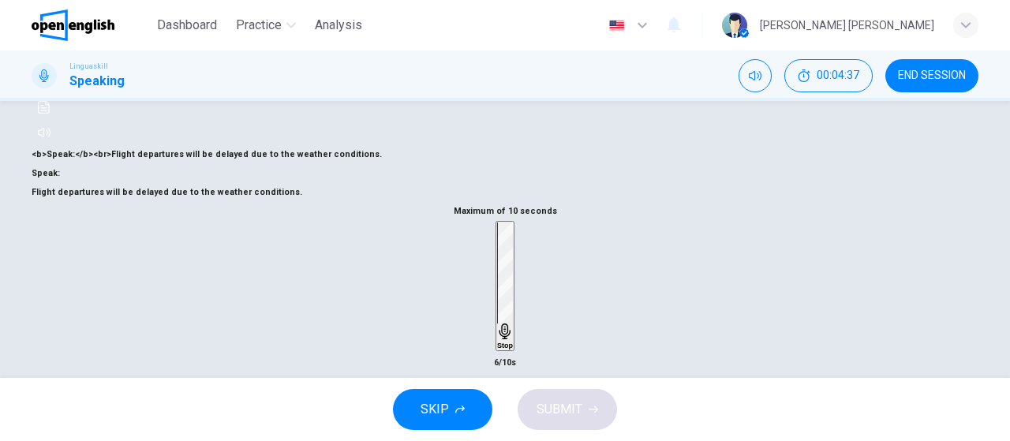
click at [499, 339] on icon "button" at bounding box center [504, 331] width 11 height 16
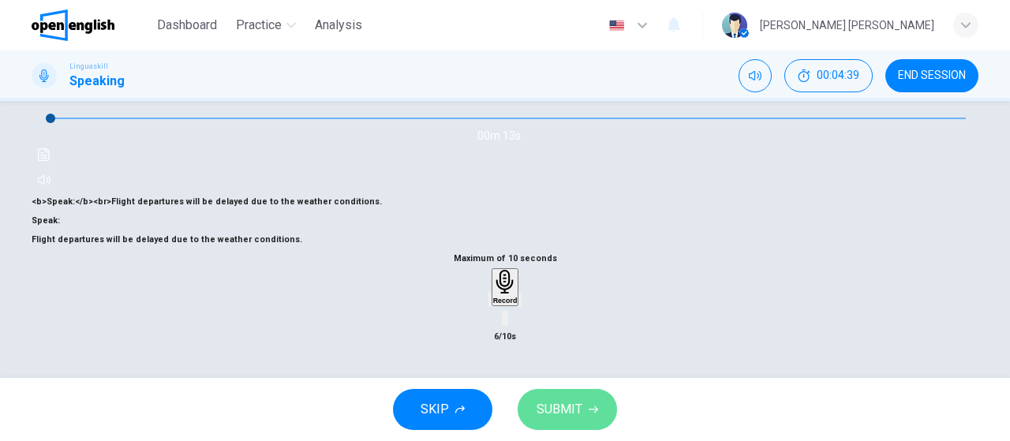
click at [588, 398] on button "SUBMIT" at bounding box center [566, 409] width 99 height 41
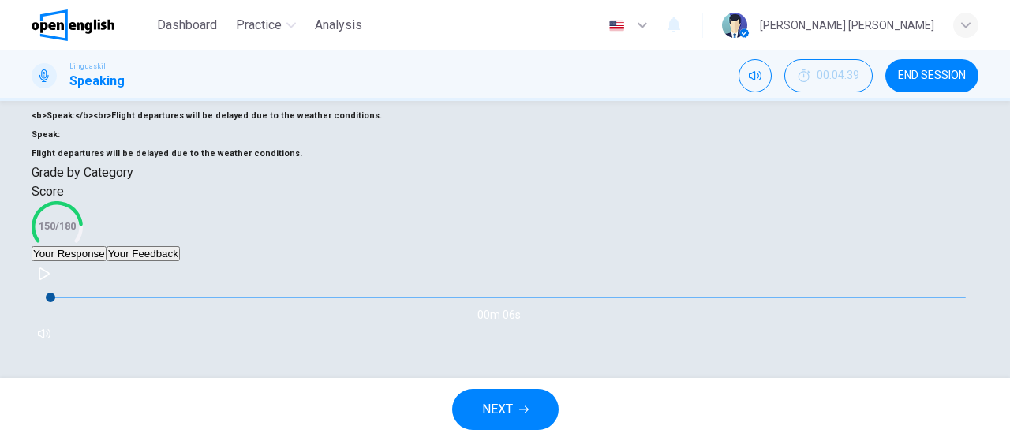
scroll to position [365, 0]
click at [497, 422] on button "NEXT" at bounding box center [505, 409] width 106 height 41
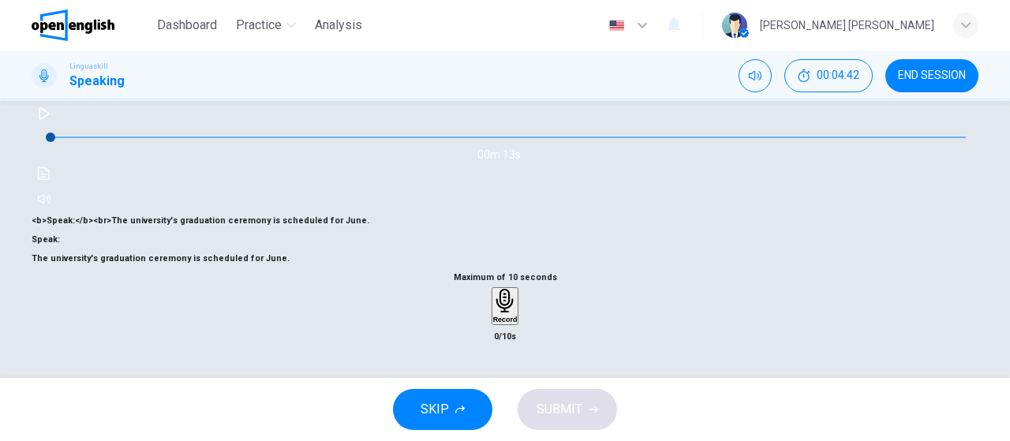
scroll to position [174, 0]
click at [493, 323] on div "Record" at bounding box center [505, 306] width 24 height 35
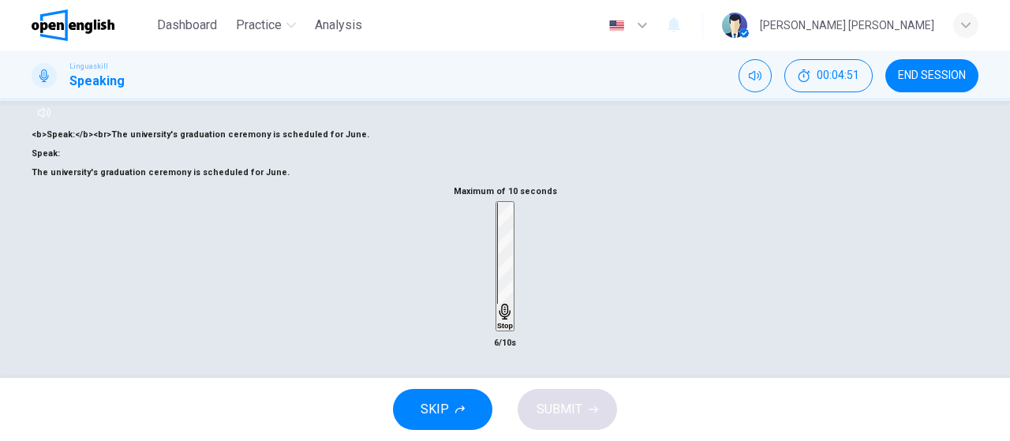
click at [497, 327] on div "Stop" at bounding box center [505, 266] width 16 height 127
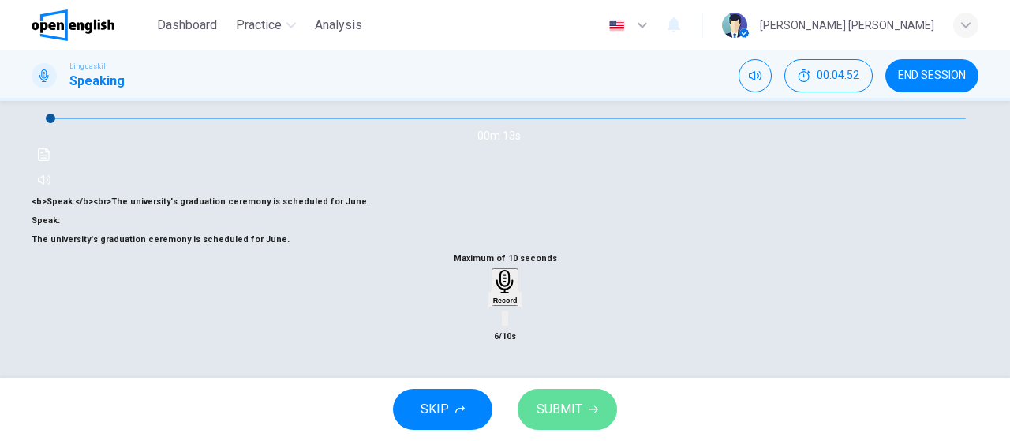
click at [584, 424] on button "SUBMIT" at bounding box center [566, 409] width 99 height 41
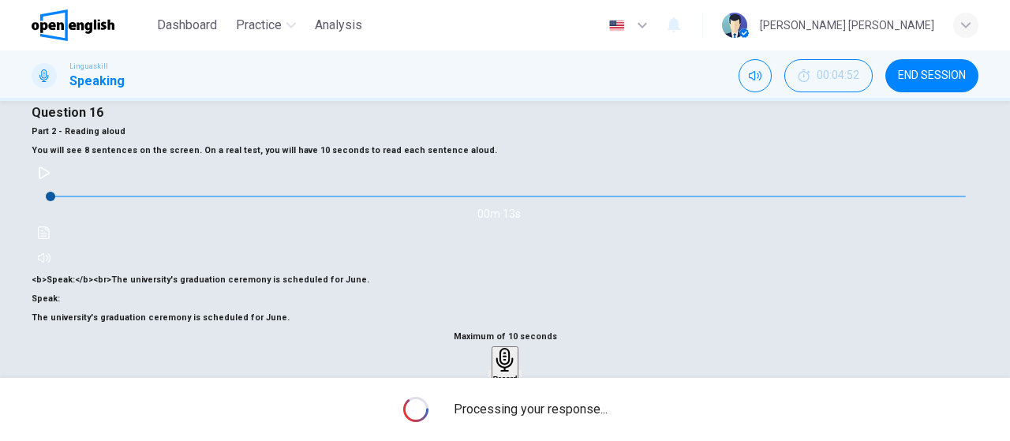
scroll to position [30, 0]
click at [50, 238] on icon "Click to see the audio transcription" at bounding box center [44, 232] width 13 height 13
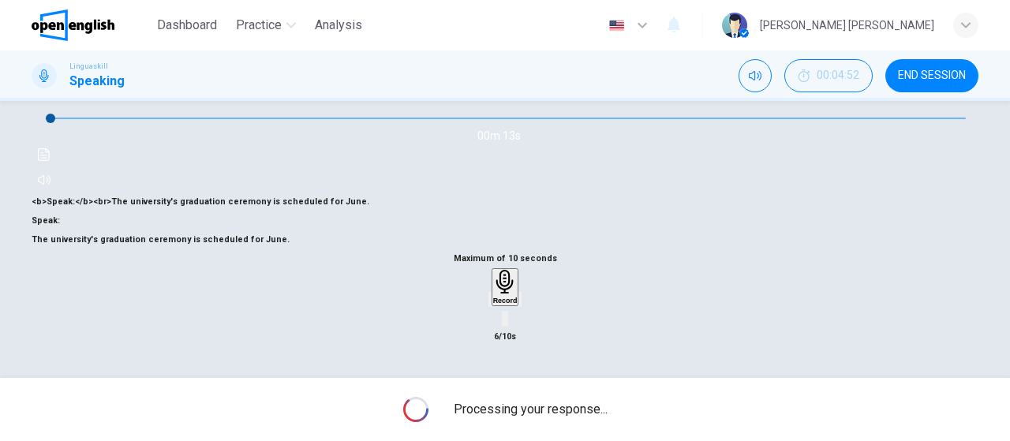
scroll to position [249, 0]
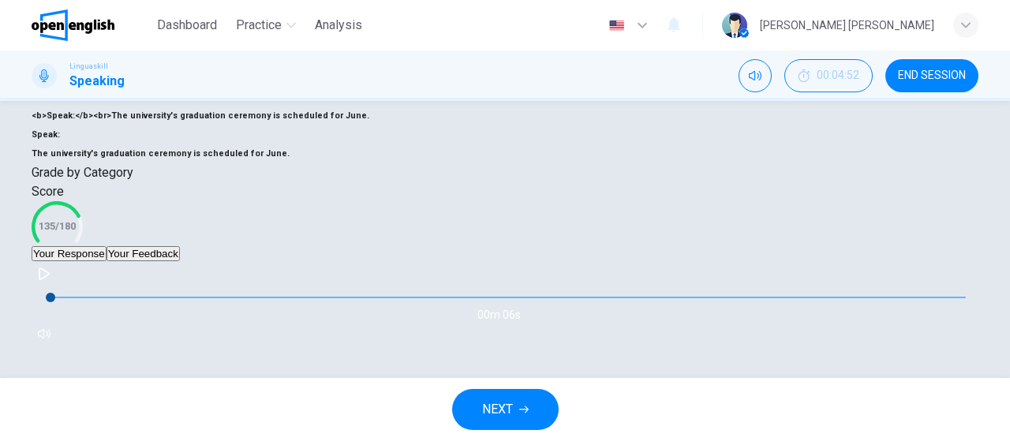
click at [180, 261] on button "Your Feedback" at bounding box center [142, 253] width 73 height 15
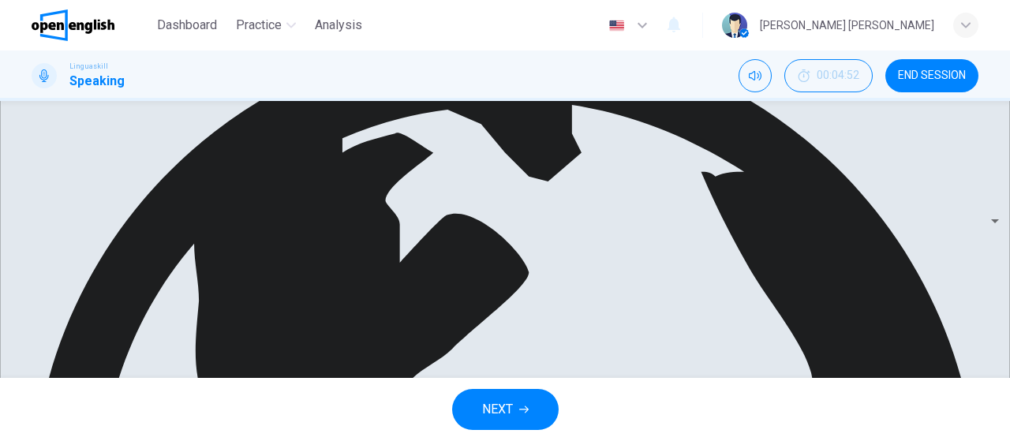
scroll to position [436, 0]
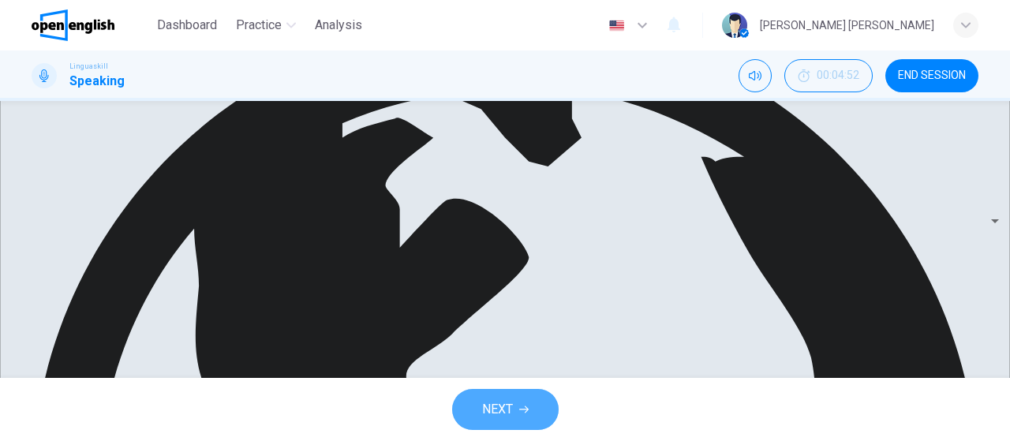
click at [525, 405] on icon "button" at bounding box center [523, 409] width 9 height 9
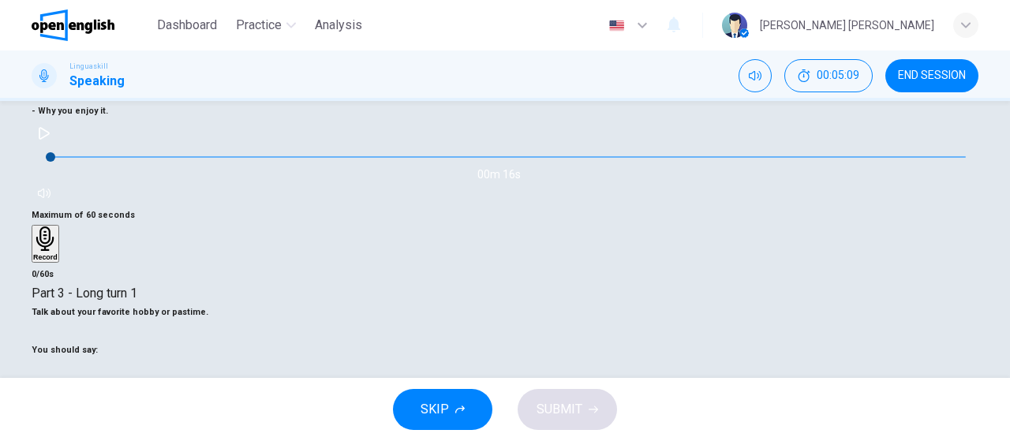
scroll to position [204, 0]
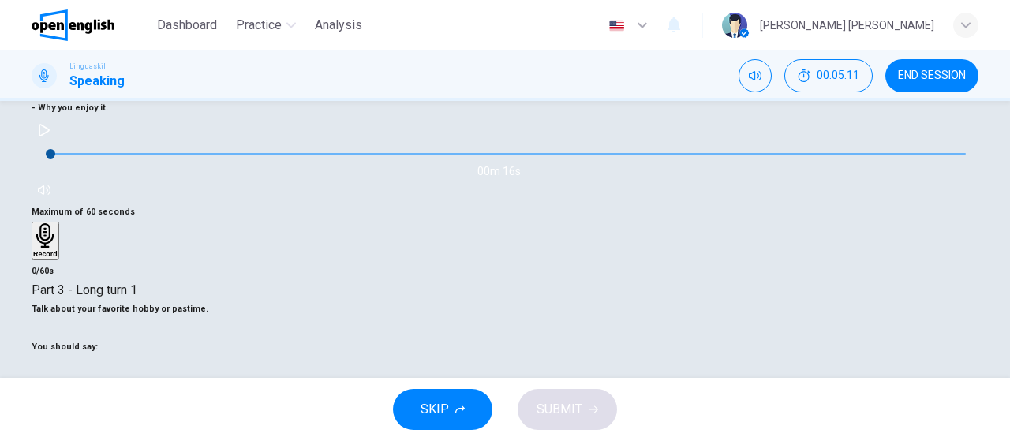
click at [50, 124] on icon "button" at bounding box center [44, 130] width 13 height 13
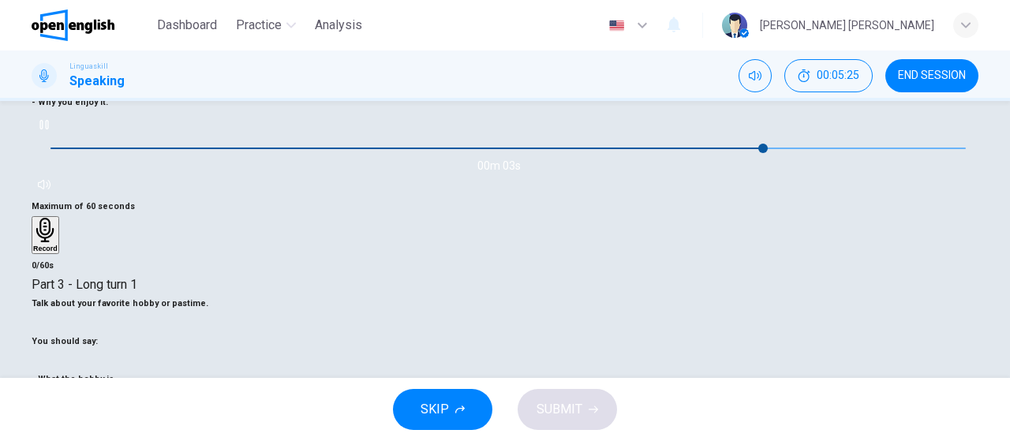
scroll to position [189, 0]
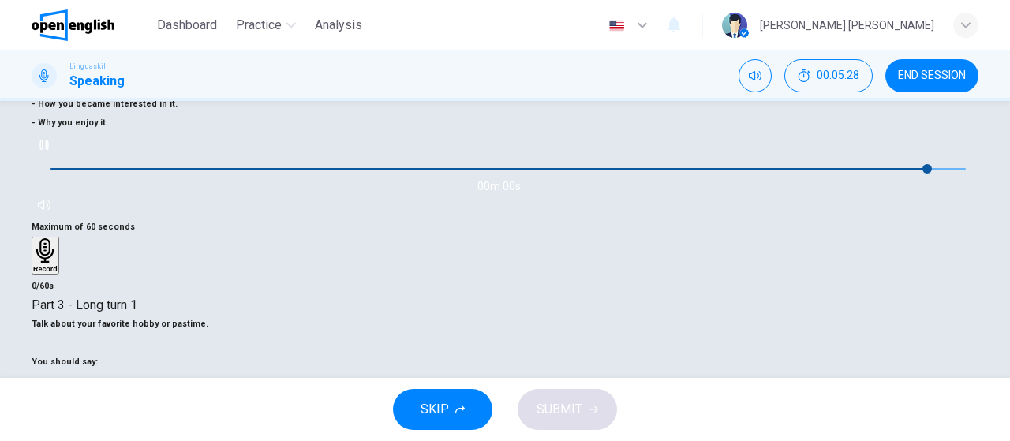
type input "*"
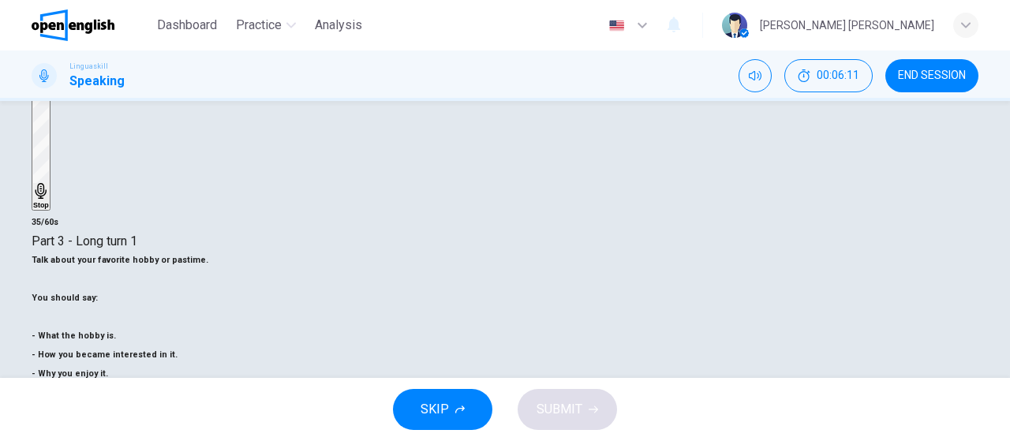
scroll to position [350, 0]
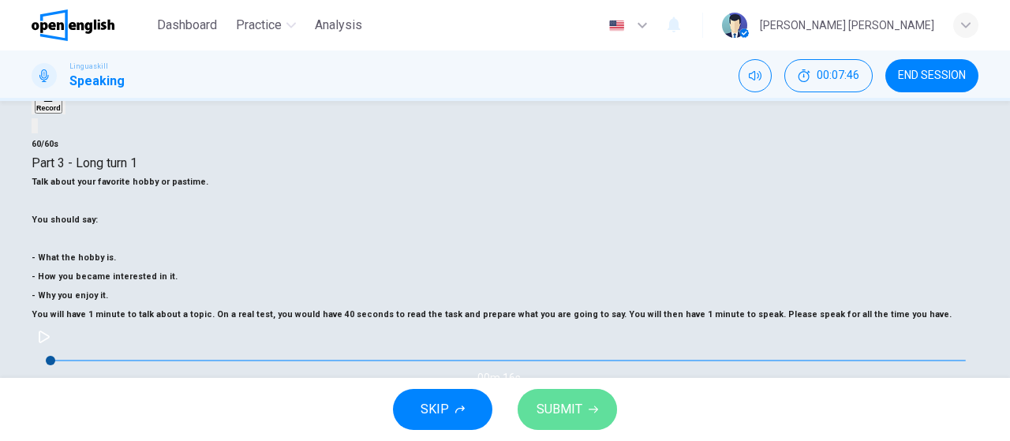
click at [599, 395] on button "SUBMIT" at bounding box center [566, 409] width 99 height 41
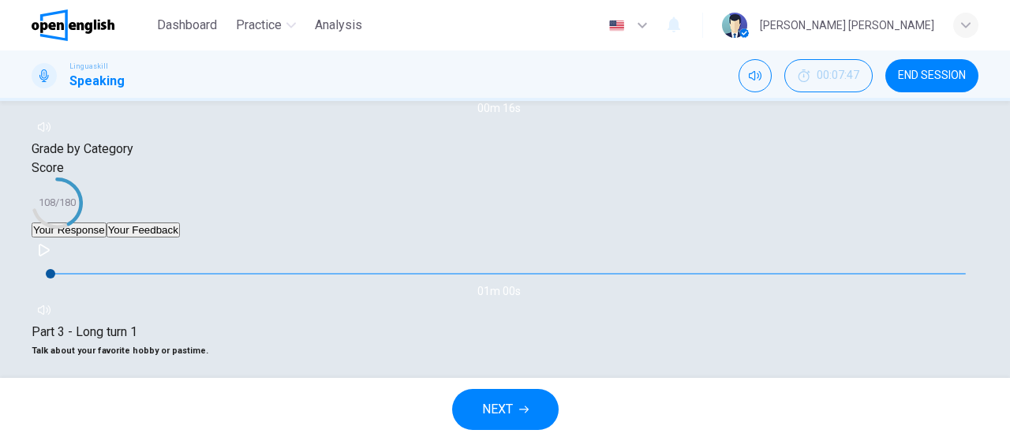
scroll to position [308, 0]
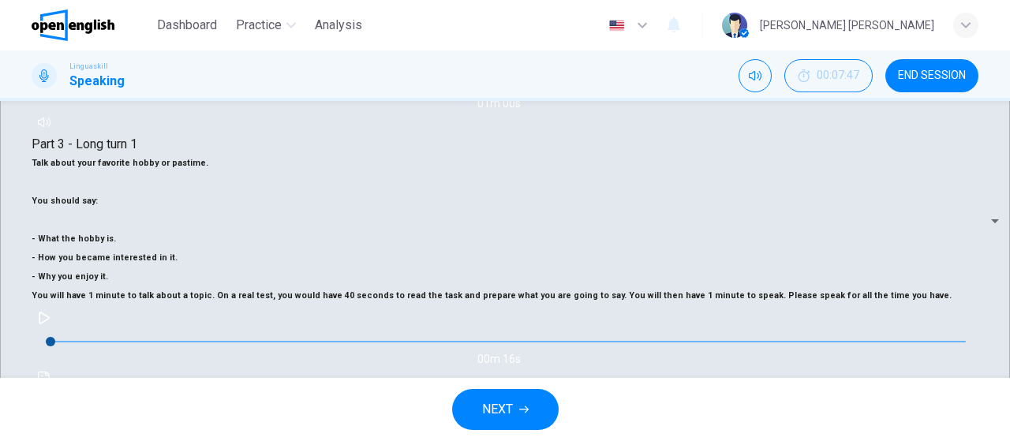
scroll to position [456, 0]
click at [522, 422] on button "NEXT" at bounding box center [505, 409] width 106 height 41
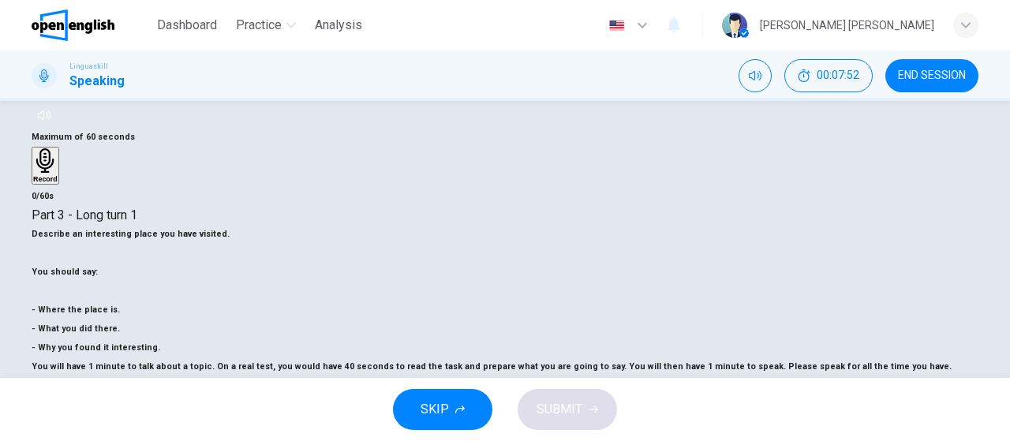
scroll to position [276, 0]
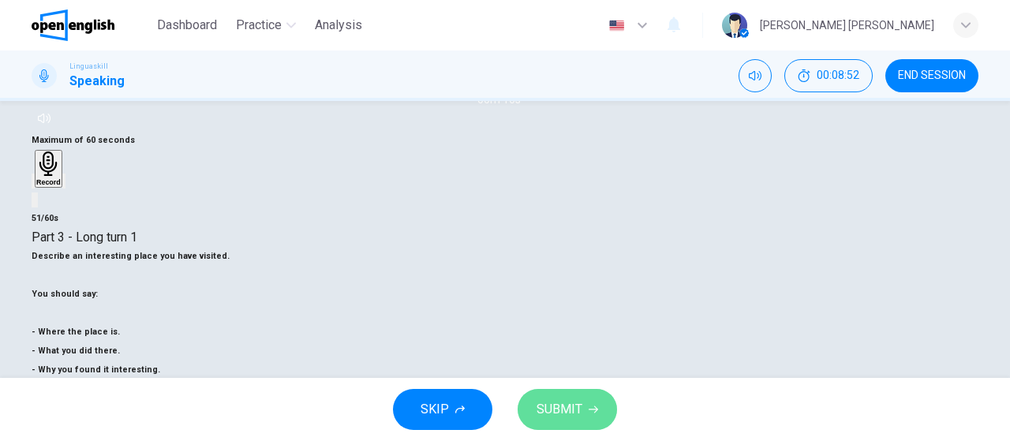
click at [576, 414] on span "SUBMIT" at bounding box center [559, 409] width 46 height 22
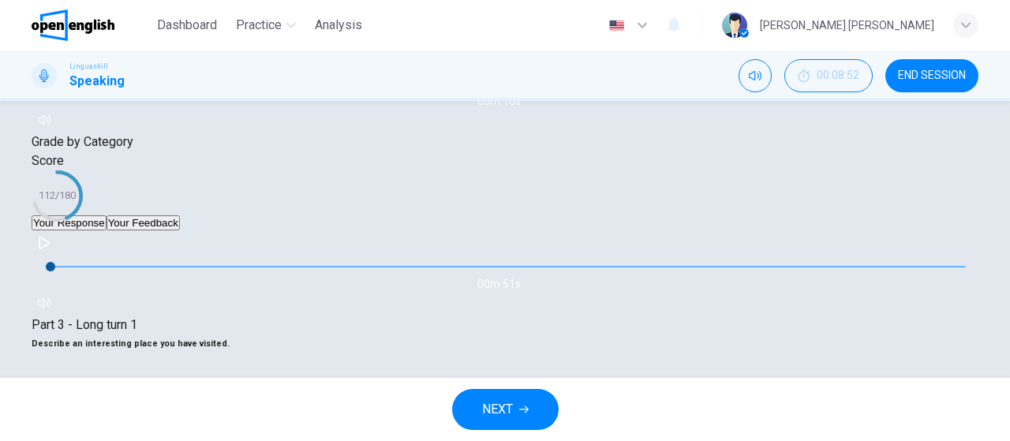
scroll to position [254, 0]
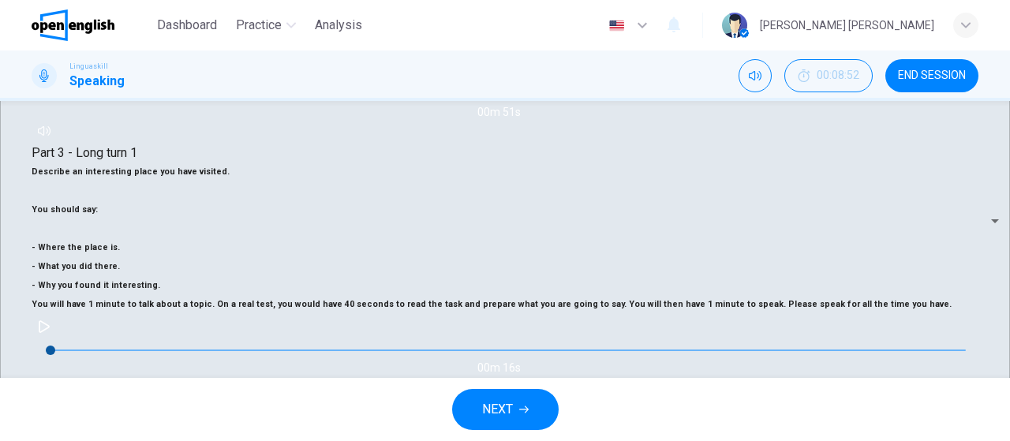
scroll to position [456, 0]
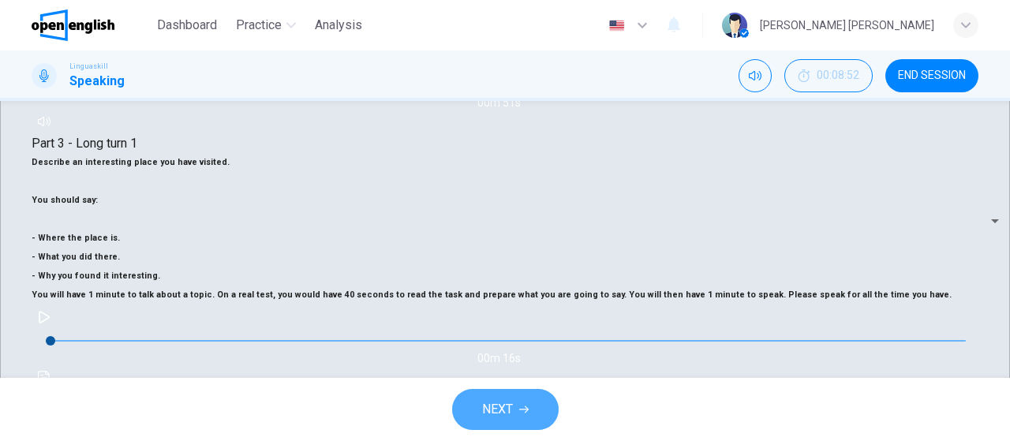
click at [508, 420] on button "NEXT" at bounding box center [505, 409] width 106 height 41
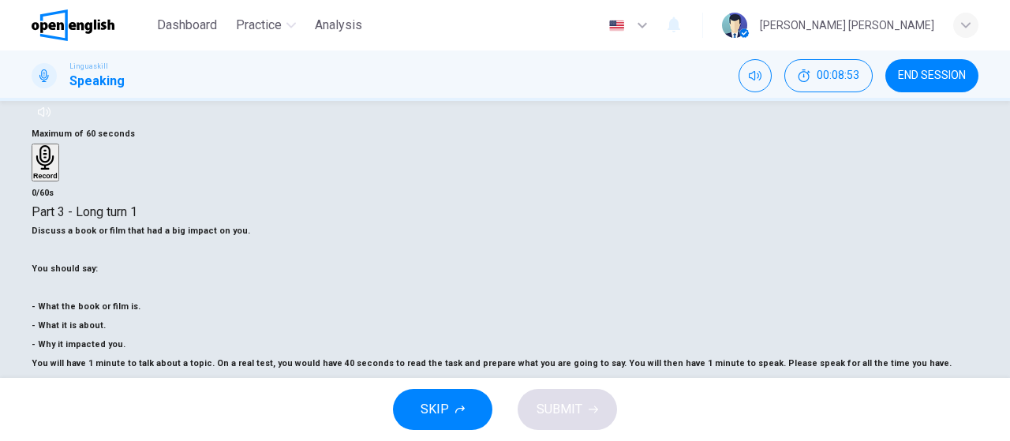
scroll to position [277, 0]
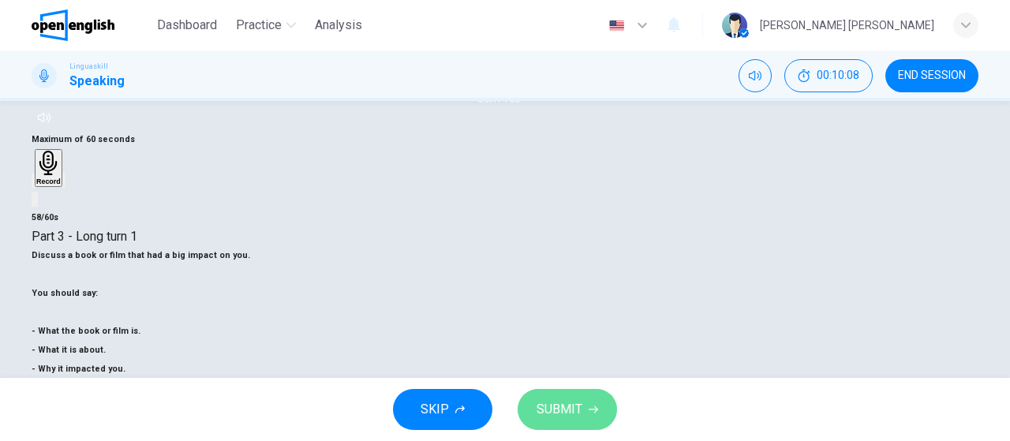
click at [547, 413] on span "SUBMIT" at bounding box center [559, 409] width 46 height 22
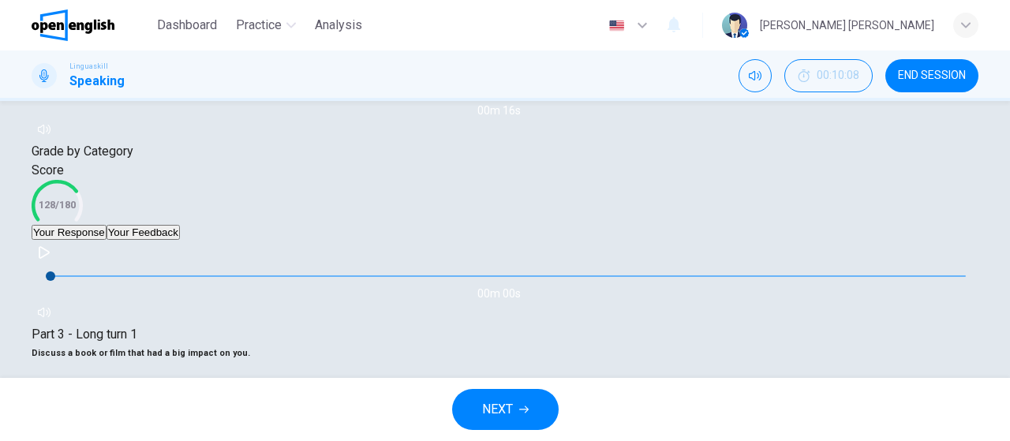
scroll to position [297, 0]
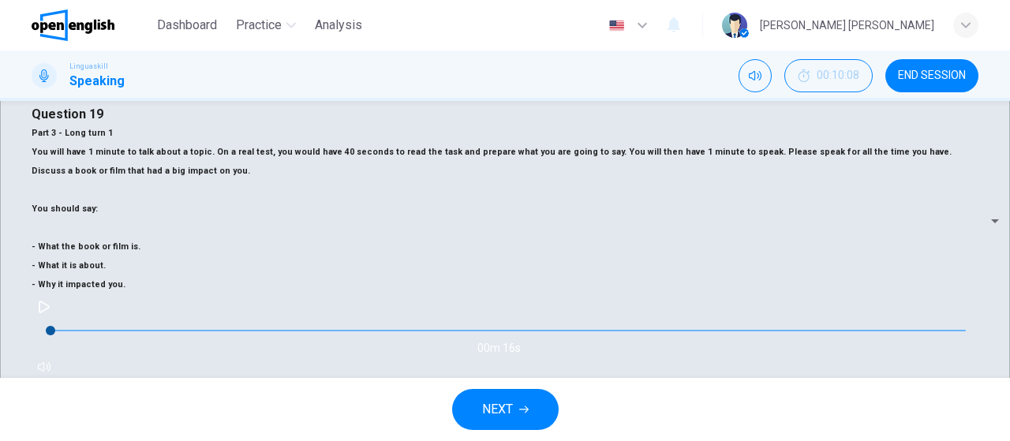
scroll to position [0, 0]
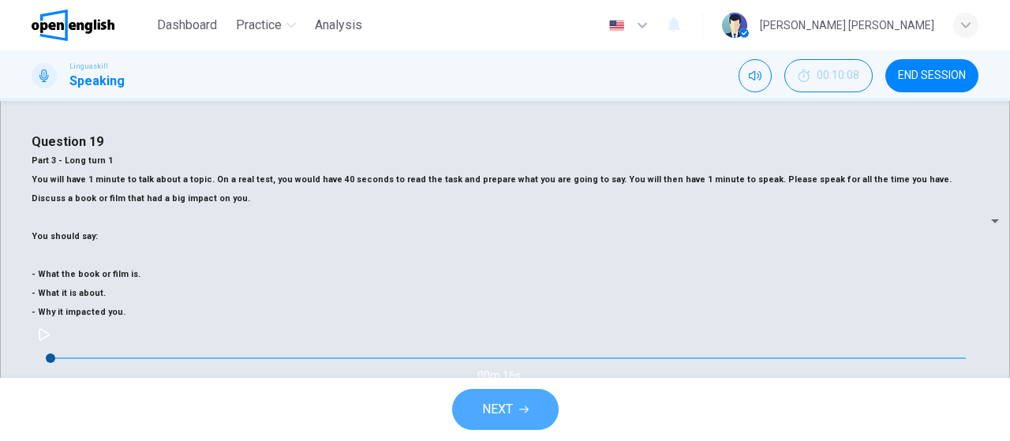
click at [533, 397] on button "NEXT" at bounding box center [505, 409] width 106 height 41
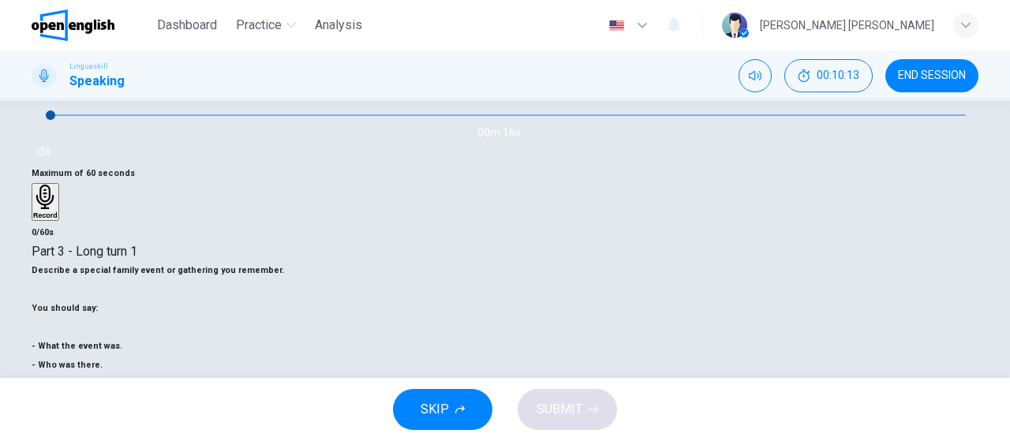
scroll to position [267, 0]
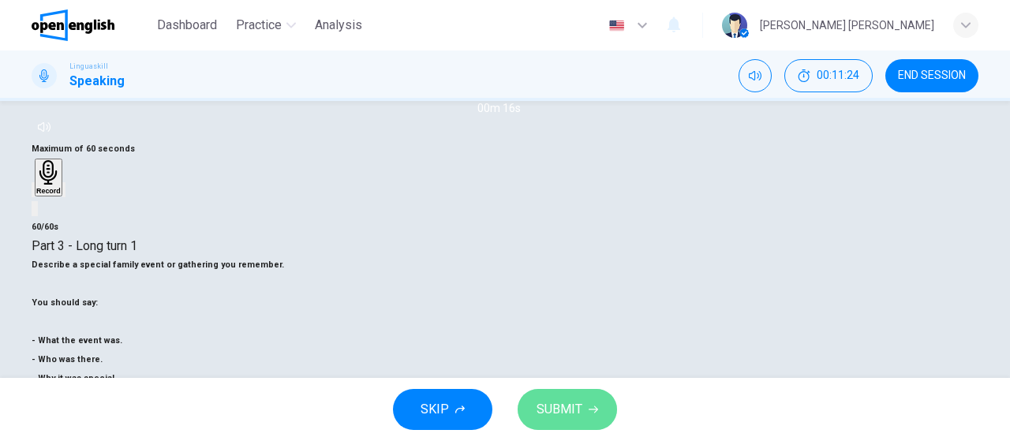
click at [598, 408] on button "SUBMIT" at bounding box center [566, 409] width 99 height 41
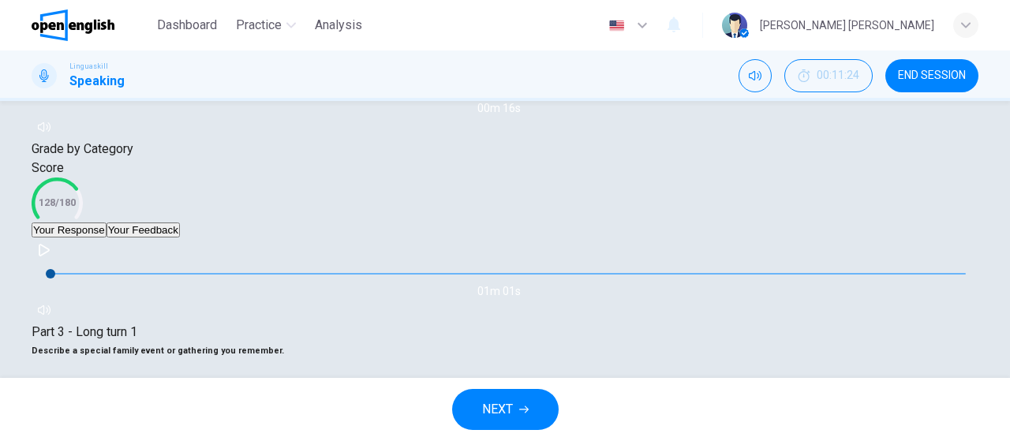
scroll to position [299, 0]
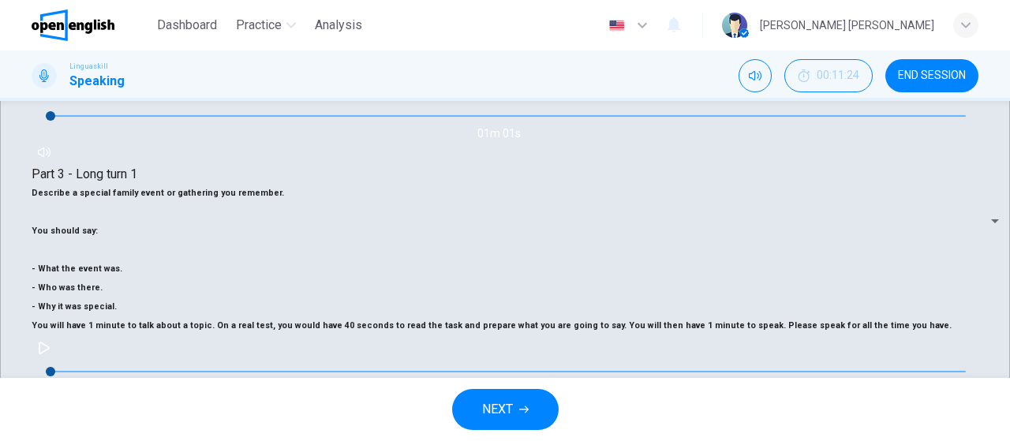
scroll to position [457, 0]
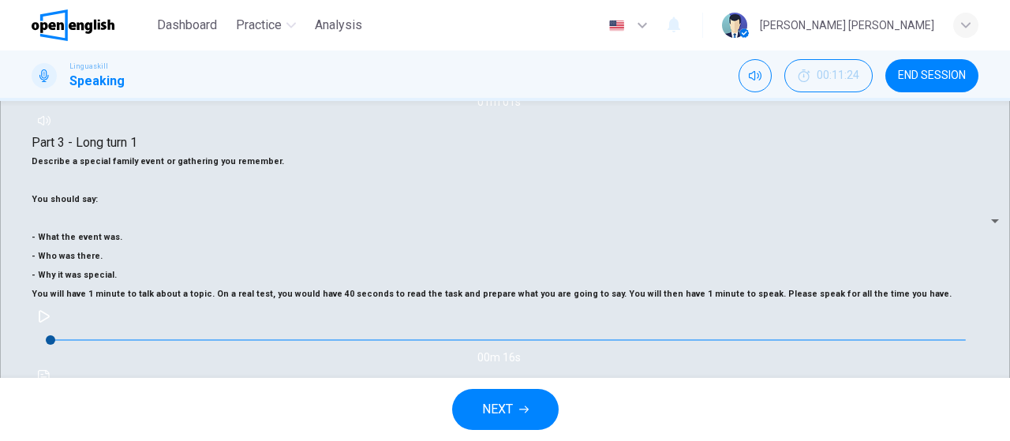
click at [554, 395] on div "NEXT" at bounding box center [505, 409] width 1010 height 63
click at [487, 419] on span "NEXT" at bounding box center [497, 409] width 31 height 22
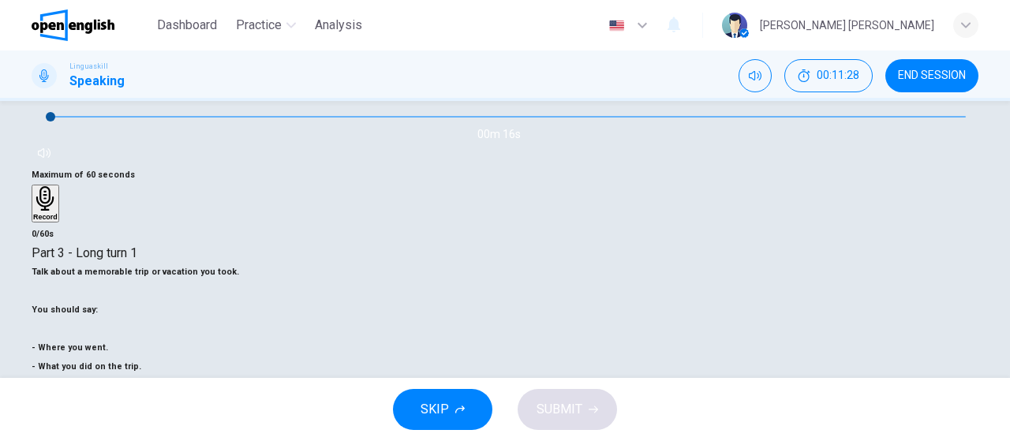
scroll to position [247, 0]
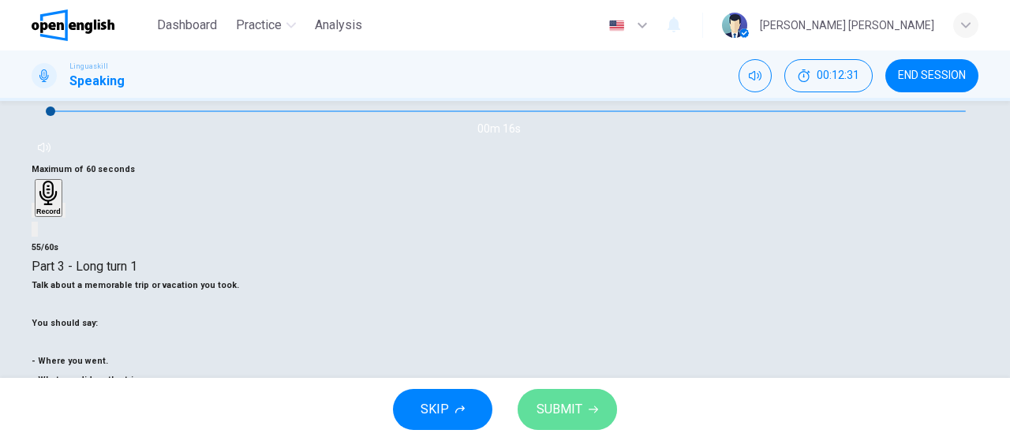
click at [584, 389] on button "SUBMIT" at bounding box center [566, 409] width 99 height 41
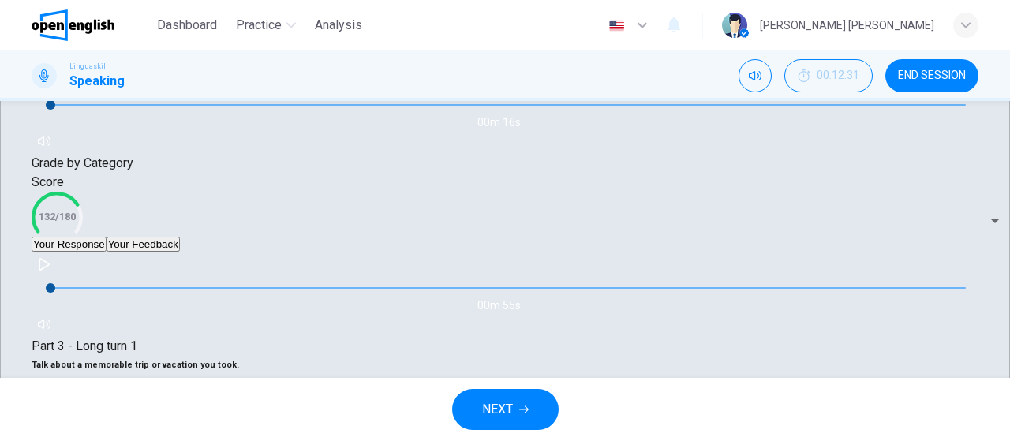
scroll to position [282, 0]
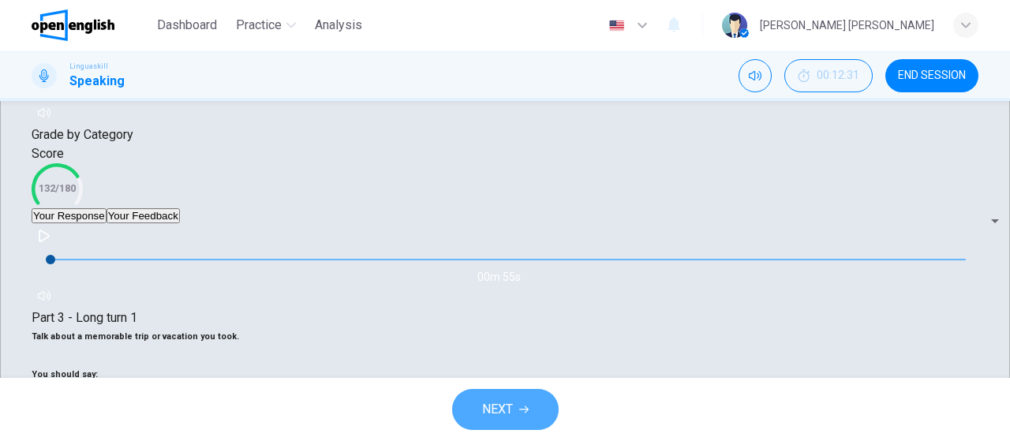
click at [514, 414] on button "NEXT" at bounding box center [505, 409] width 106 height 41
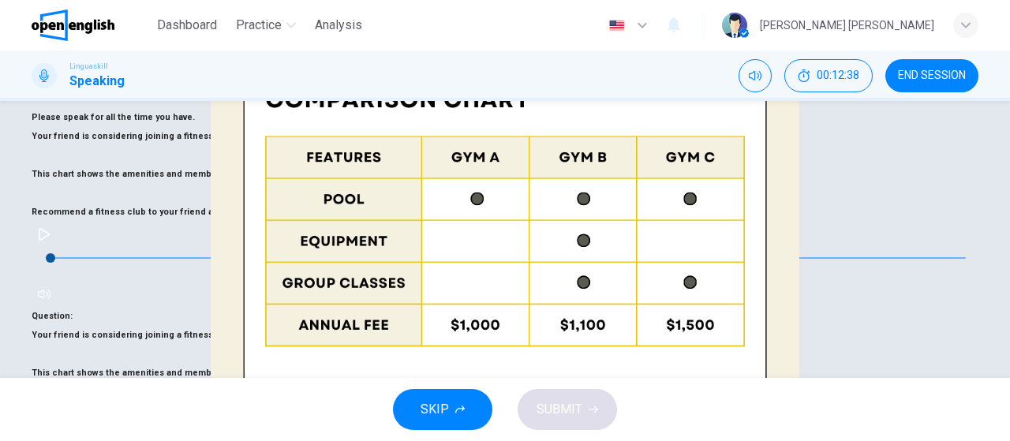
scroll to position [116, 0]
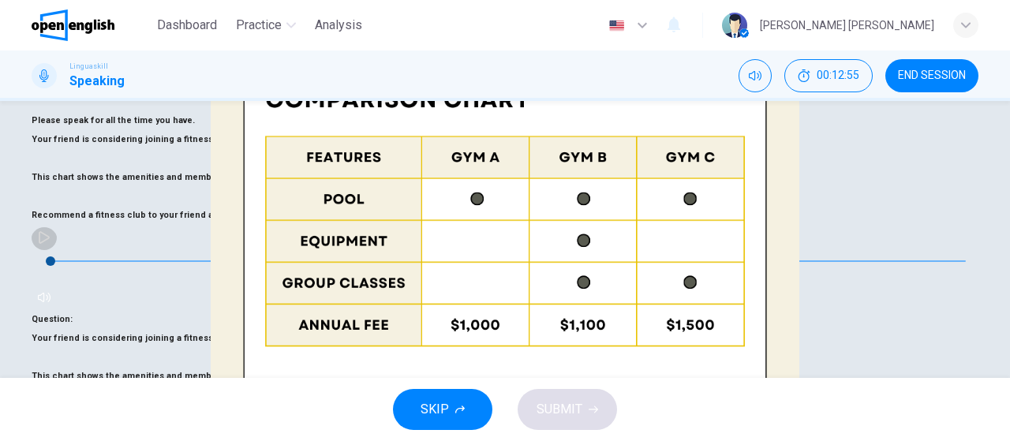
click at [57, 230] on button "button" at bounding box center [44, 237] width 25 height 25
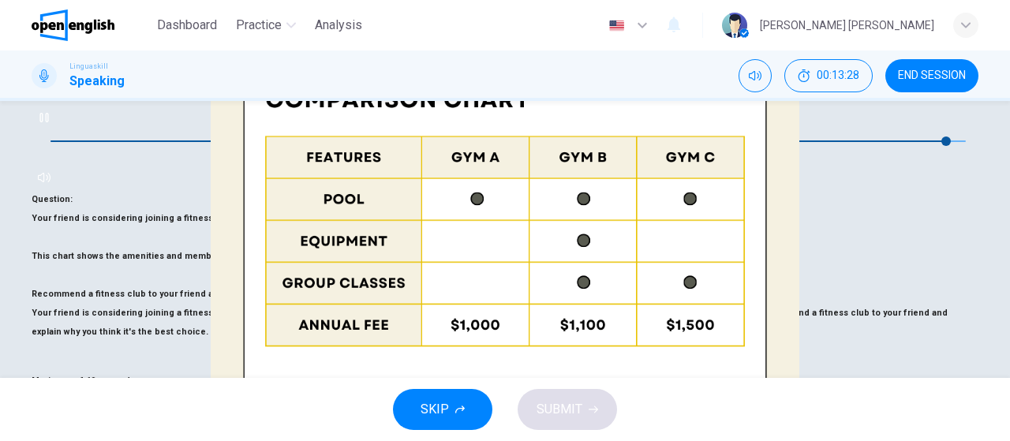
scroll to position [222, 0]
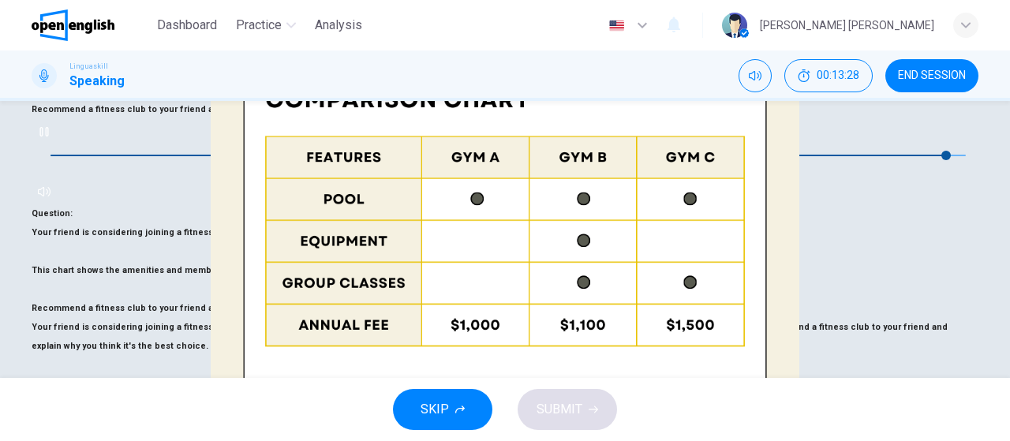
type input "*"
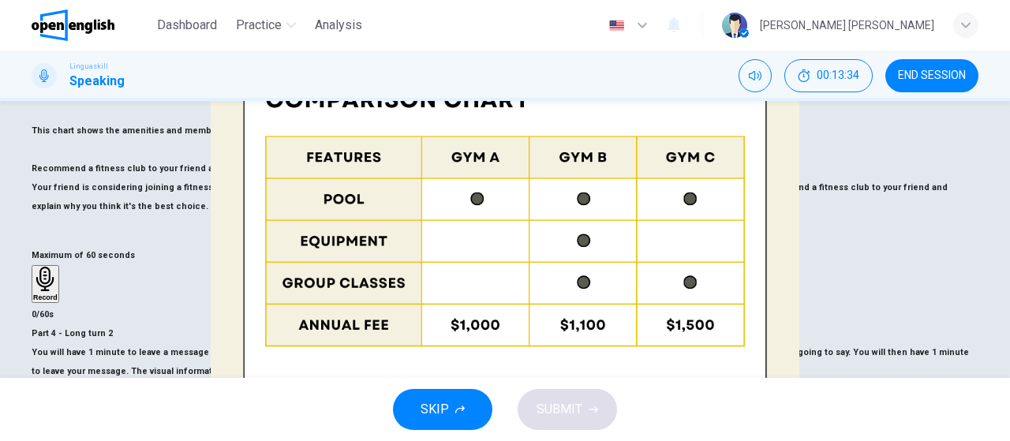
scroll to position [386, 0]
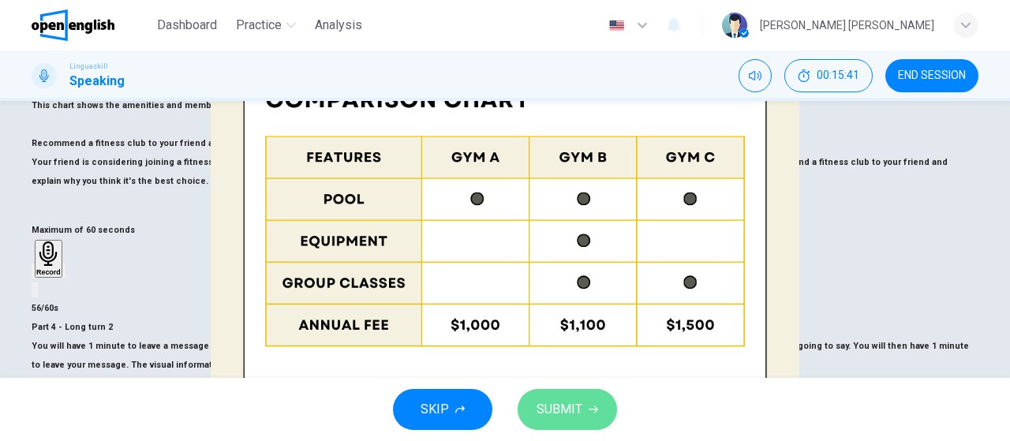
click at [571, 413] on span "SUBMIT" at bounding box center [559, 409] width 46 height 22
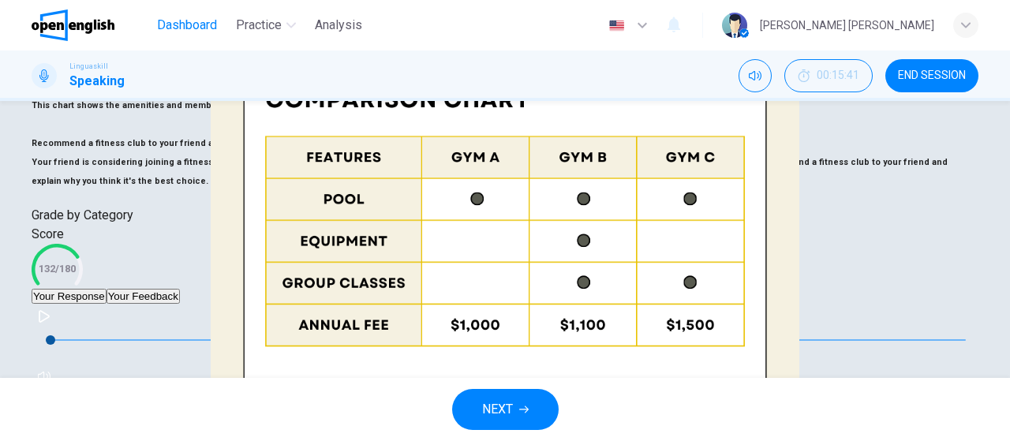
scroll to position [418, 0]
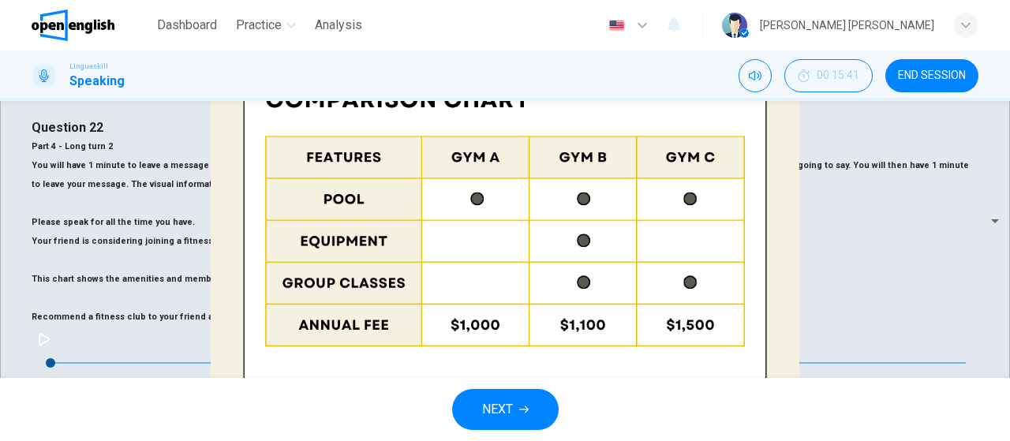
scroll to position [0, 0]
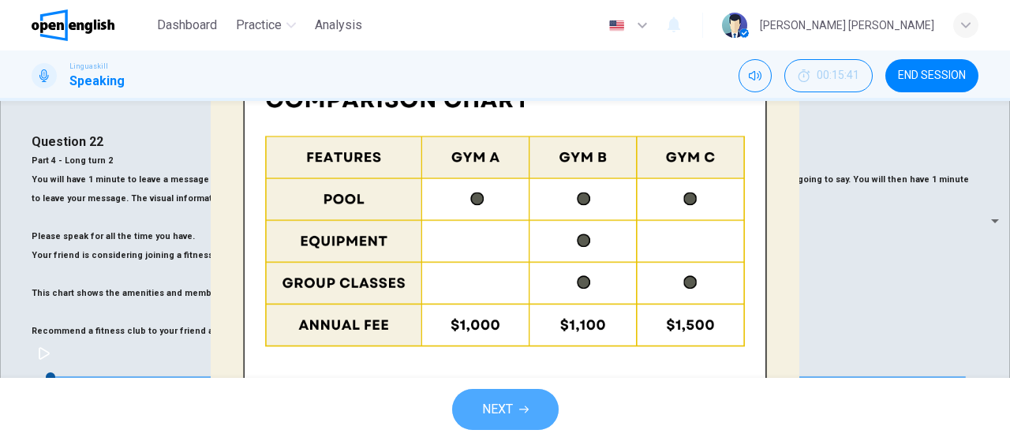
click at [527, 397] on button "NEXT" at bounding box center [505, 409] width 106 height 41
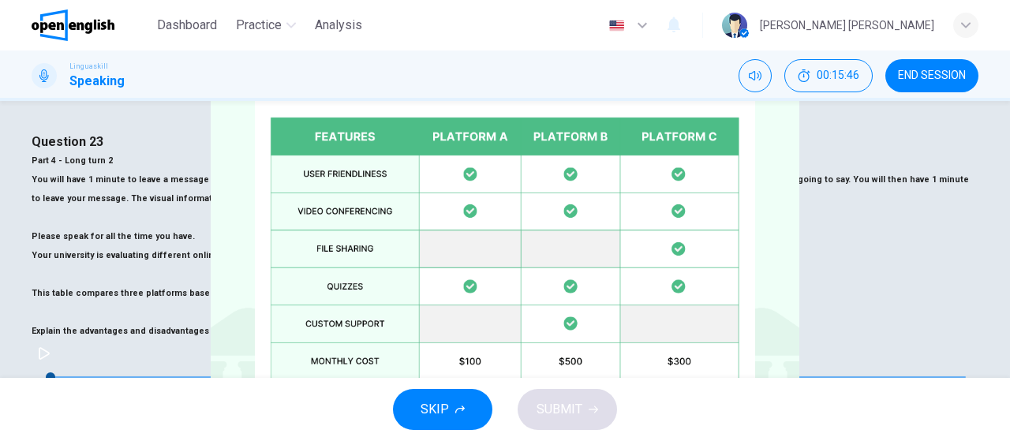
drag, startPoint x: 1008, startPoint y: 68, endPoint x: 1009, endPoint y: 131, distance: 63.1
click at [1009, 131] on div "Dashboard Practice Analysis English ** ​ [PERSON_NAME] [PERSON_NAME] Linguaskil…" at bounding box center [505, 220] width 1010 height 441
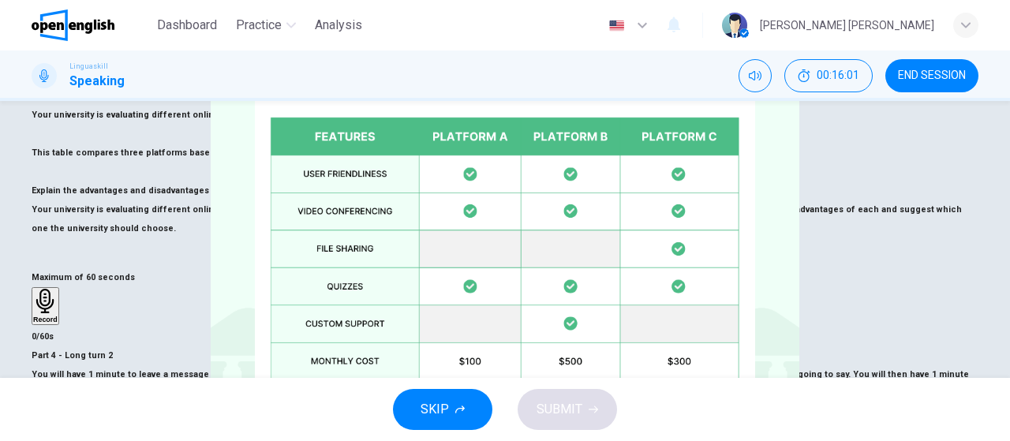
scroll to position [345, 0]
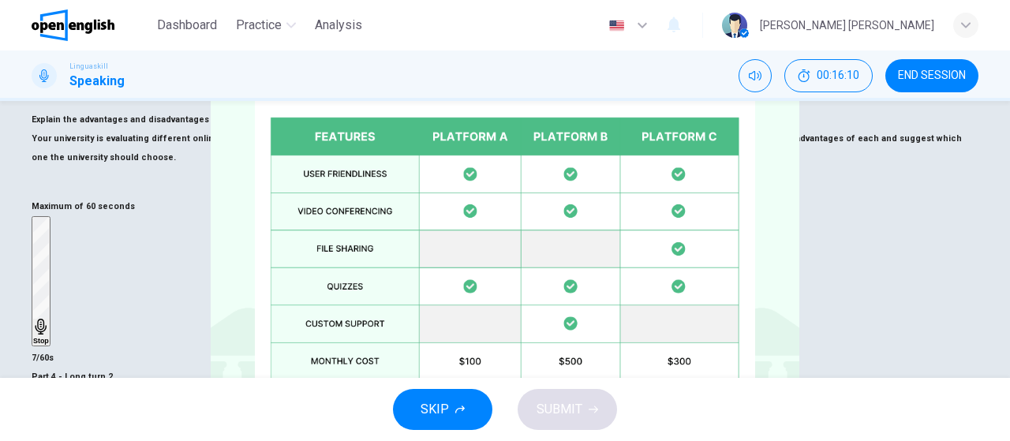
scroll to position [426, 0]
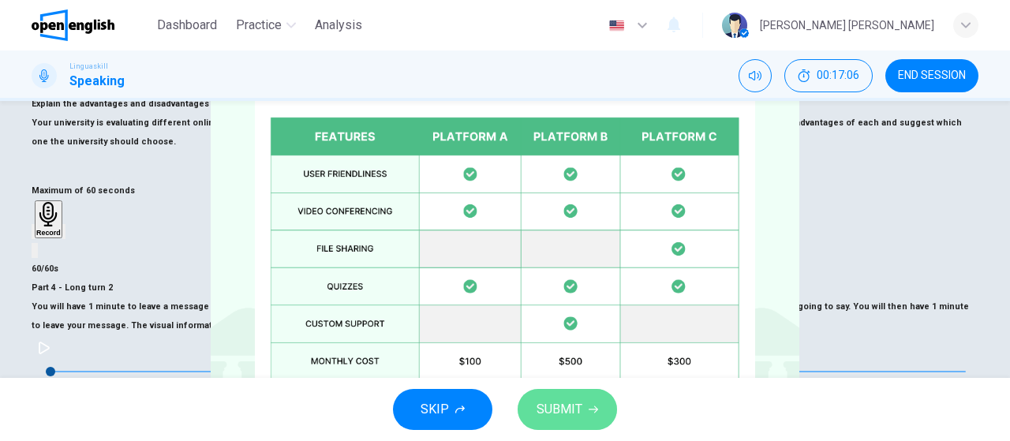
click at [573, 419] on span "SUBMIT" at bounding box center [559, 409] width 46 height 22
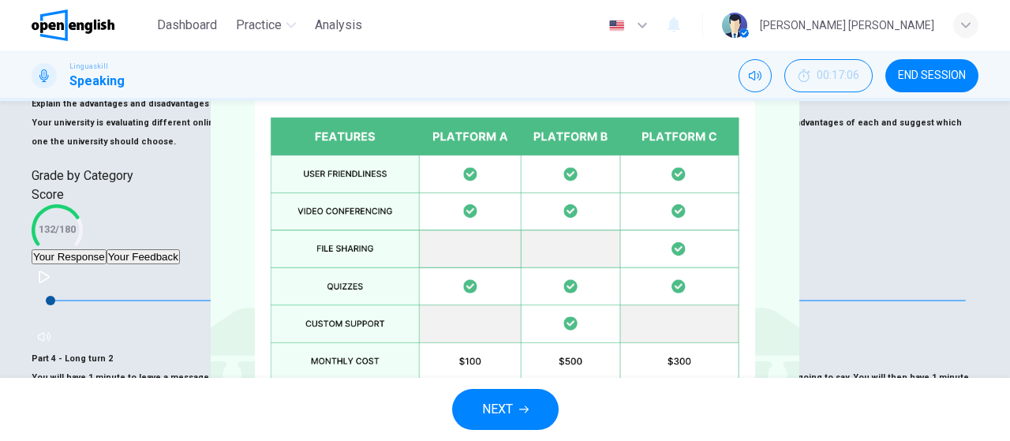
scroll to position [457, 0]
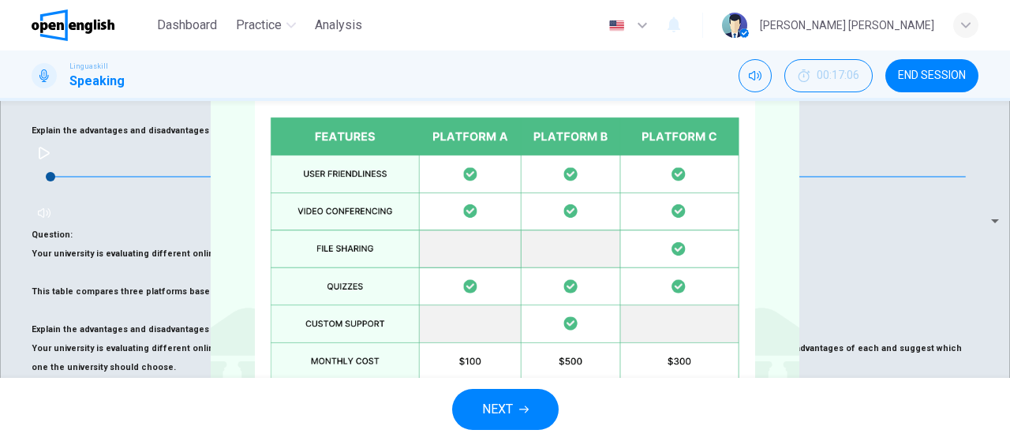
scroll to position [220, 0]
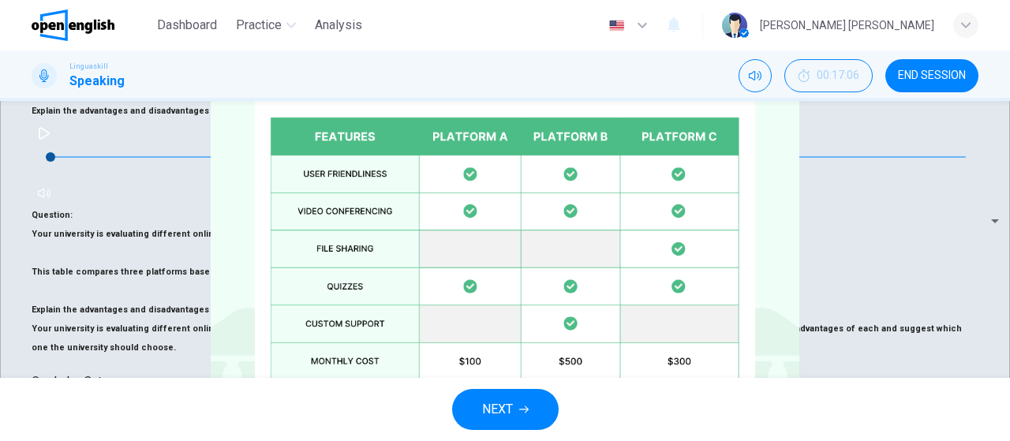
click at [509, 412] on span "NEXT" at bounding box center [497, 409] width 31 height 22
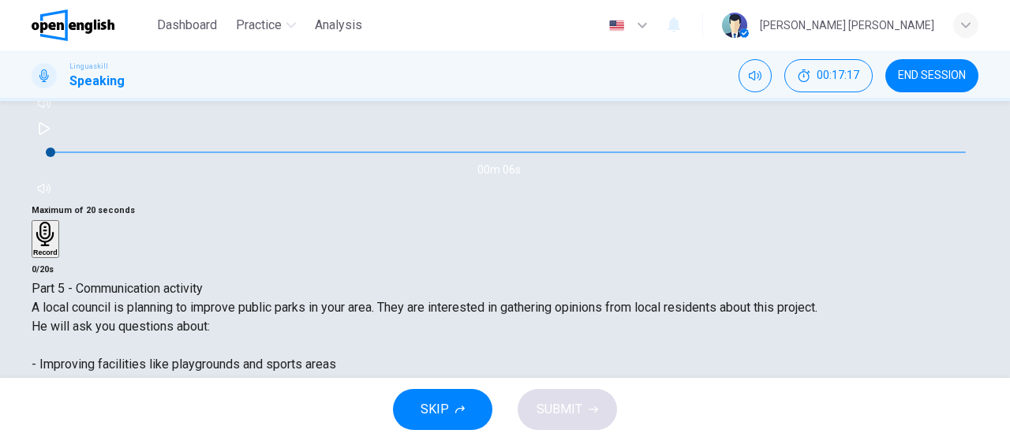
scroll to position [336, 0]
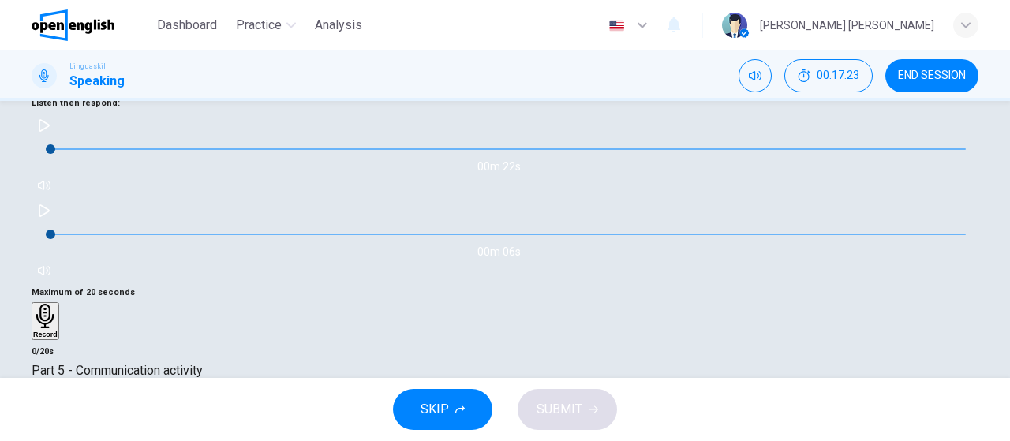
scroll to position [276, 0]
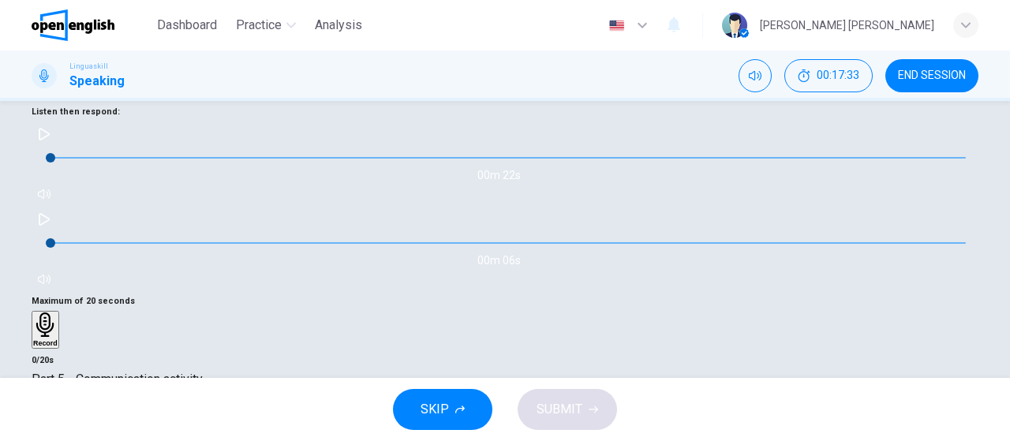
type input "*"
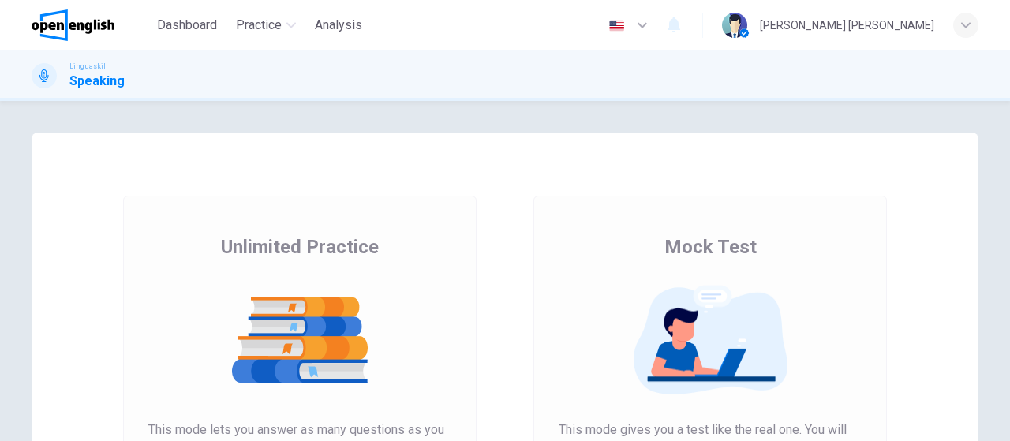
scroll to position [322, 0]
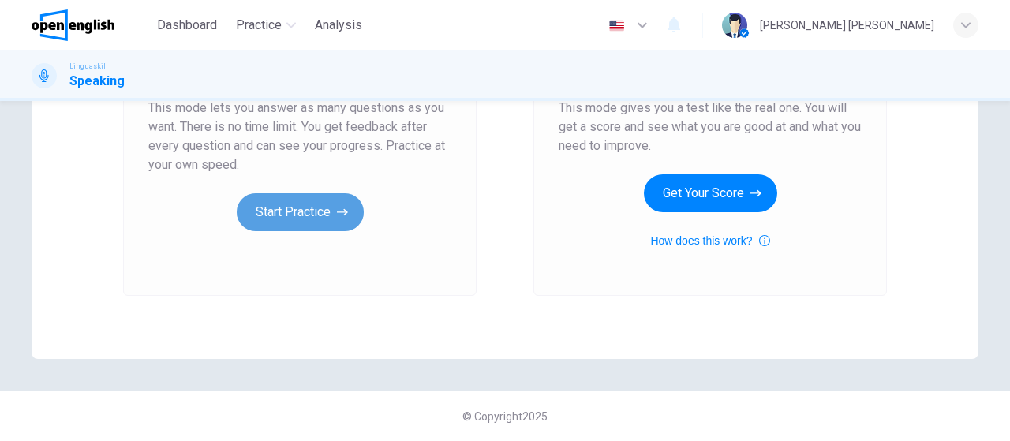
click at [308, 201] on button "Start Practice" at bounding box center [300, 212] width 127 height 38
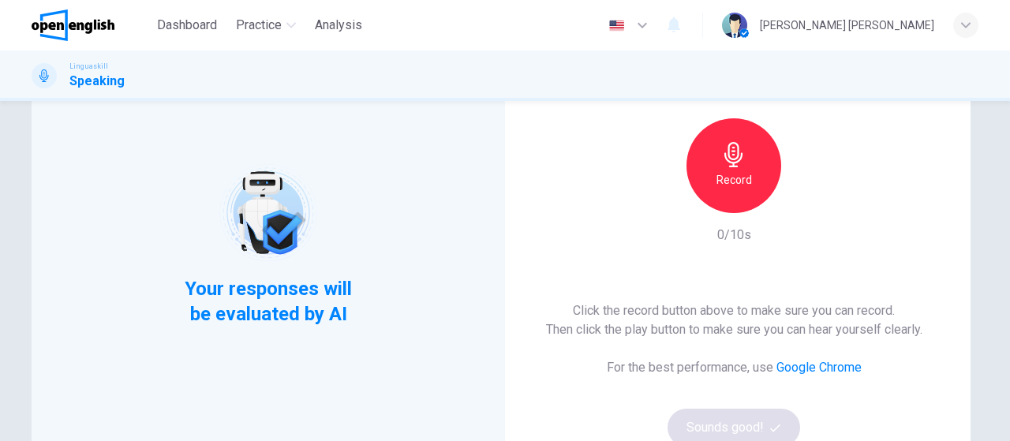
scroll to position [123, 0]
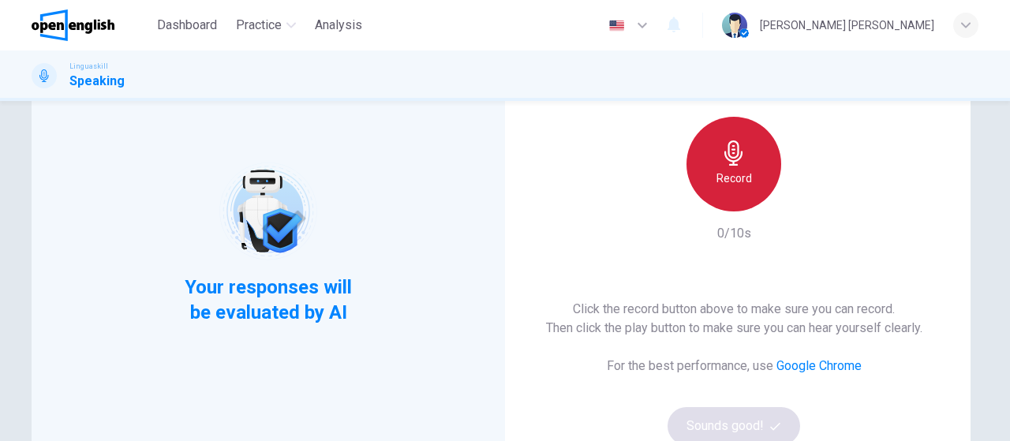
click at [716, 157] on div "Record" at bounding box center [733, 164] width 95 height 95
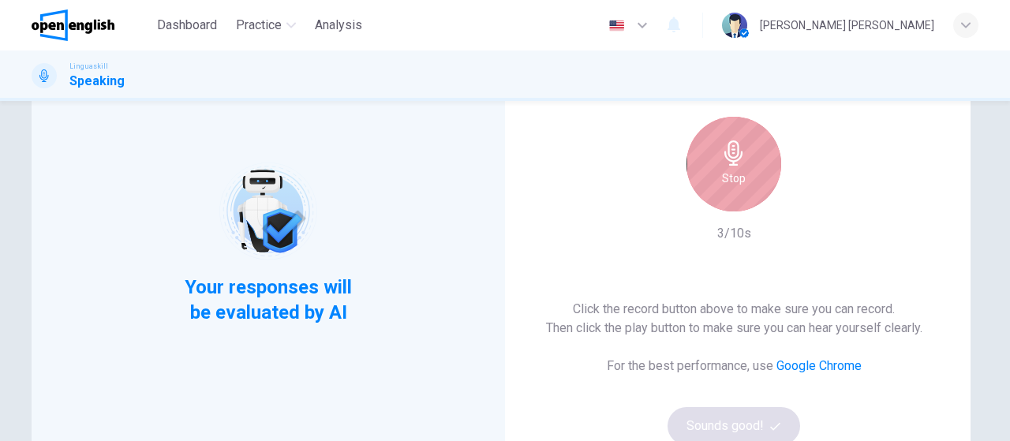
click at [716, 157] on div "Stop" at bounding box center [733, 164] width 95 height 95
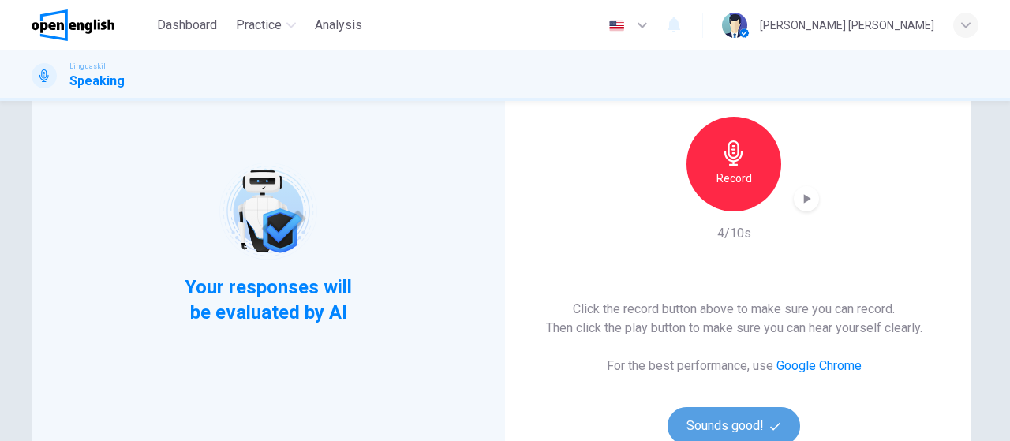
click at [757, 421] on button "Sounds good!" at bounding box center [733, 426] width 133 height 38
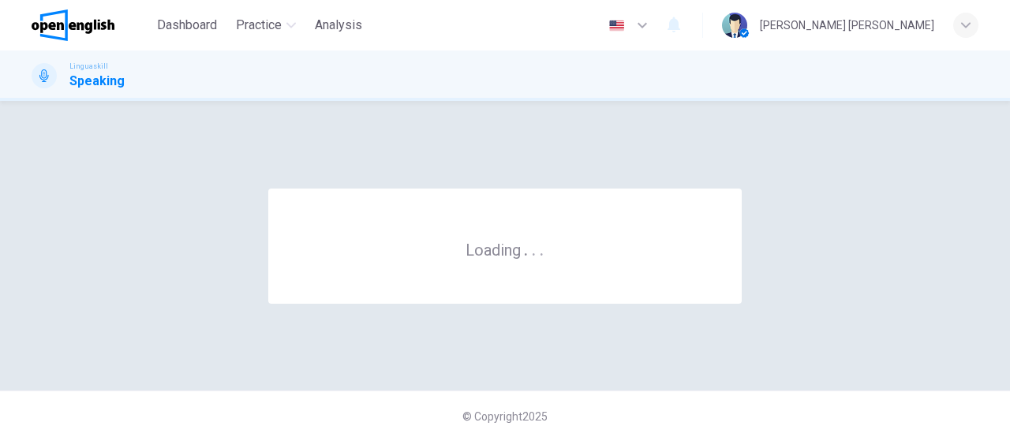
scroll to position [0, 0]
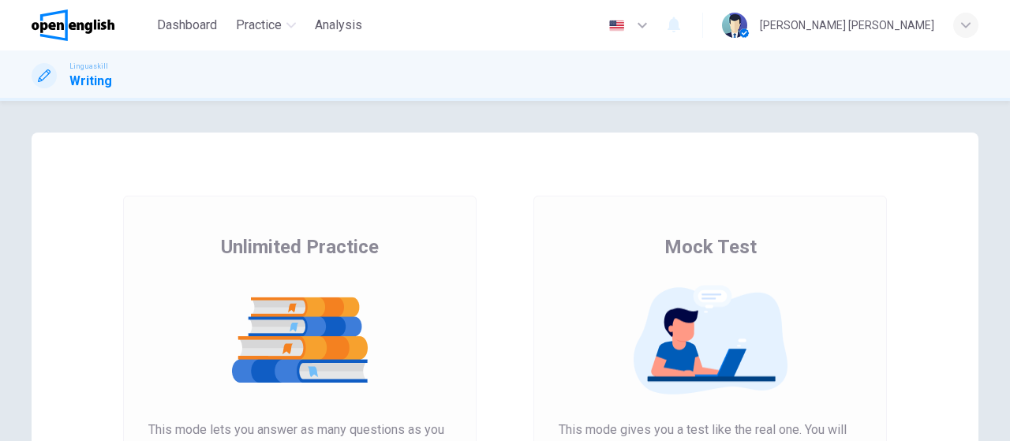
scroll to position [249, 0]
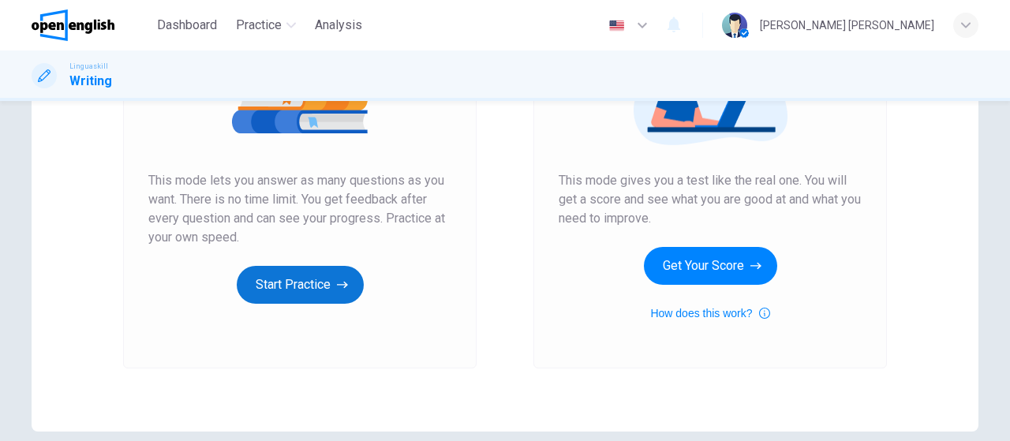
click at [340, 277] on icon "button" at bounding box center [342, 285] width 11 height 16
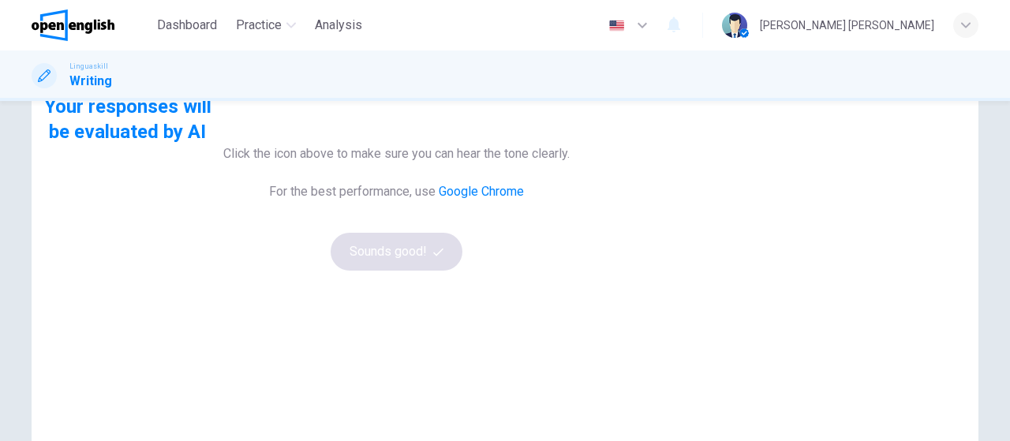
scroll to position [131, 0]
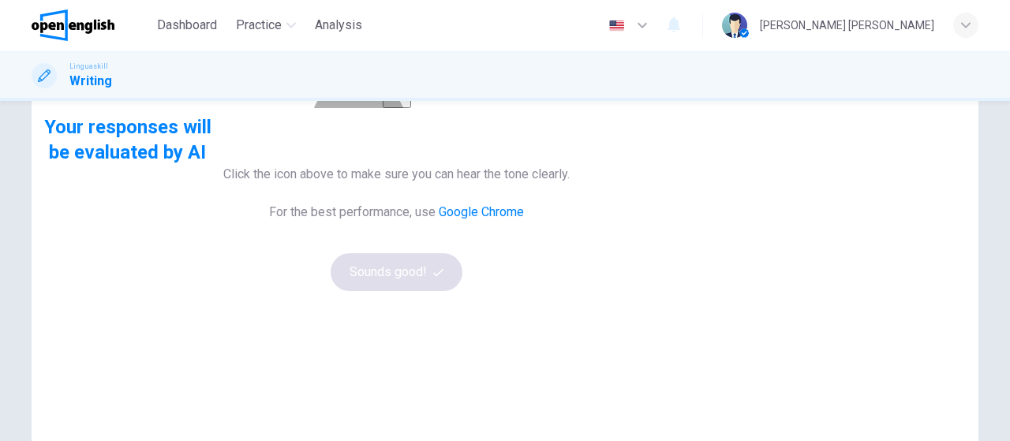
click at [411, 108] on button "button" at bounding box center [397, 92] width 28 height 31
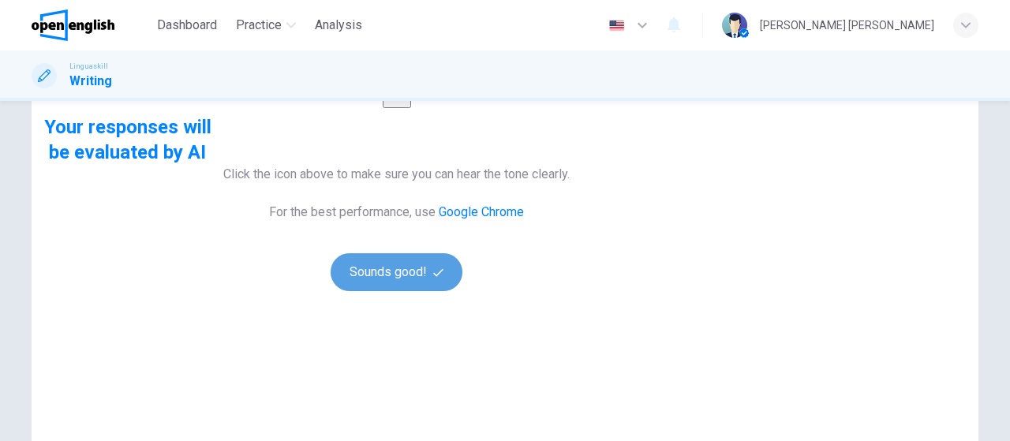
click at [463, 291] on button "Sounds good!" at bounding box center [396, 272] width 133 height 38
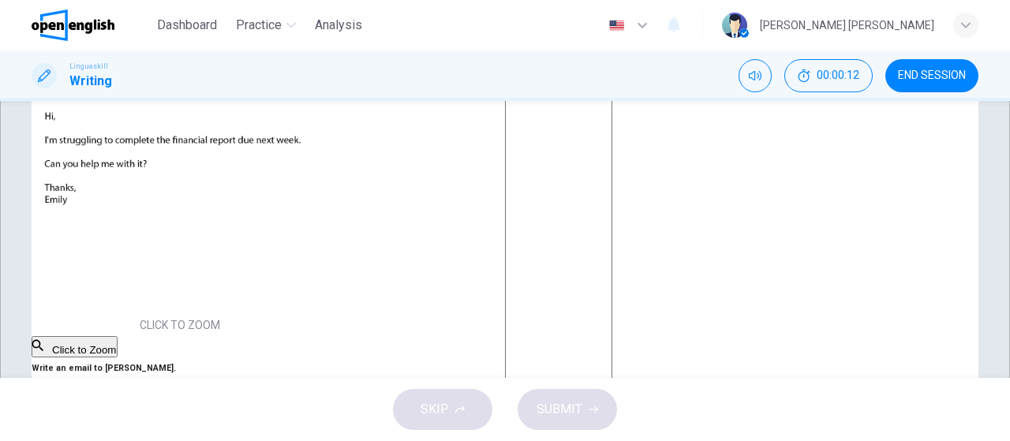
scroll to position [194, 0]
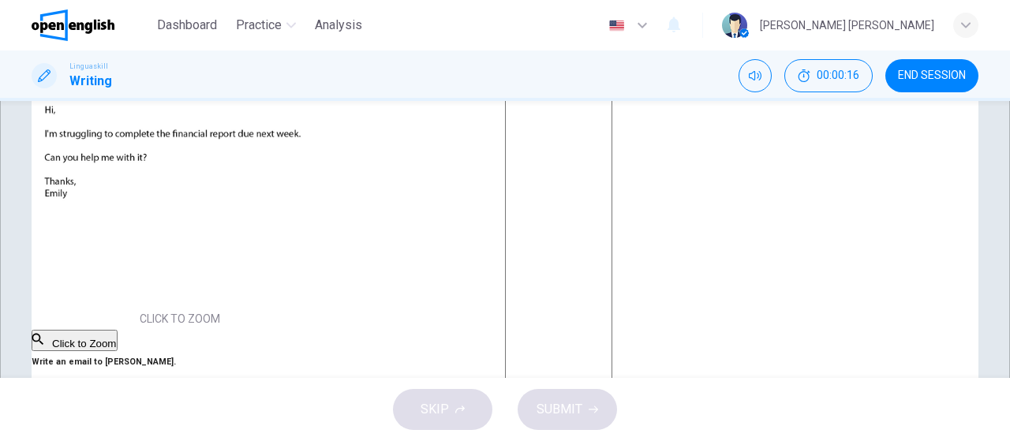
click at [612, 263] on textarea at bounding box center [558, 251] width 107 height 588
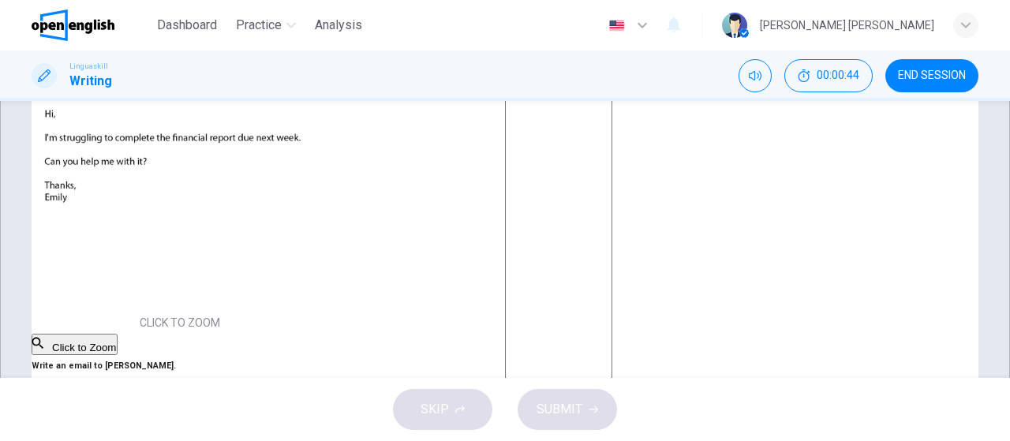
click at [604, 136] on textarea at bounding box center [558, 255] width 107 height 588
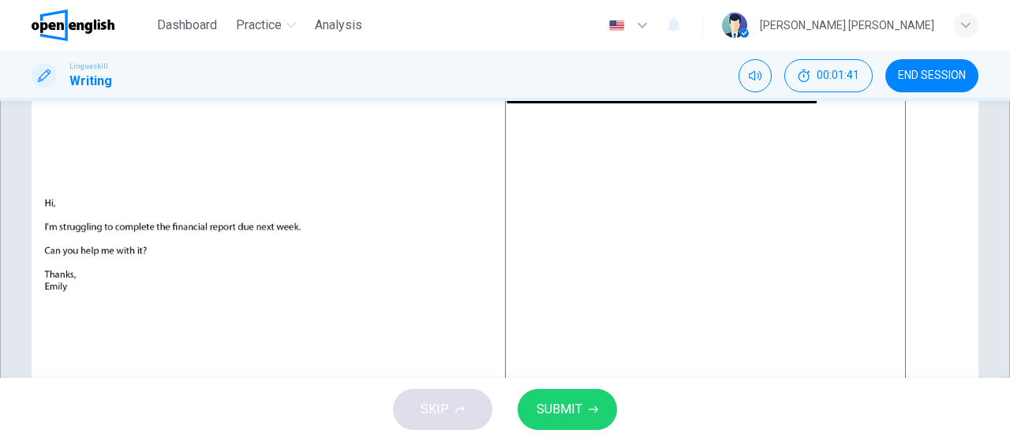
click at [539, 203] on textarea "**********" at bounding box center [705, 331] width 401 height 562
type textarea "**********"
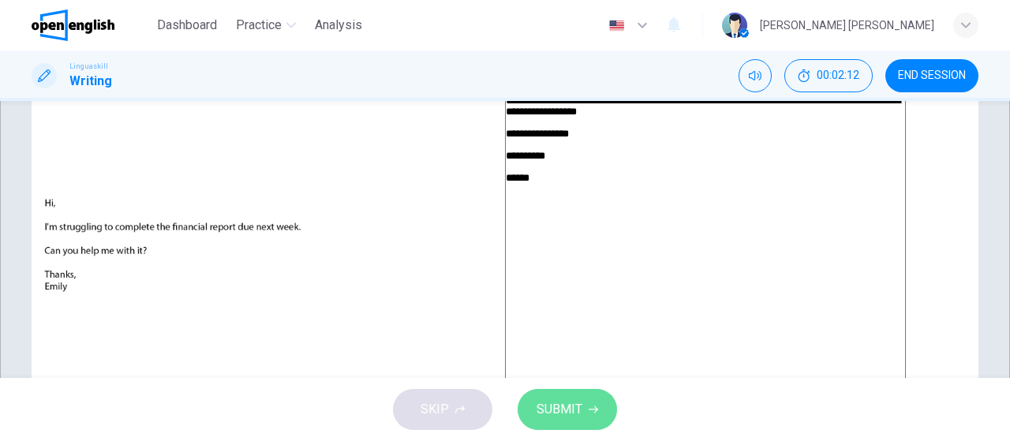
click at [576, 397] on button "SUBMIT" at bounding box center [566, 409] width 99 height 41
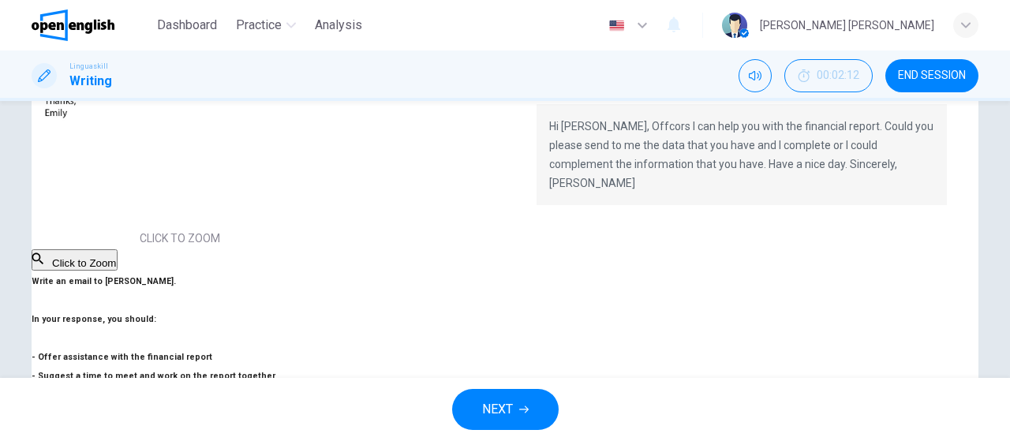
scroll to position [108, 0]
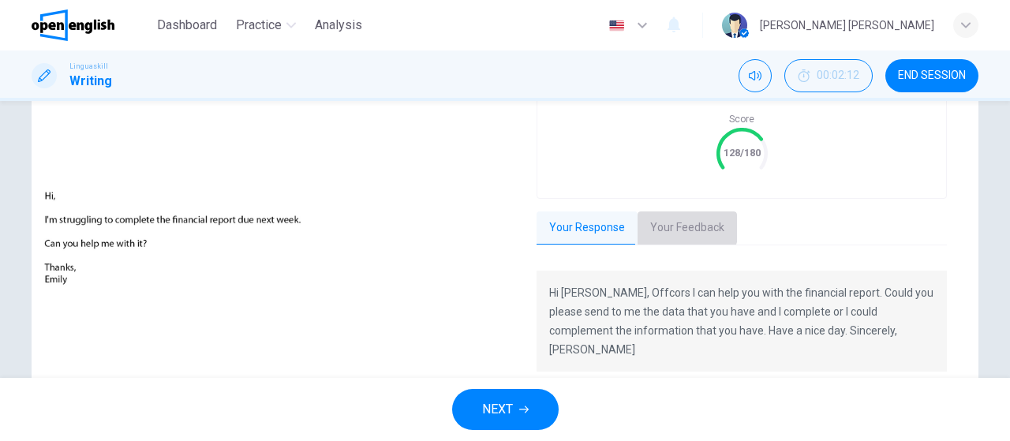
click at [669, 224] on button "Your Feedback" at bounding box center [686, 227] width 99 height 33
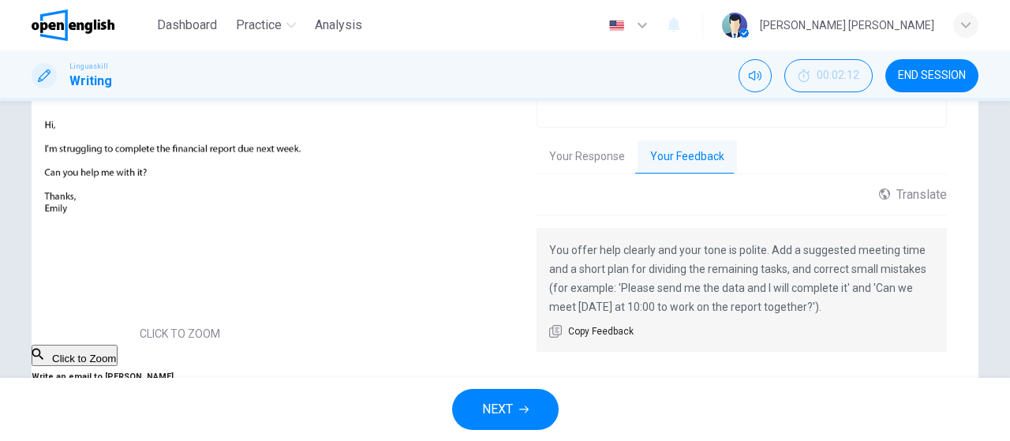
scroll to position [194, 0]
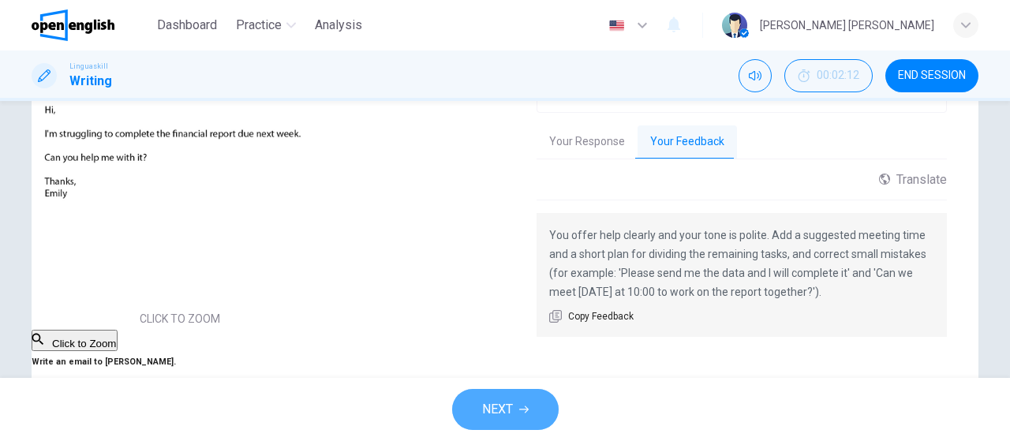
click at [484, 404] on span "NEXT" at bounding box center [497, 409] width 31 height 22
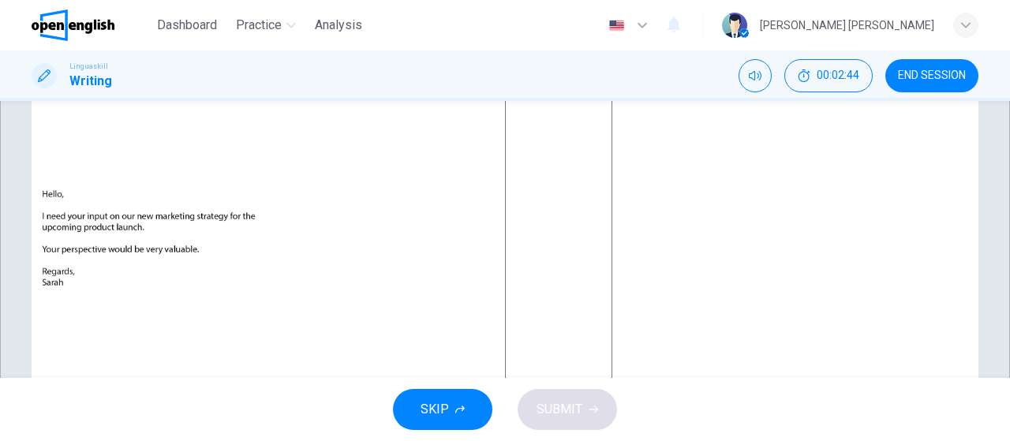
scroll to position [99, 0]
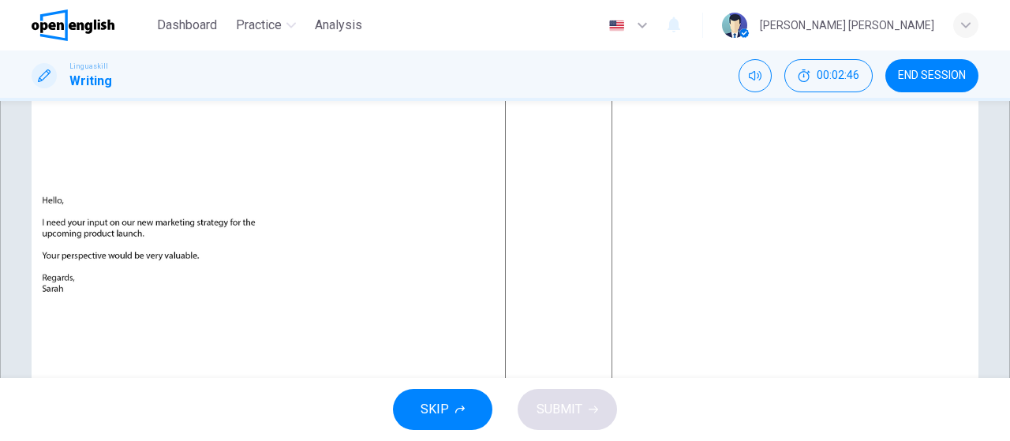
click at [612, 237] on textarea at bounding box center [558, 346] width 107 height 588
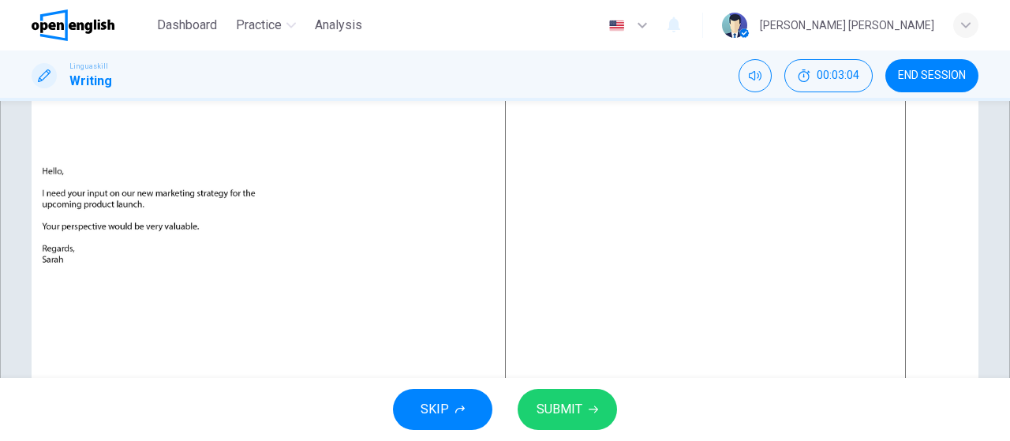
scroll to position [127, 0]
click at [689, 217] on textarea "*********" at bounding box center [705, 305] width 401 height 562
drag, startPoint x: 939, startPoint y: 112, endPoint x: 932, endPoint y: 119, distance: 9.5
click at [905, 119] on div "**********" at bounding box center [705, 308] width 401 height 568
click at [905, 119] on textarea "**********" at bounding box center [705, 305] width 401 height 562
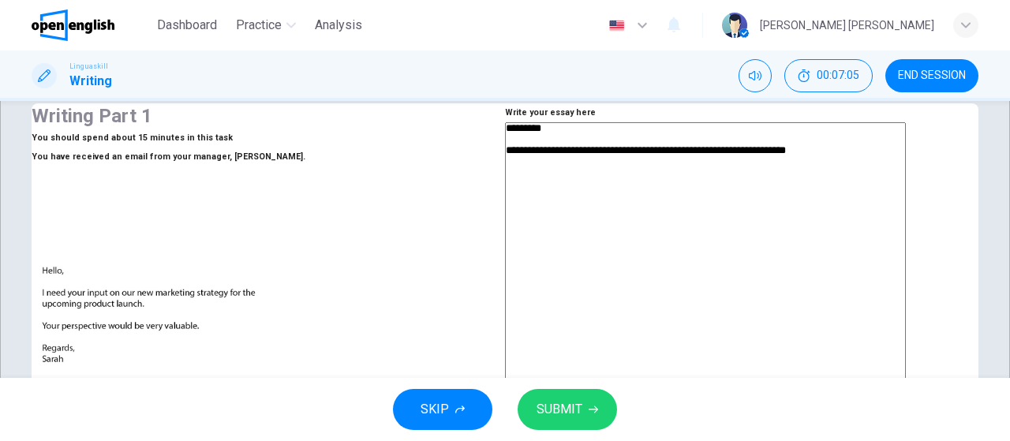
scroll to position [17, 0]
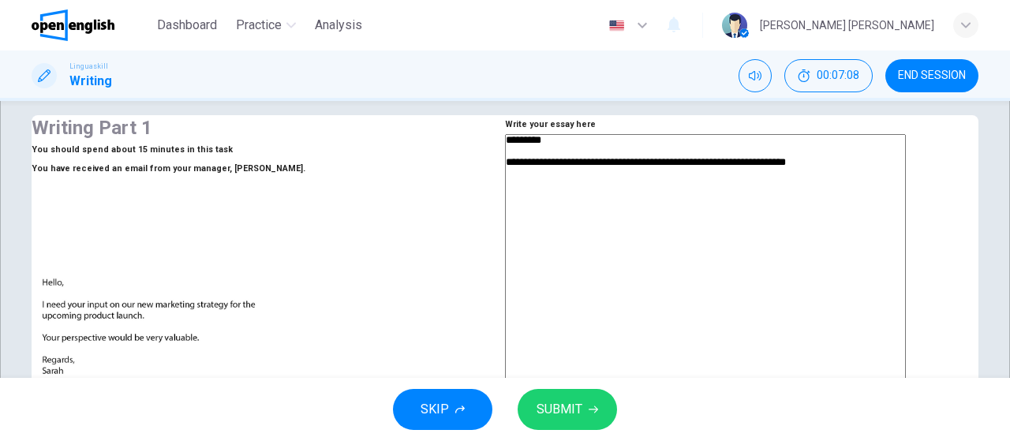
drag, startPoint x: 941, startPoint y: 226, endPoint x: 719, endPoint y: 230, distance: 221.7
click at [719, 230] on div "**********" at bounding box center [705, 418] width 401 height 568
drag, startPoint x: 842, startPoint y: 232, endPoint x: 929, endPoint y: 234, distance: 86.8
click at [905, 234] on textarea "**********" at bounding box center [705, 415] width 401 height 562
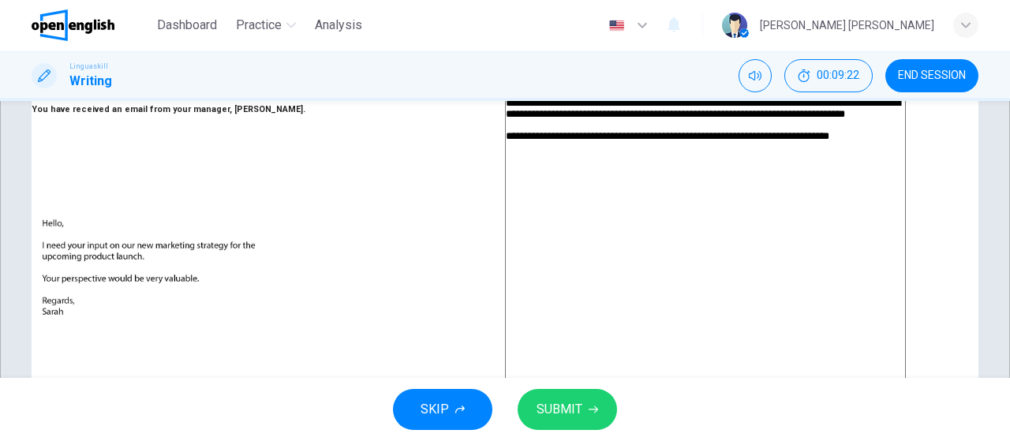
scroll to position [73, 0]
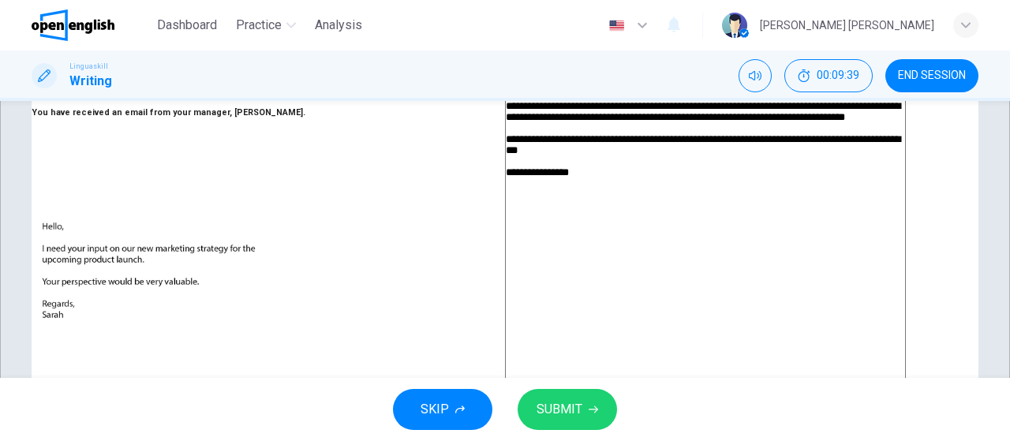
type textarea "**********"
click at [592, 422] on button "SUBMIT" at bounding box center [566, 409] width 99 height 41
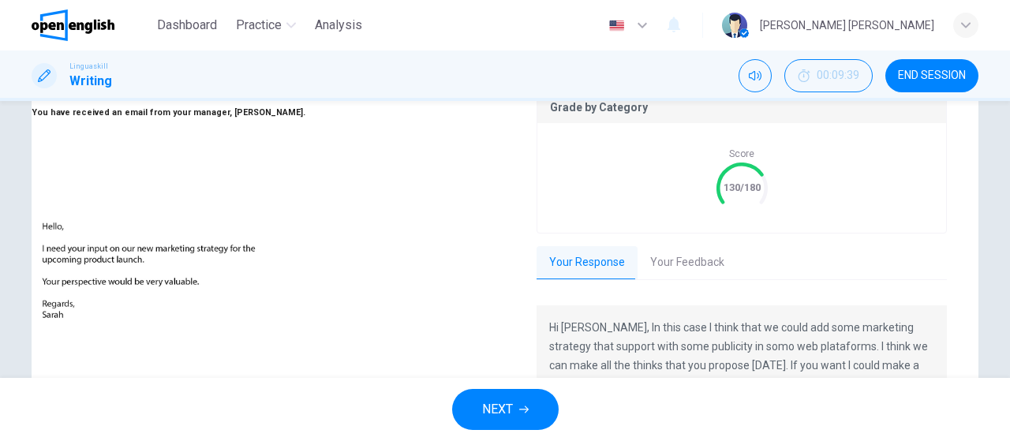
click at [664, 264] on button "Your Feedback" at bounding box center [686, 262] width 99 height 33
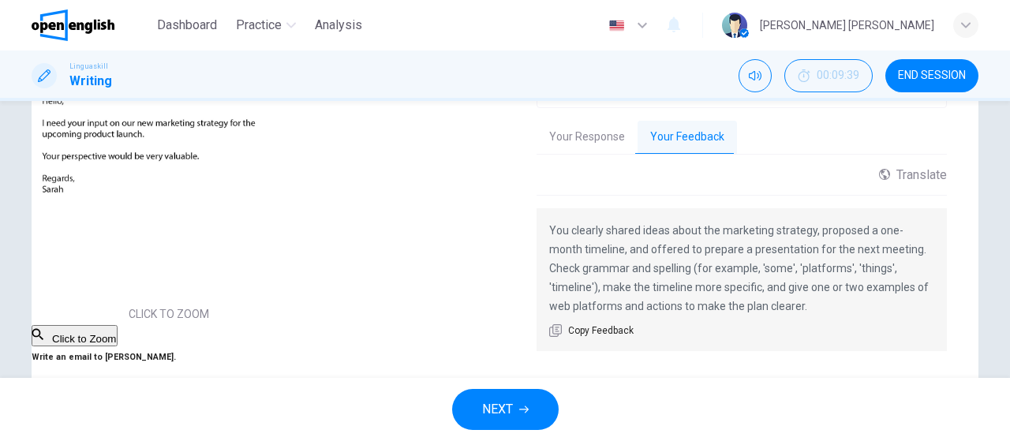
scroll to position [200, 0]
click at [528, 402] on button "NEXT" at bounding box center [505, 409] width 106 height 41
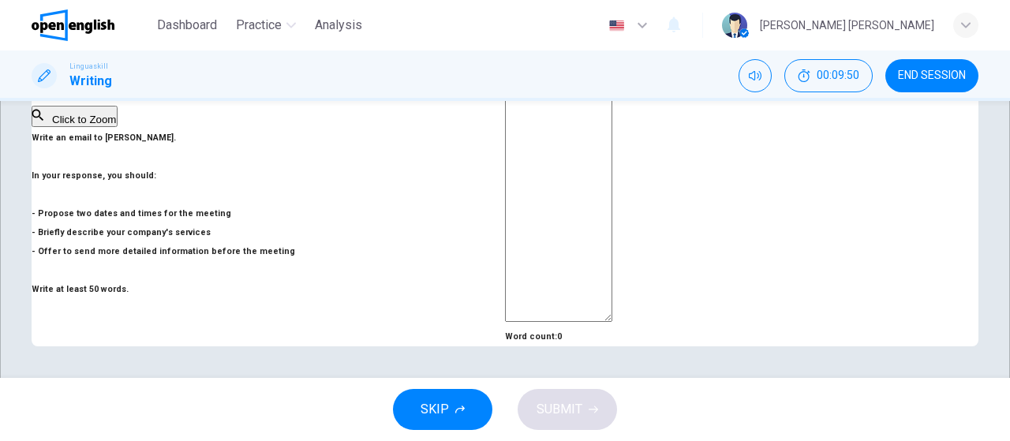
scroll to position [447, 0]
drag, startPoint x: 389, startPoint y: 289, endPoint x: 50, endPoint y: 241, distance: 342.6
click at [48, 240] on div "Writing Part 1 You should spend about 15 minutes in this task You have received…" at bounding box center [166, 30] width 268 height 632
drag, startPoint x: 62, startPoint y: 248, endPoint x: 610, endPoint y: 206, distance: 549.8
click at [300, 263] on h6 "Write an email to Mr. Johnson. In your response, you should: - Propose two date…" at bounding box center [166, 214] width 268 height 170
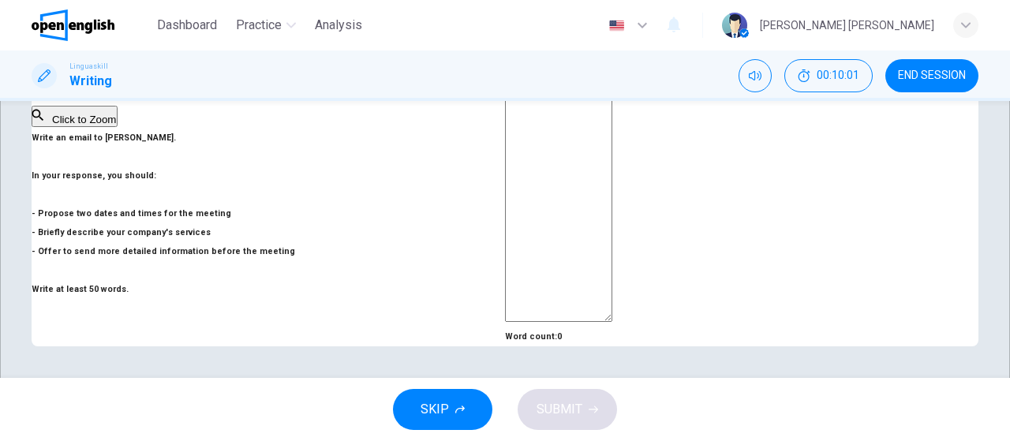
click at [612, 203] on textarea at bounding box center [558, 27] width 107 height 588
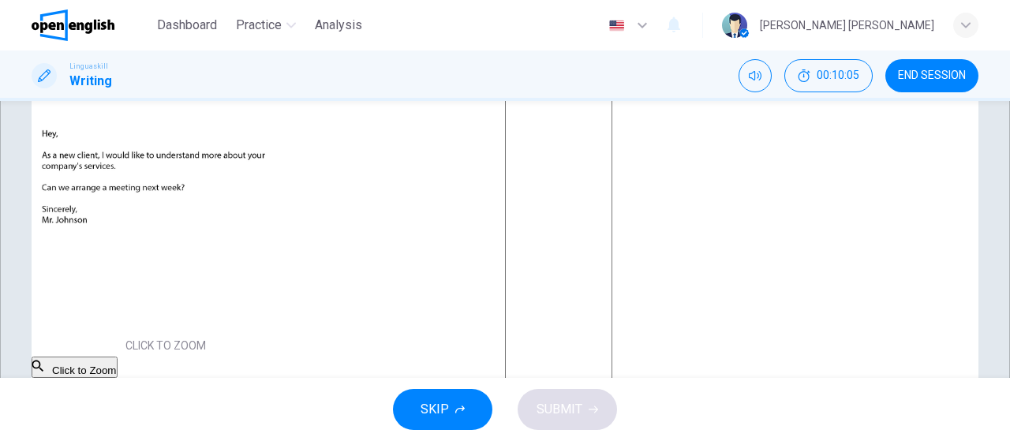
scroll to position [139, 0]
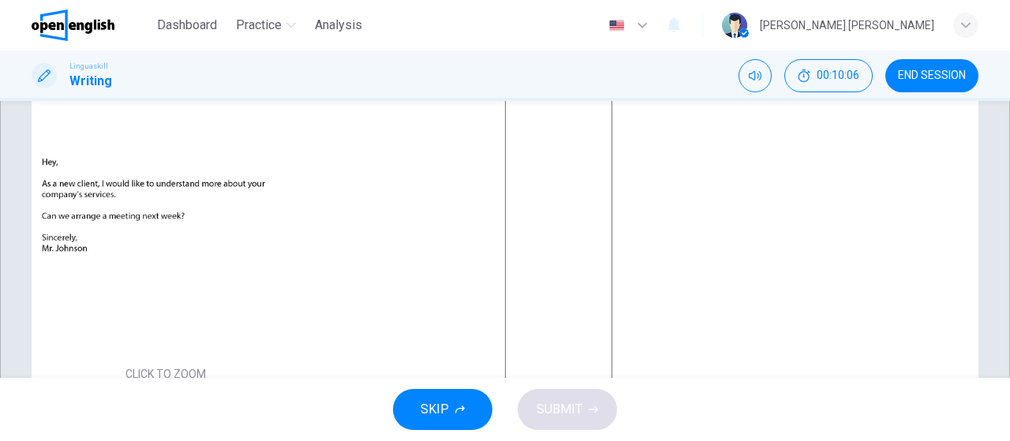
click at [612, 220] on textarea at bounding box center [558, 307] width 107 height 588
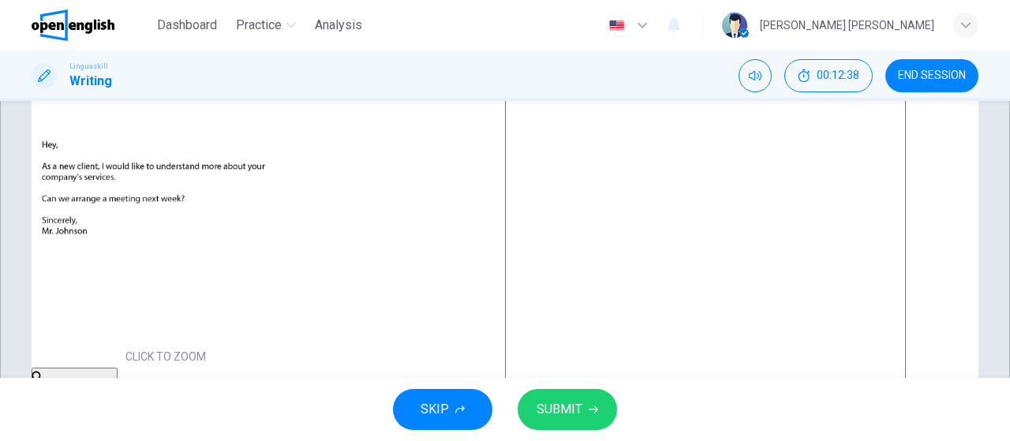
scroll to position [144, 0]
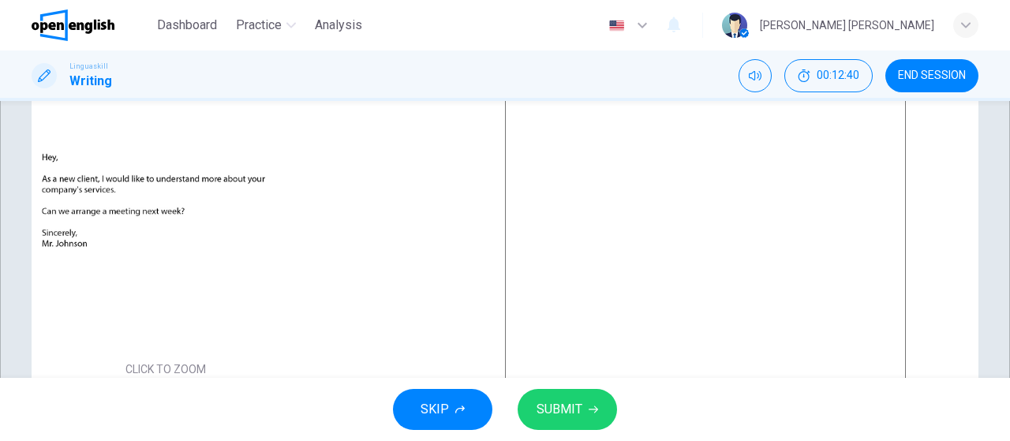
drag, startPoint x: 737, startPoint y: 208, endPoint x: 517, endPoint y: 206, distance: 219.3
click at [517, 206] on div "**********" at bounding box center [705, 292] width 401 height 606
click at [756, 214] on textarea "**********" at bounding box center [705, 289] width 401 height 562
type textarea "**********"
click at [571, 406] on span "SUBMIT" at bounding box center [559, 409] width 46 height 22
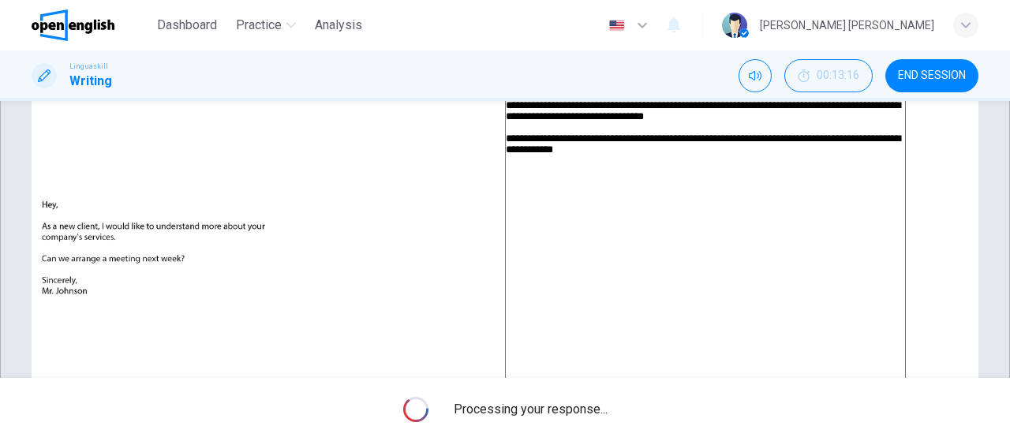
scroll to position [0, 0]
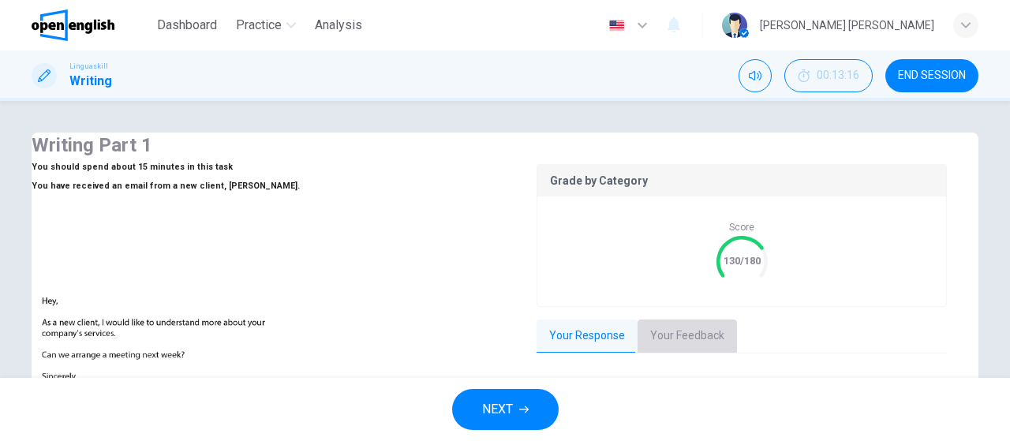
click at [674, 342] on button "Your Feedback" at bounding box center [686, 335] width 99 height 33
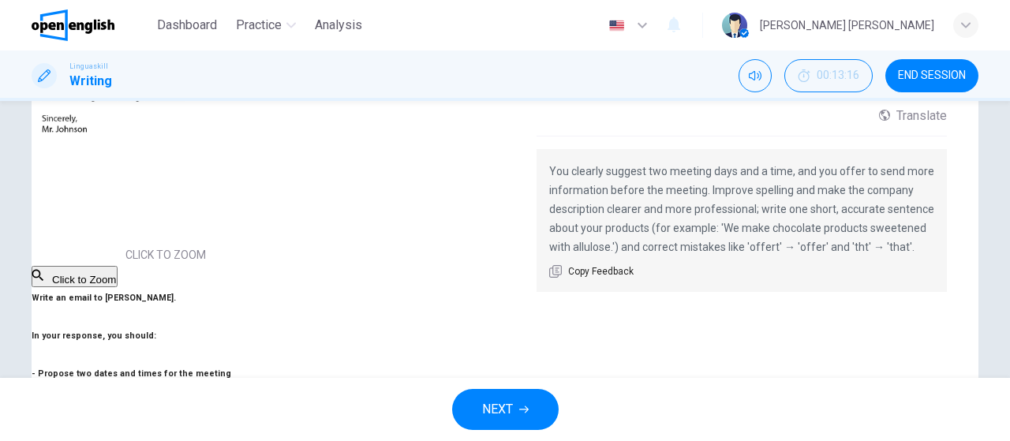
scroll to position [252, 0]
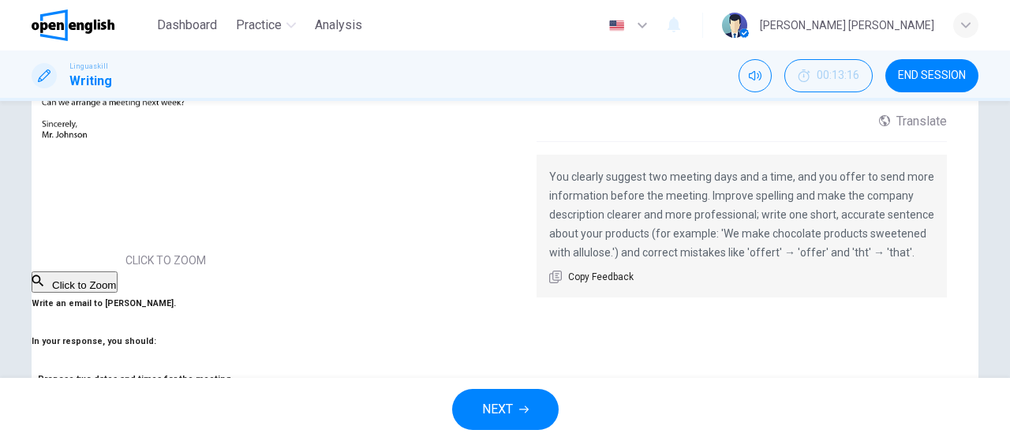
click at [519, 413] on icon "button" at bounding box center [523, 409] width 9 height 9
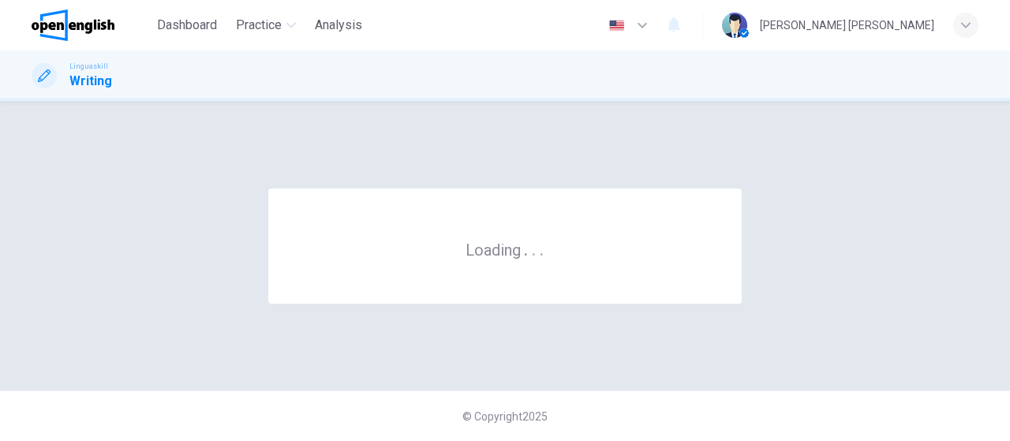
scroll to position [0, 0]
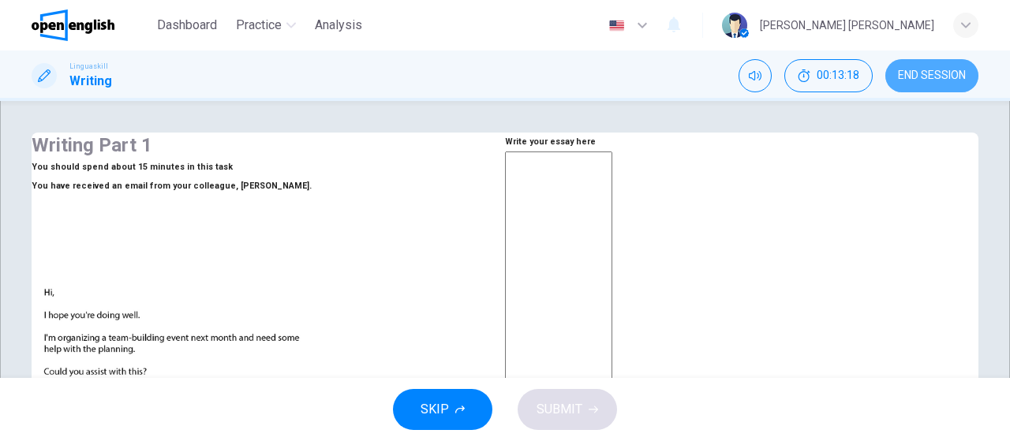
click at [921, 73] on span "END SESSION" at bounding box center [932, 75] width 68 height 13
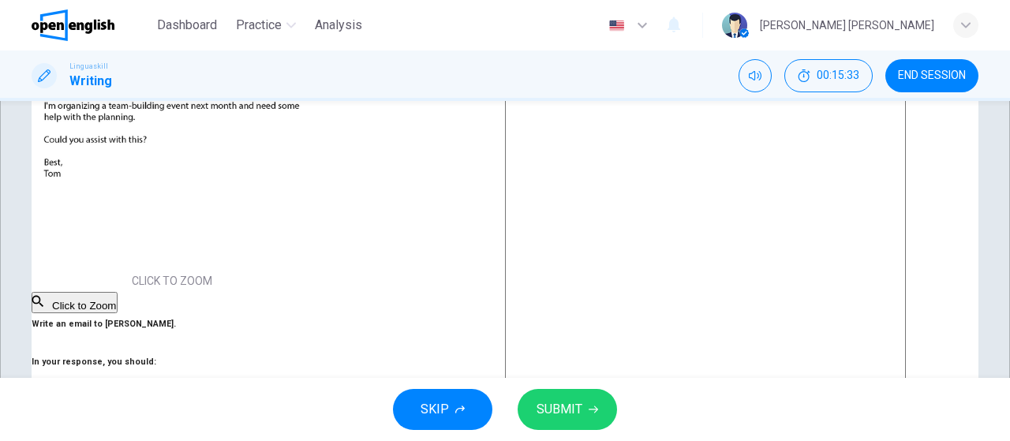
scroll to position [308, 0]
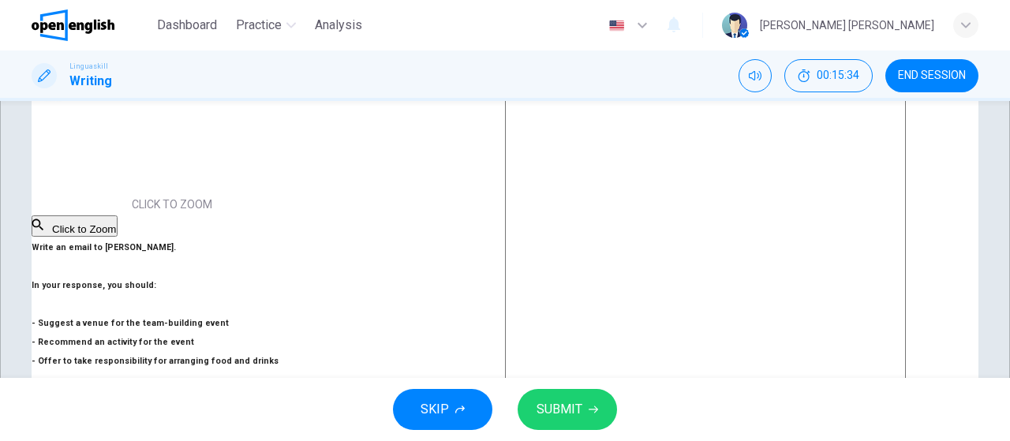
type textarea "**********"
click at [568, 400] on span "SUBMIT" at bounding box center [559, 409] width 46 height 22
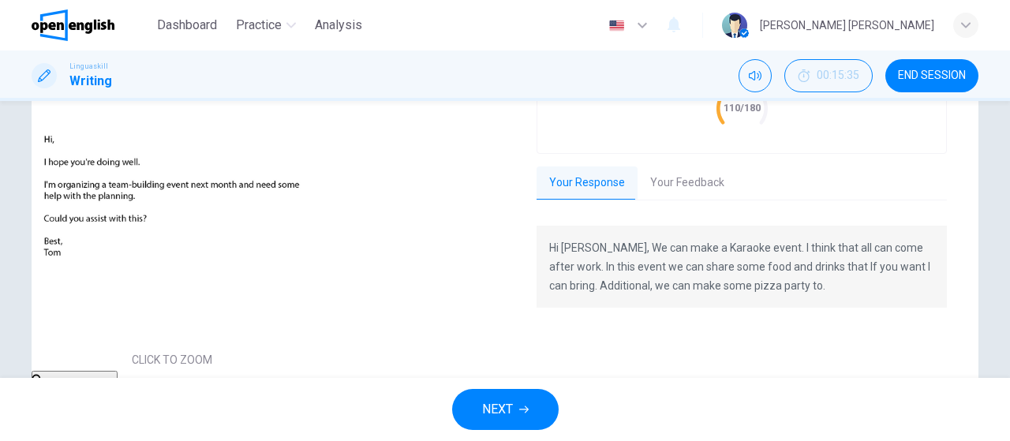
scroll to position [155, 0]
click at [694, 182] on button "Your Feedback" at bounding box center [686, 181] width 99 height 33
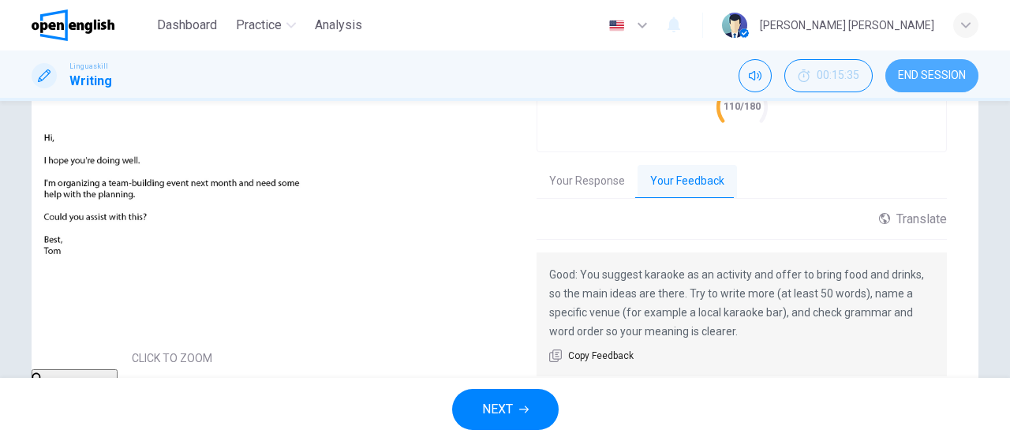
click at [929, 67] on button "END SESSION" at bounding box center [931, 75] width 93 height 33
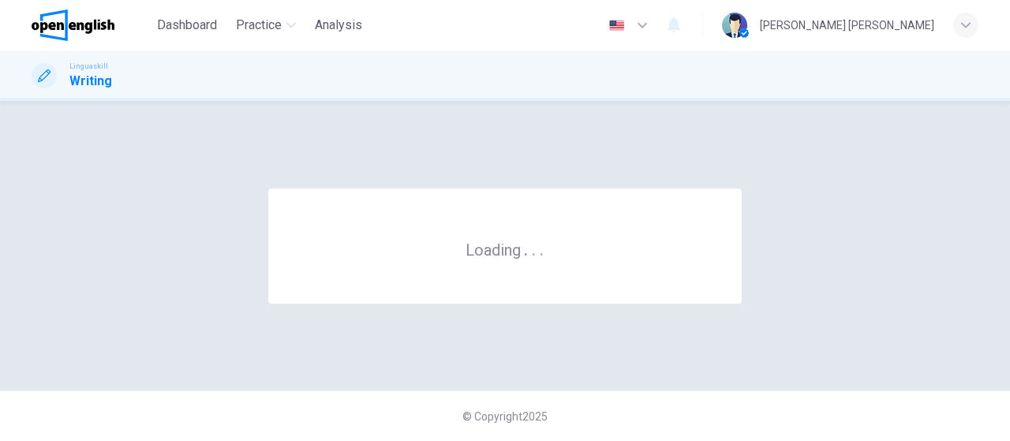
scroll to position [0, 0]
